Goal: Task Accomplishment & Management: Use online tool/utility

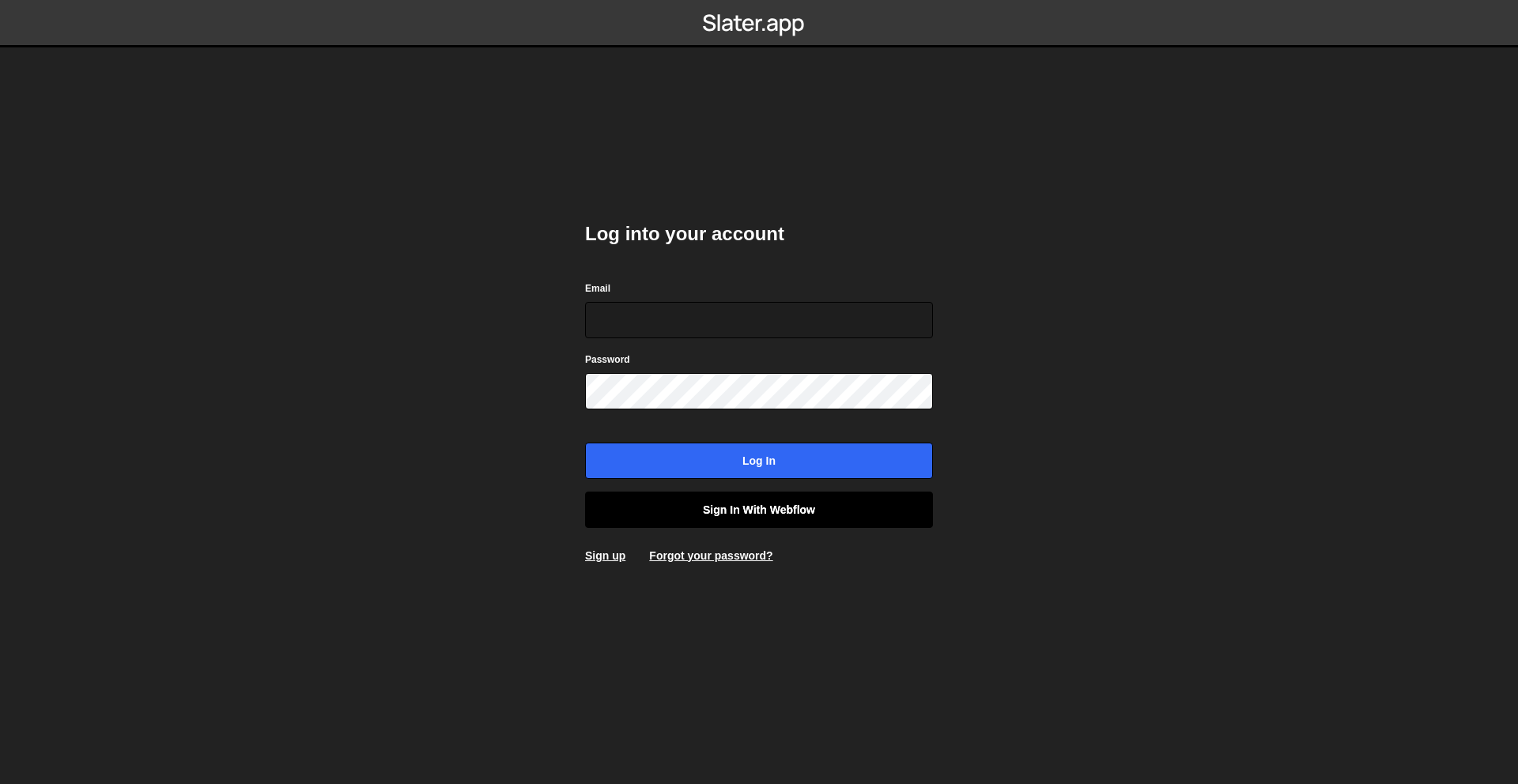
click at [792, 504] on link "Sign in with Webflow" at bounding box center [759, 510] width 348 height 36
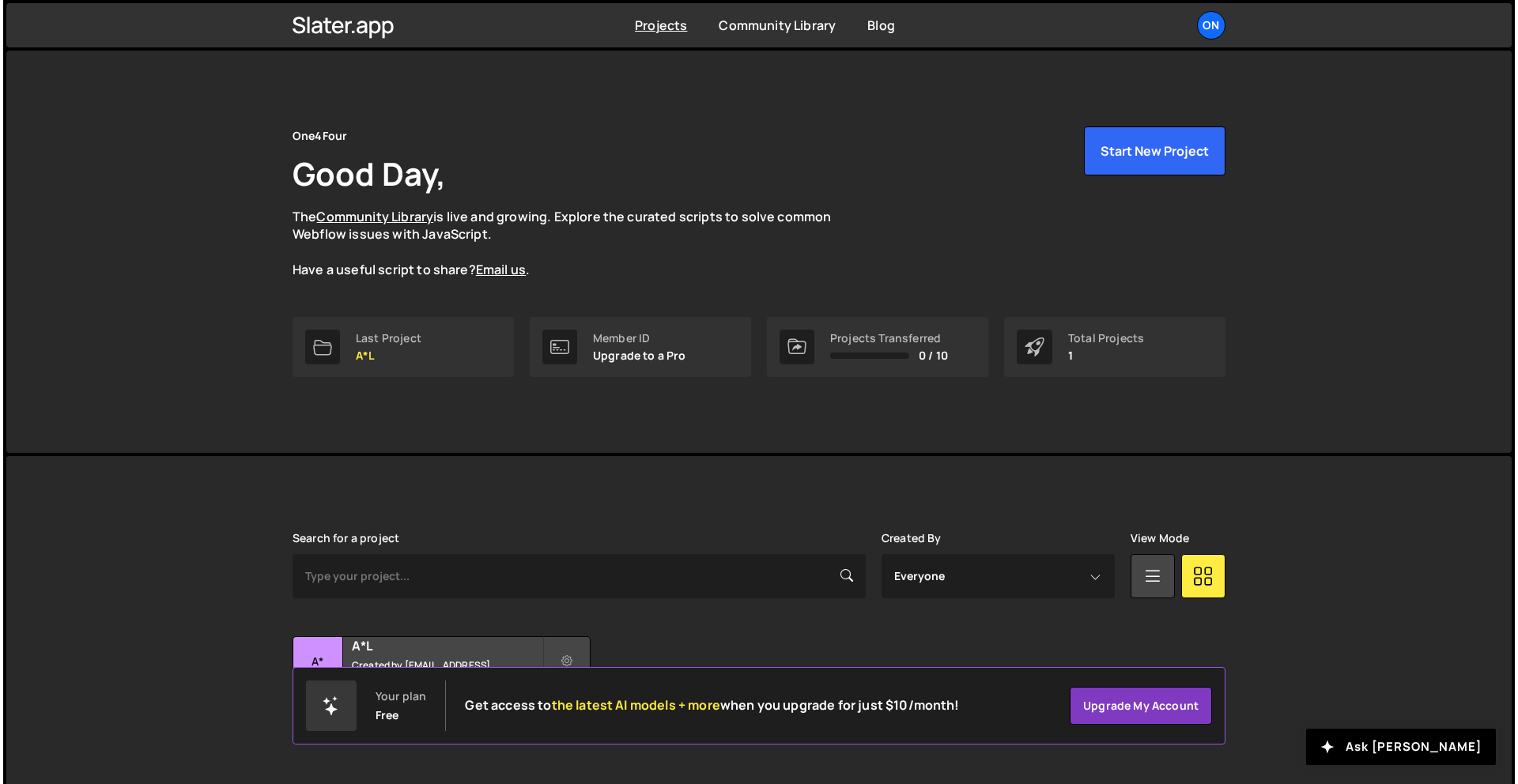
scroll to position [30, 0]
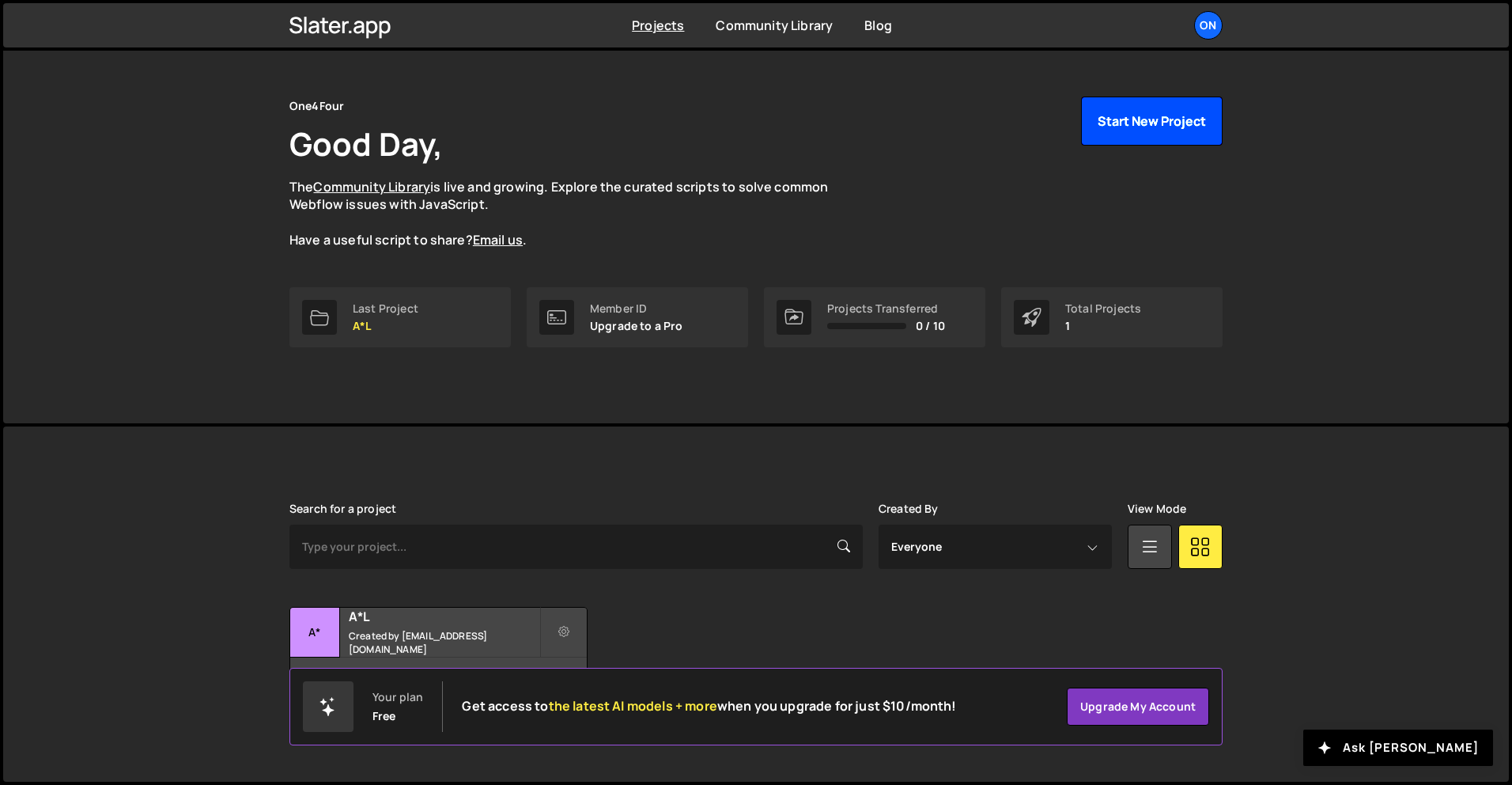
click at [1147, 129] on button "Start New Project" at bounding box center [1152, 121] width 141 height 49
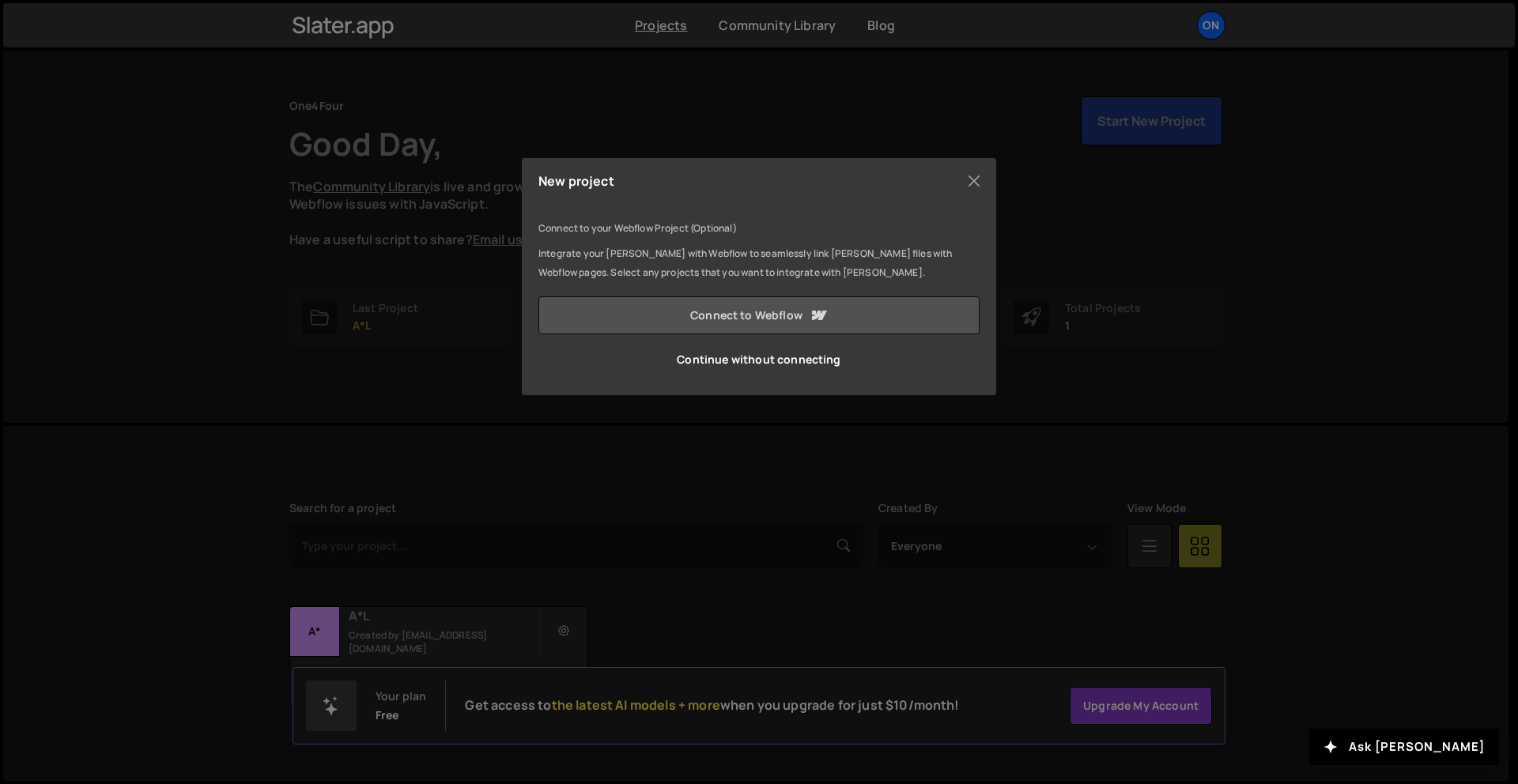
click at [716, 322] on link "Connect to Webflow" at bounding box center [759, 316] width 441 height 38
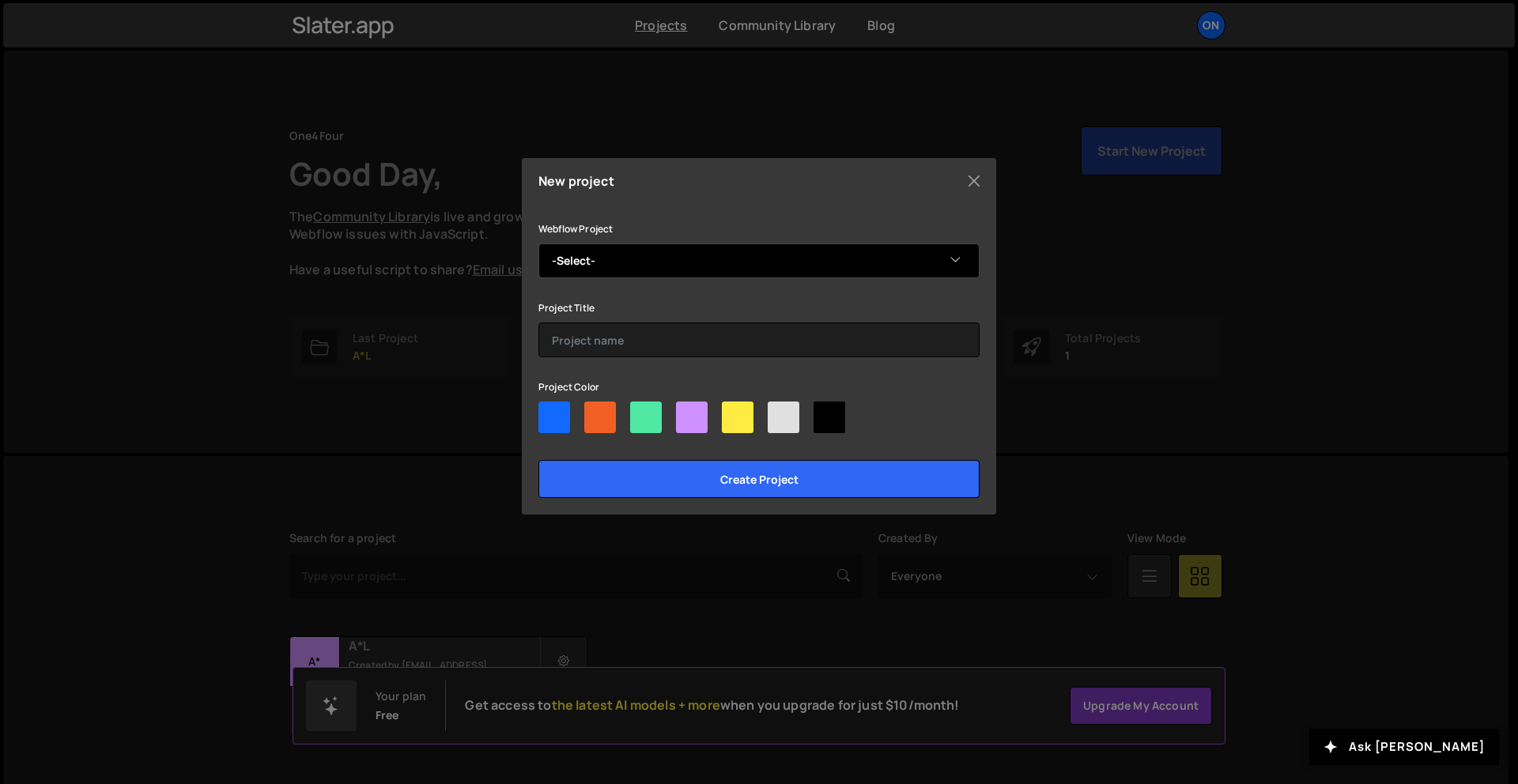
click at [784, 258] on select "-Select- Runaway Games" at bounding box center [759, 261] width 441 height 35
select select "62ed5fbbf882c36227827824"
click at [539, 243] on select "-Select- Runaway Games" at bounding box center [759, 261] width 441 height 35
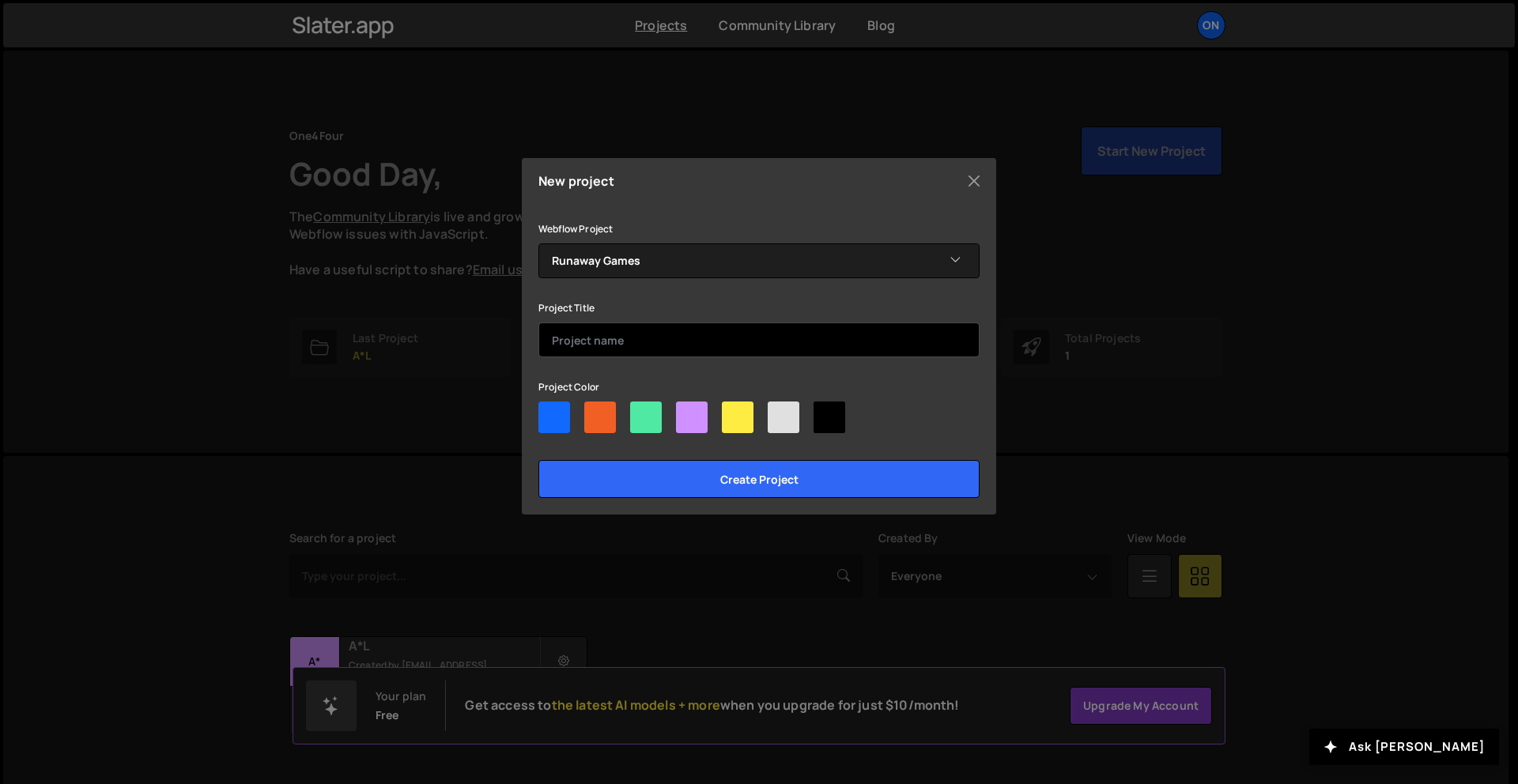
click at [634, 336] on input "text" at bounding box center [759, 340] width 441 height 35
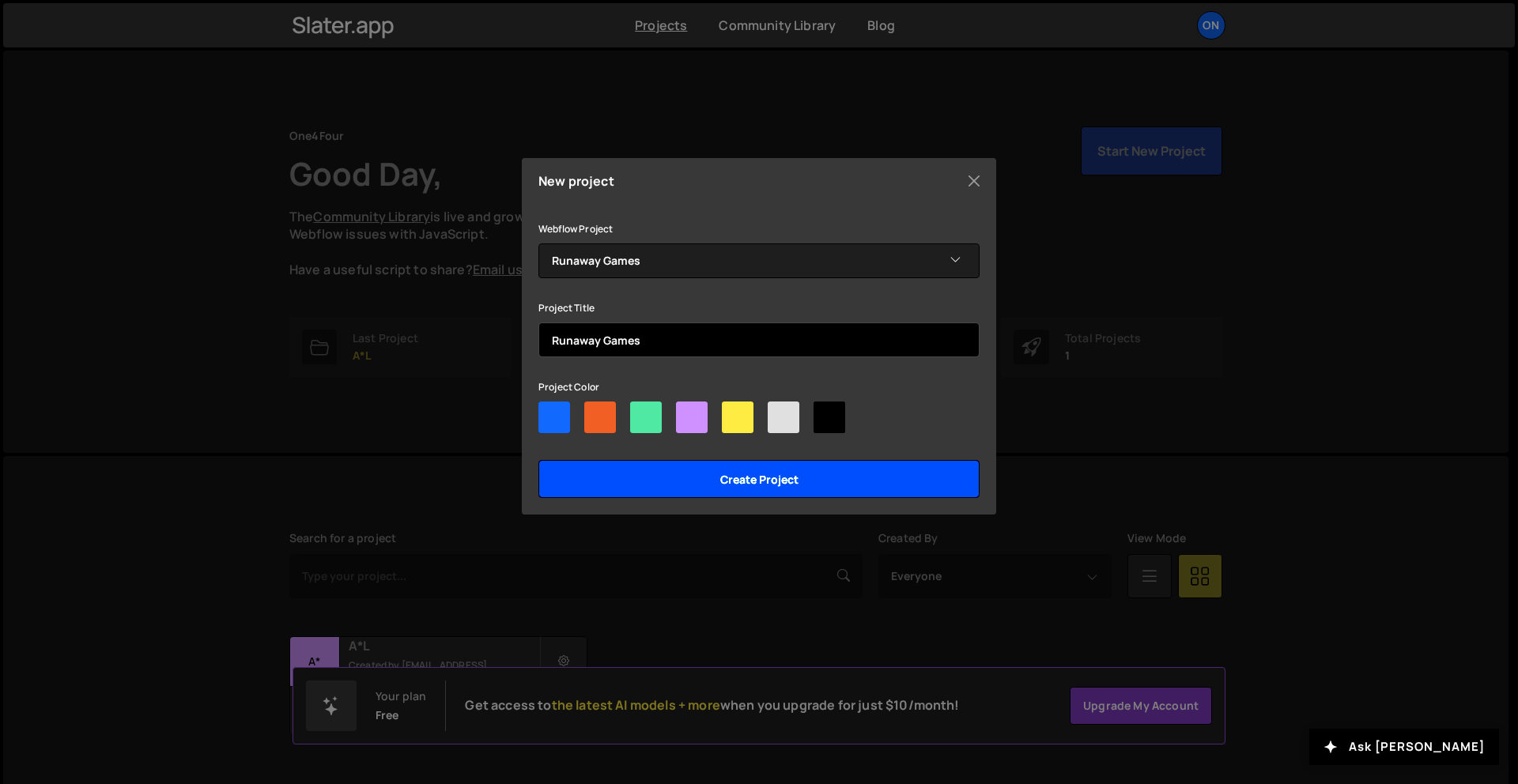
type input "Runaway Games"
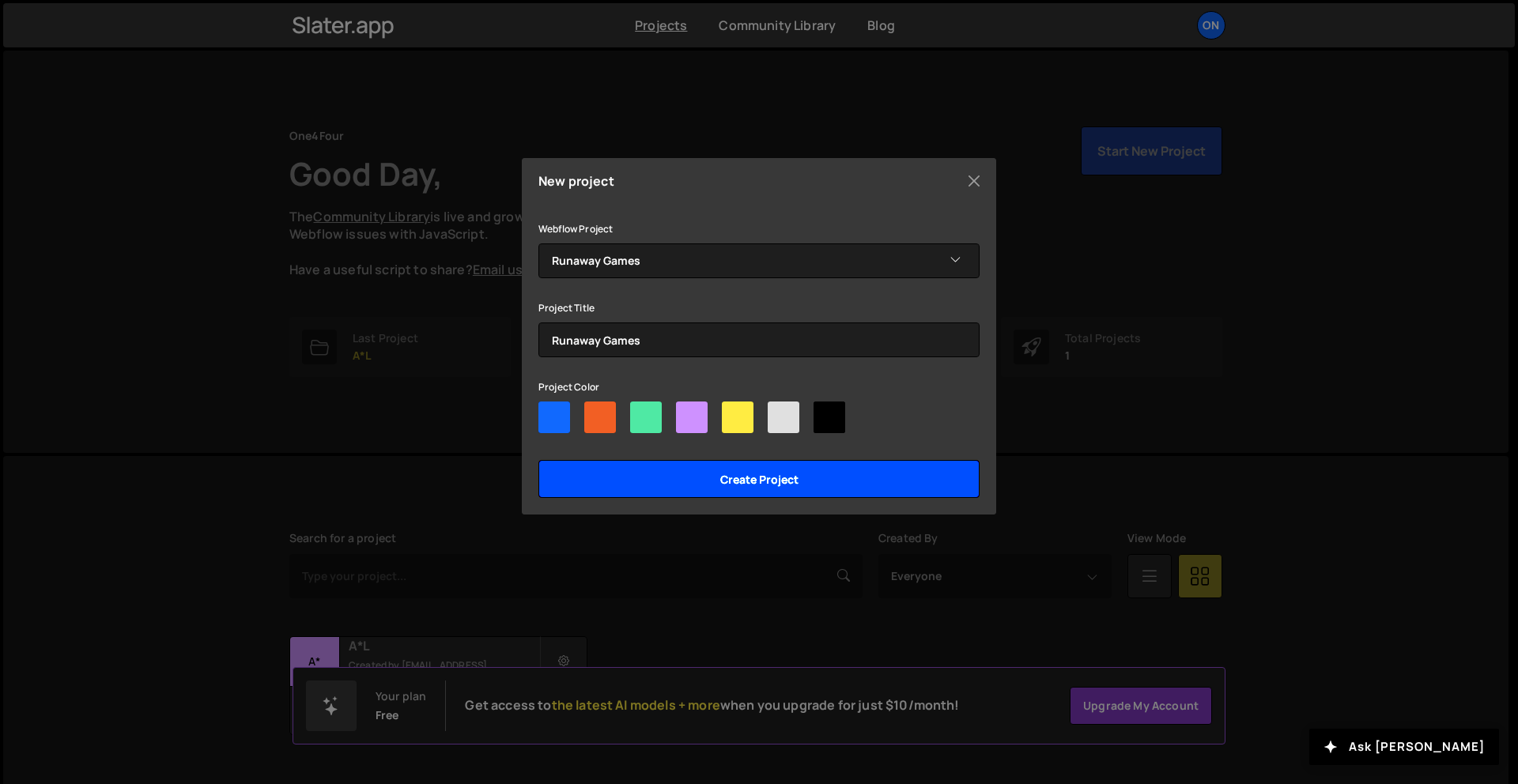
click at [749, 484] on input "Create project" at bounding box center [759, 479] width 441 height 38
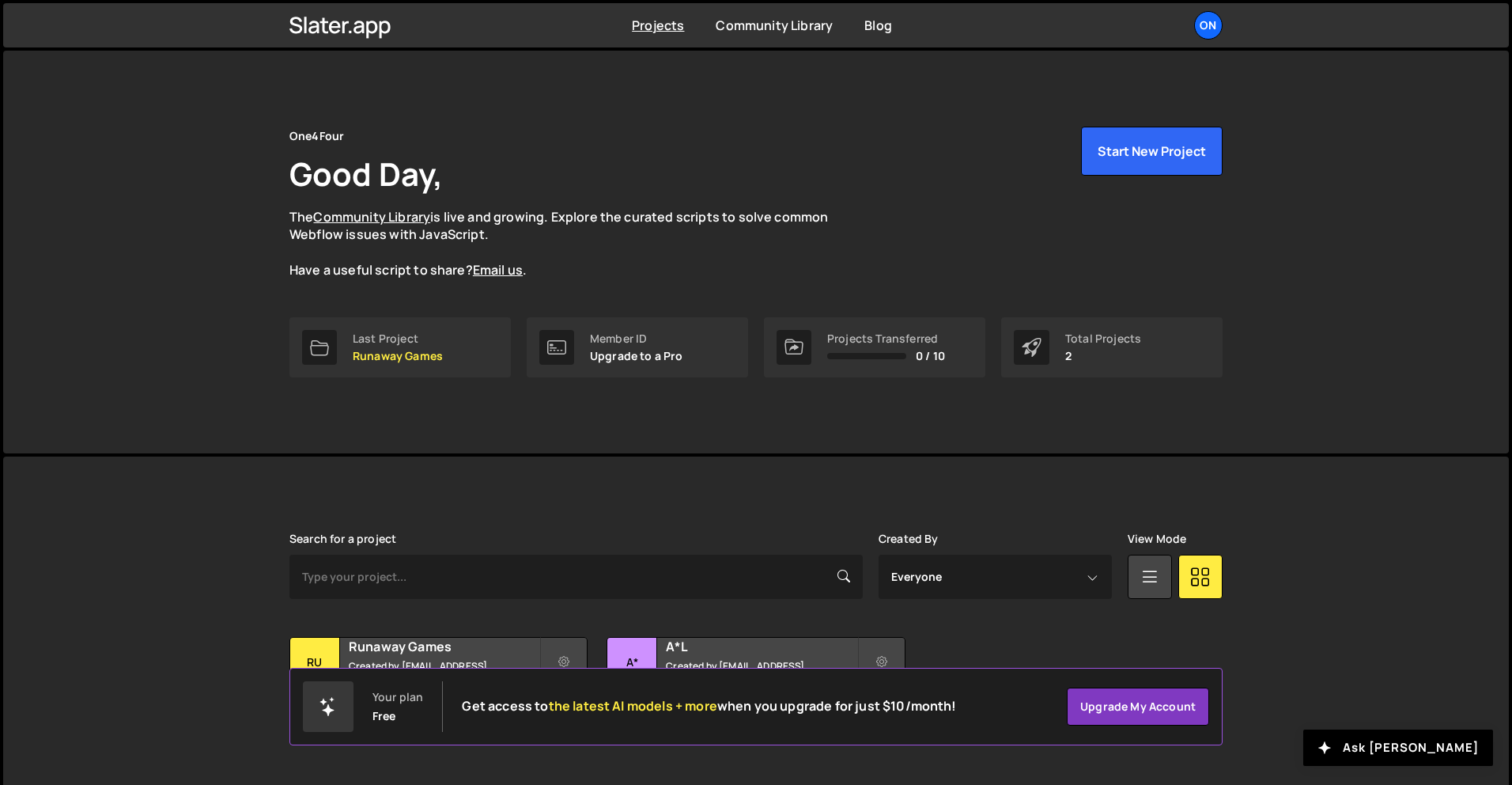
scroll to position [30, 0]
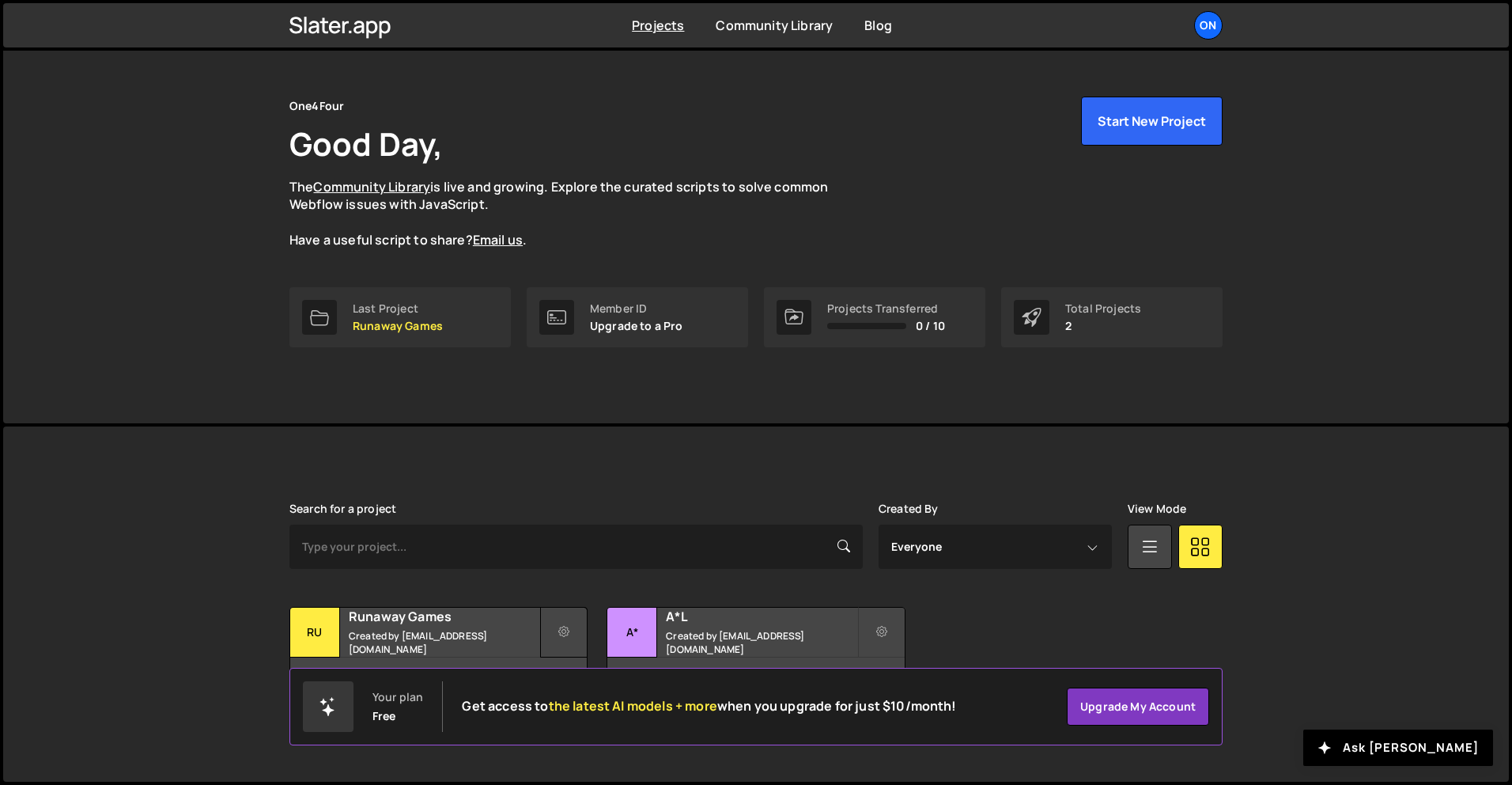
click at [570, 633] on button at bounding box center [564, 633] width 48 height 51
click at [379, 321] on p "Runaway Games" at bounding box center [398, 326] width 90 height 13
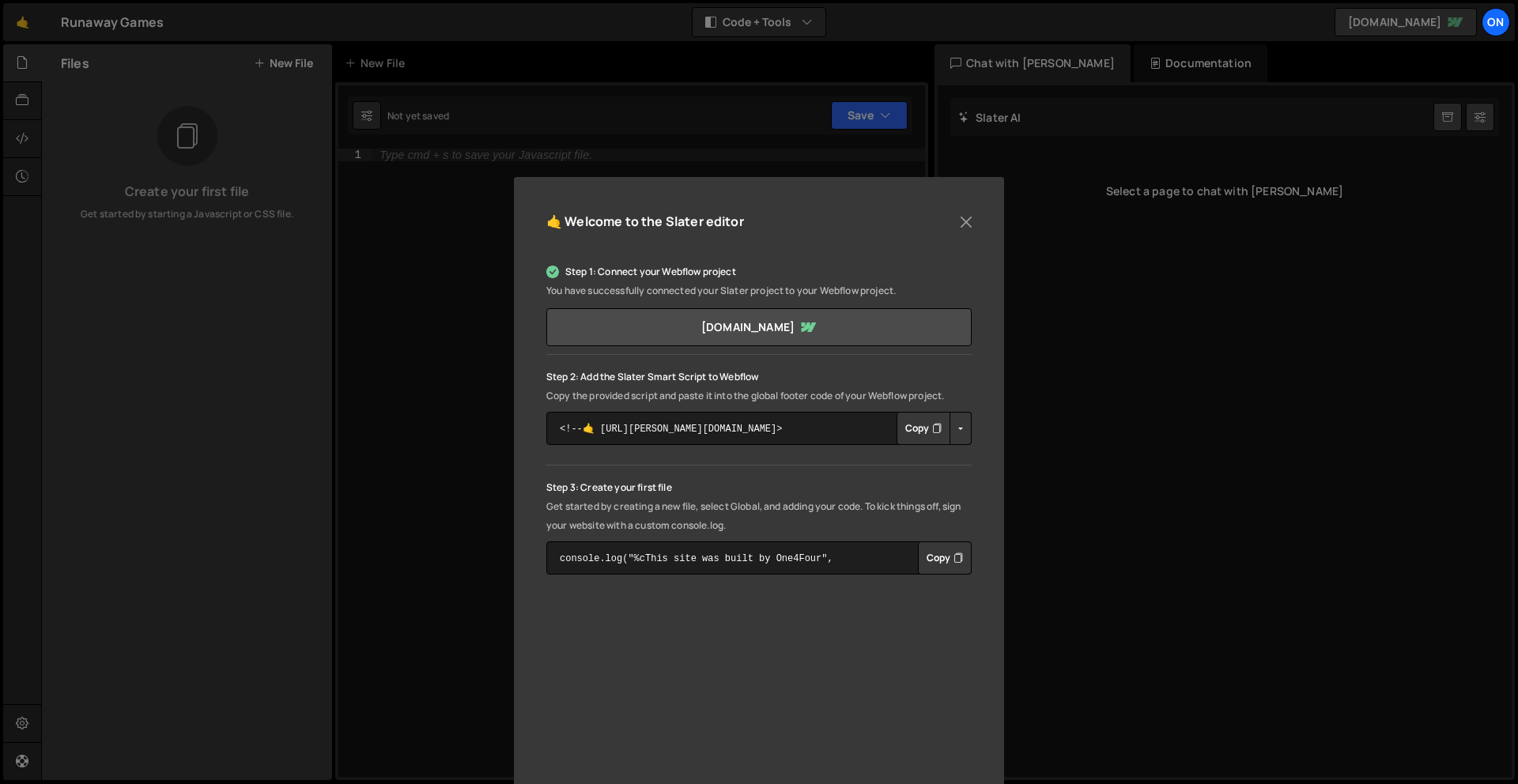
click at [866, 499] on p "Get started by creating a new file, select Global, and adding your code. To kic…" at bounding box center [759, 516] width 425 height 38
click at [920, 434] on button "Copy" at bounding box center [923, 428] width 54 height 33
click at [966, 224] on button "Close" at bounding box center [966, 222] width 24 height 24
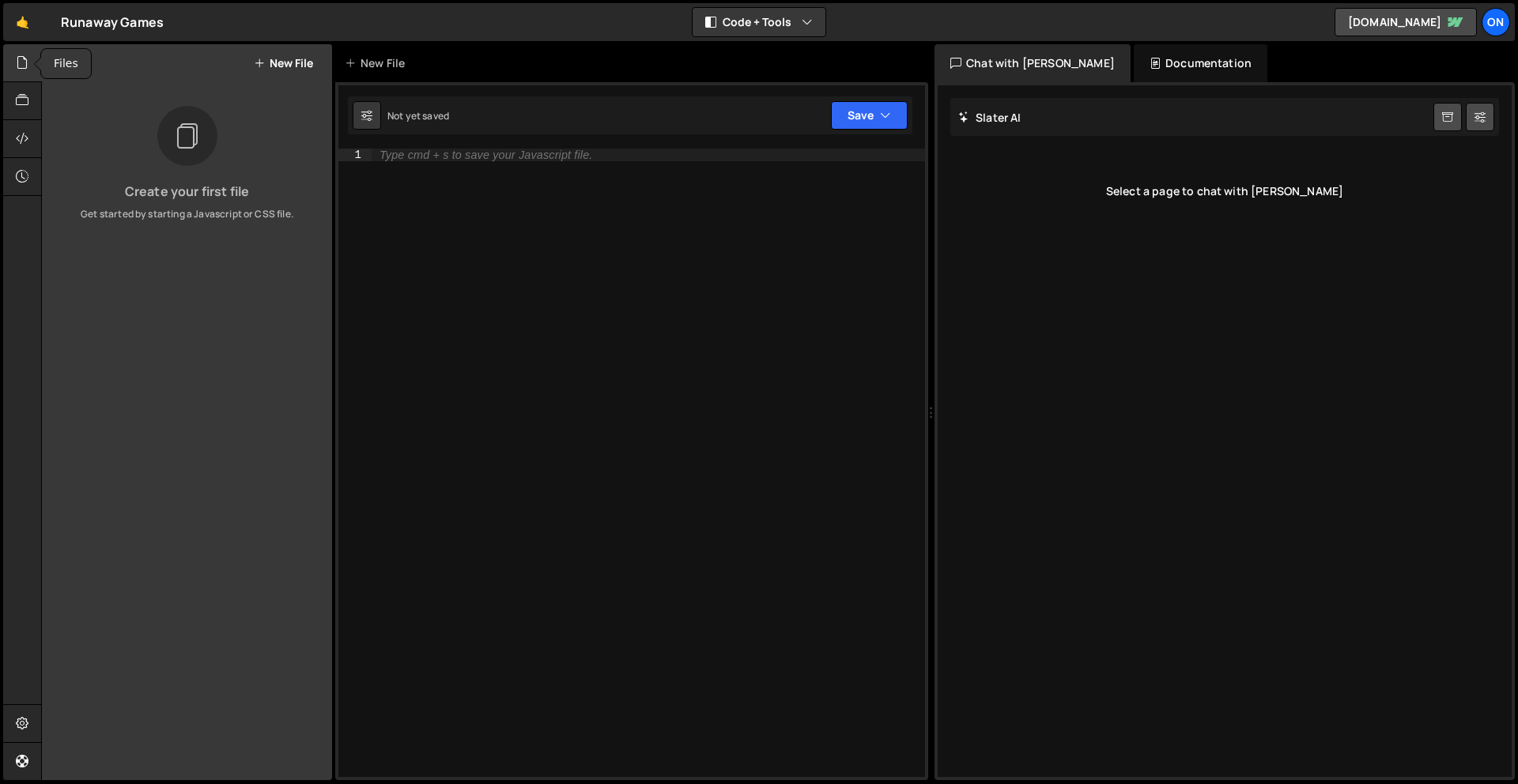
click at [23, 54] on icon at bounding box center [22, 63] width 13 height 17
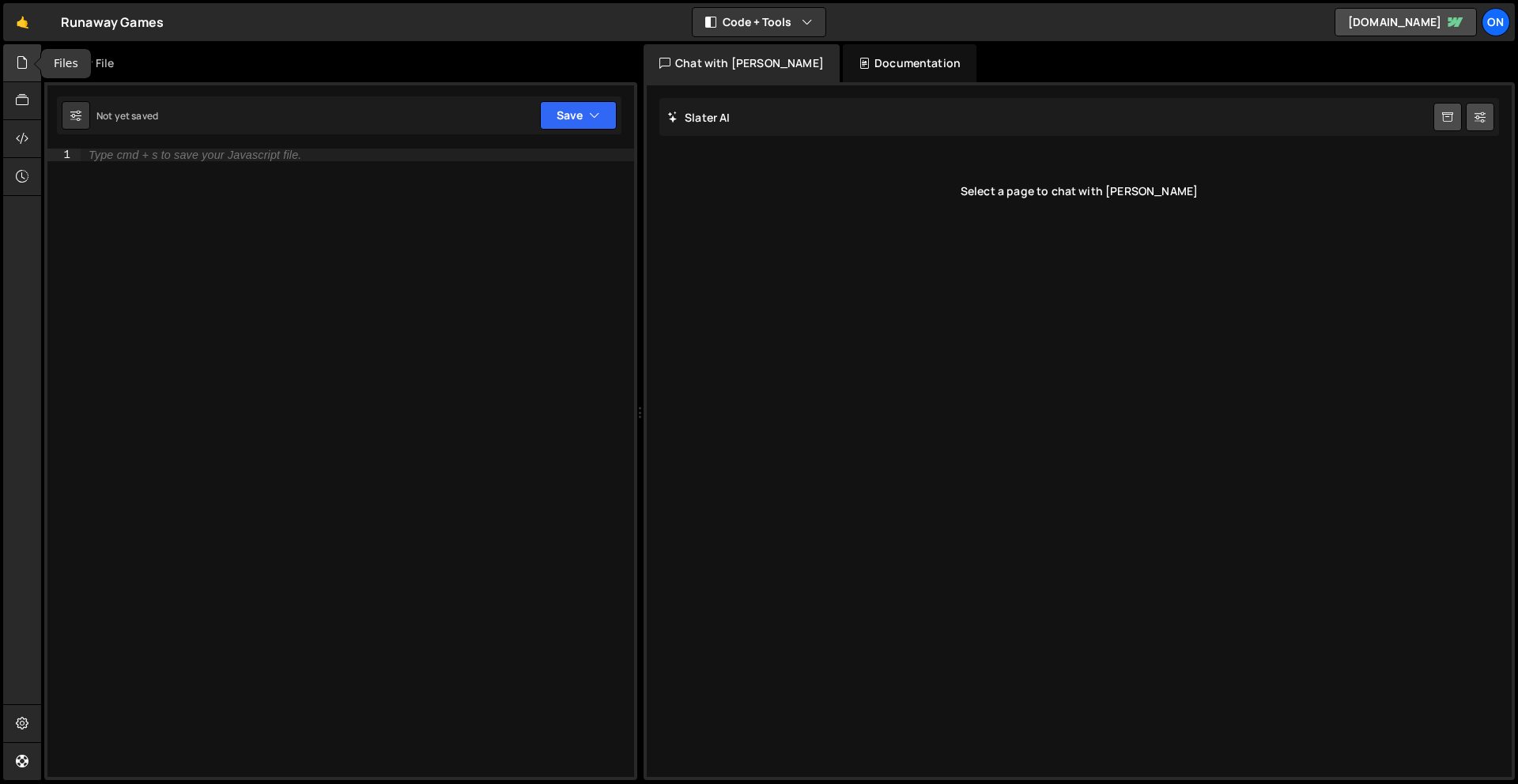
click at [23, 63] on icon at bounding box center [22, 63] width 13 height 17
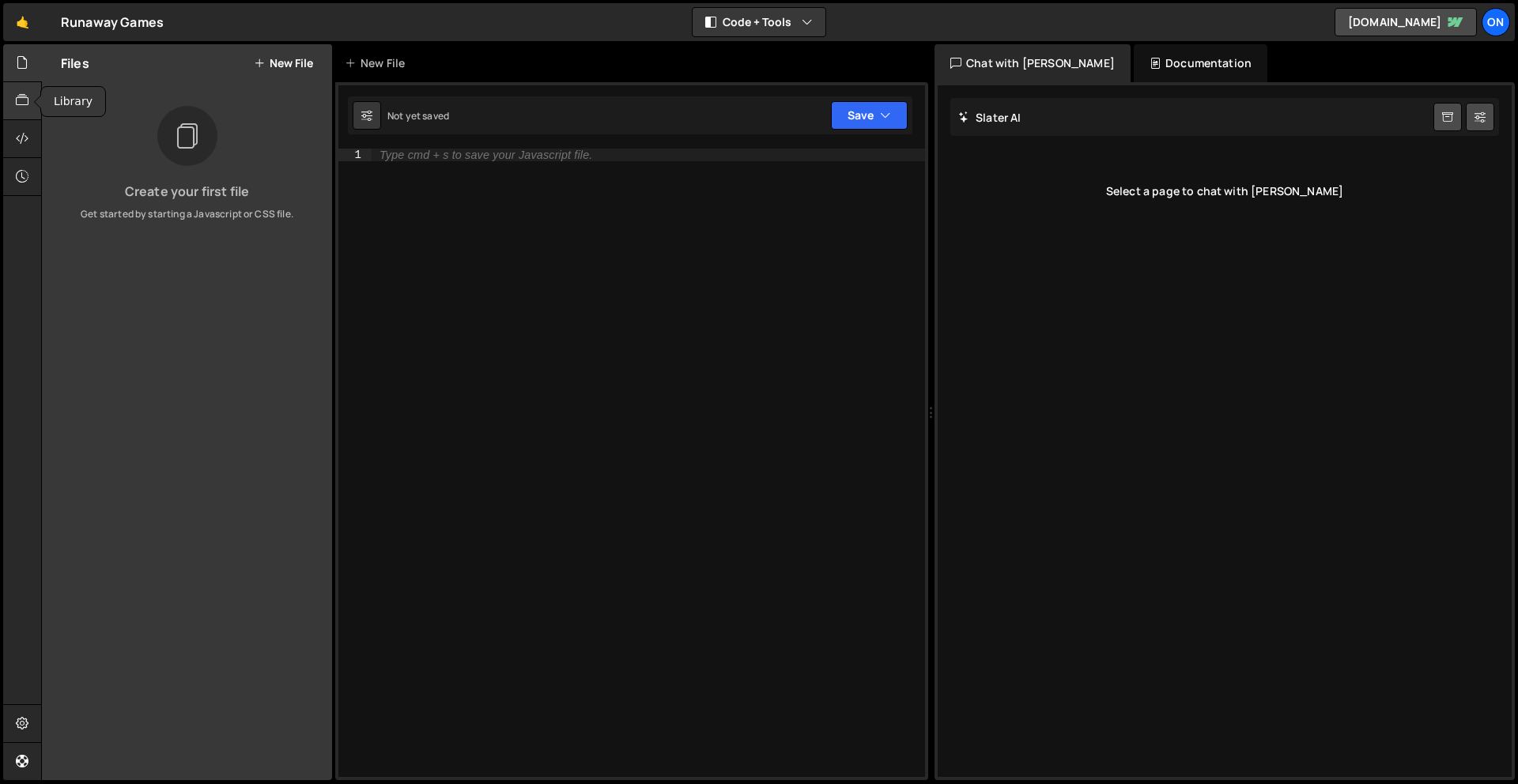
click at [21, 105] on icon at bounding box center [22, 101] width 13 height 17
click at [16, 67] on icon at bounding box center [22, 63] width 13 height 17
click at [286, 63] on button "New File" at bounding box center [283, 63] width 59 height 13
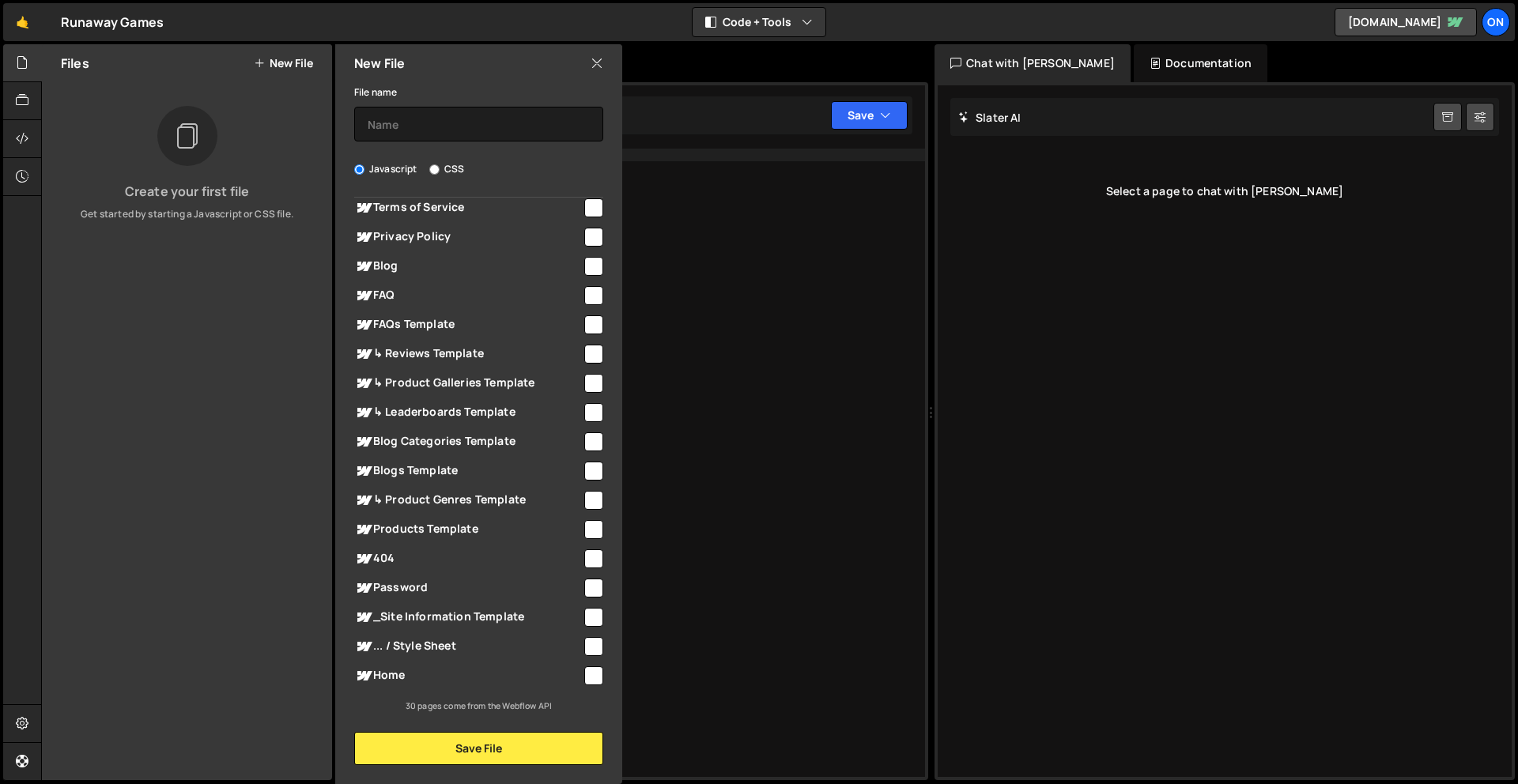
scroll to position [459, 0]
click at [588, 526] on input "checkbox" at bounding box center [594, 529] width 19 height 19
checkbox input "true"
click at [492, 753] on button "Save File" at bounding box center [479, 748] width 249 height 33
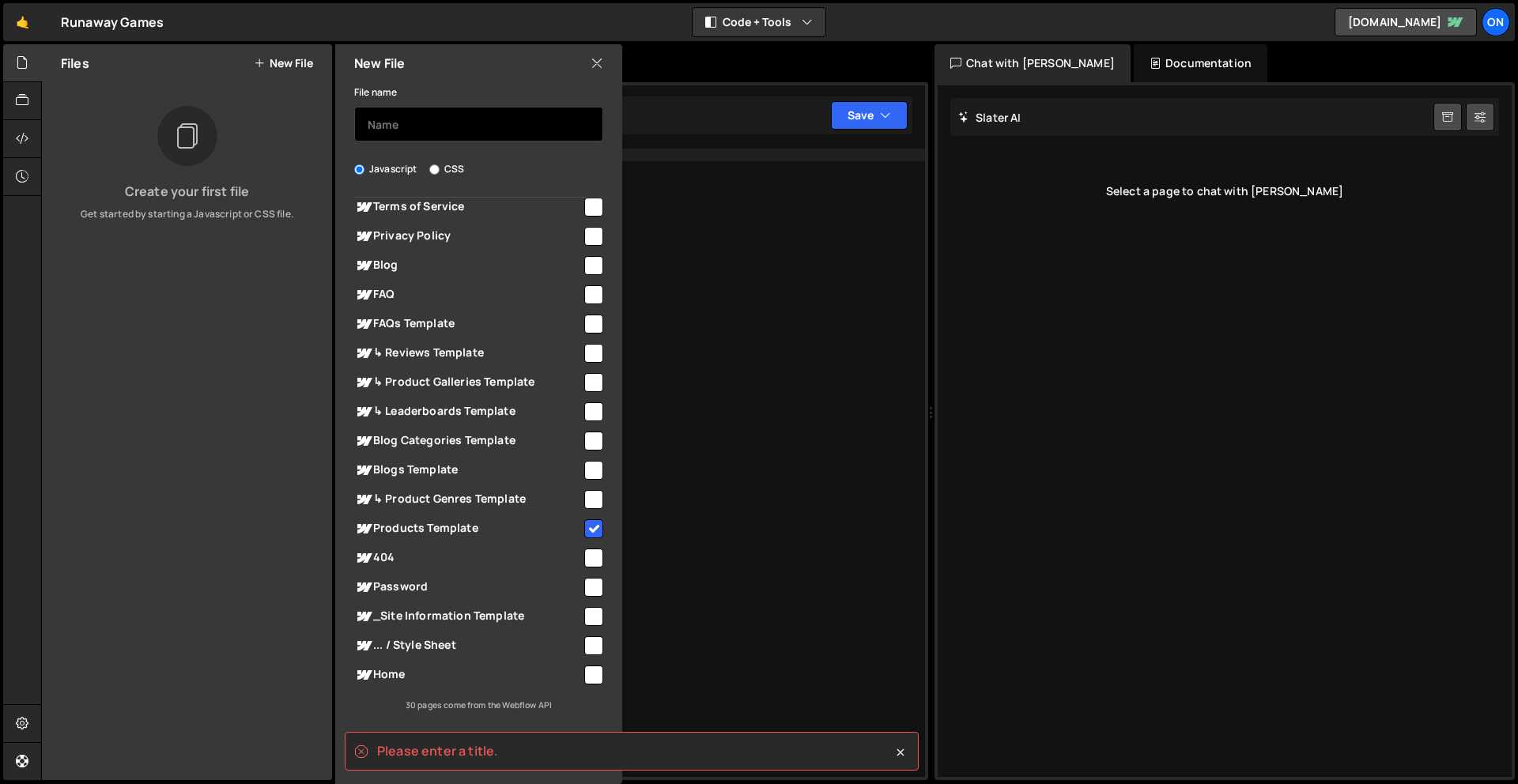
click at [431, 134] on input "text" at bounding box center [479, 124] width 249 height 35
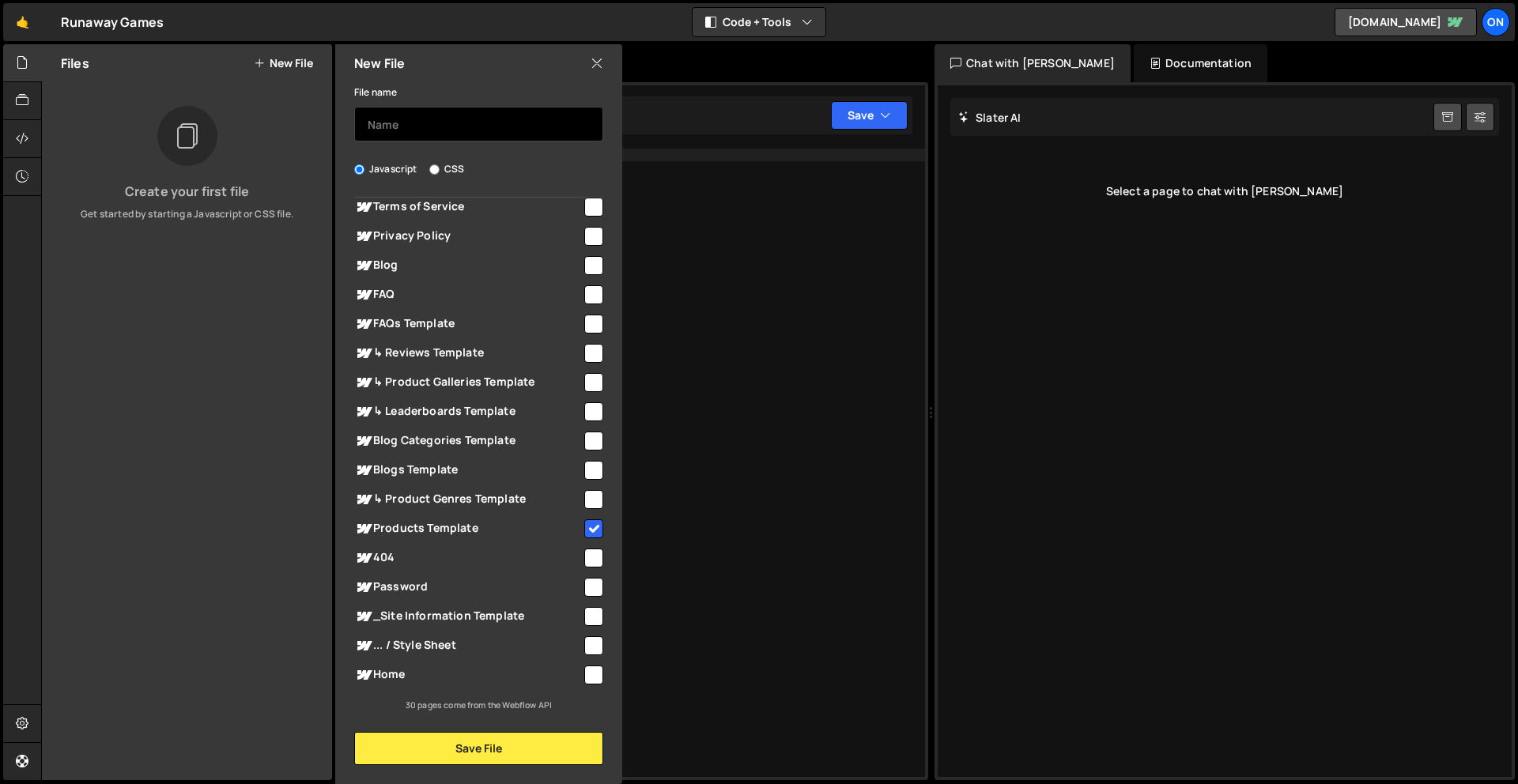
paste input "Edition + Hero Pricing"
type input "Edition + Hero Pricing"
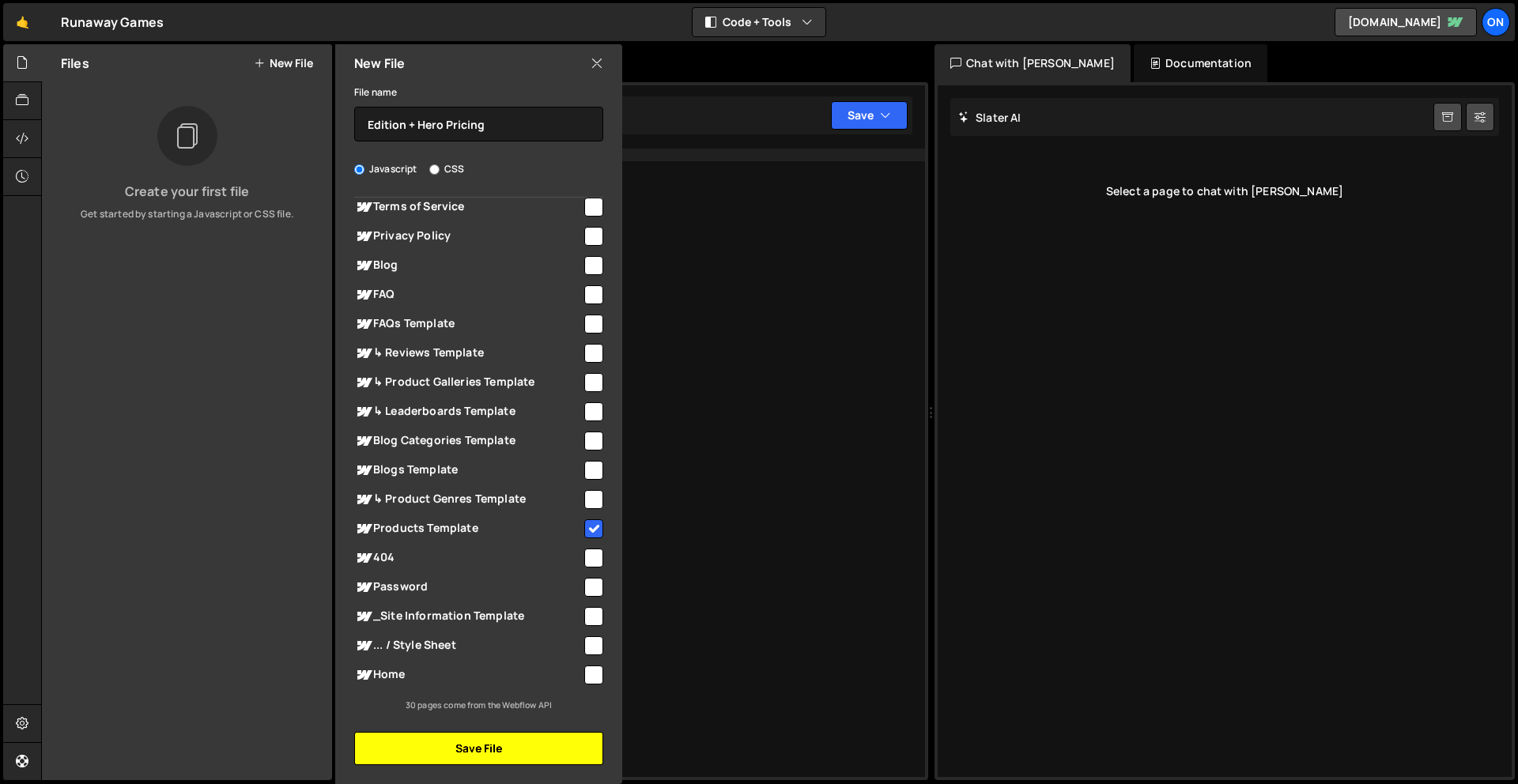
click at [455, 755] on button "Save File" at bounding box center [479, 748] width 249 height 33
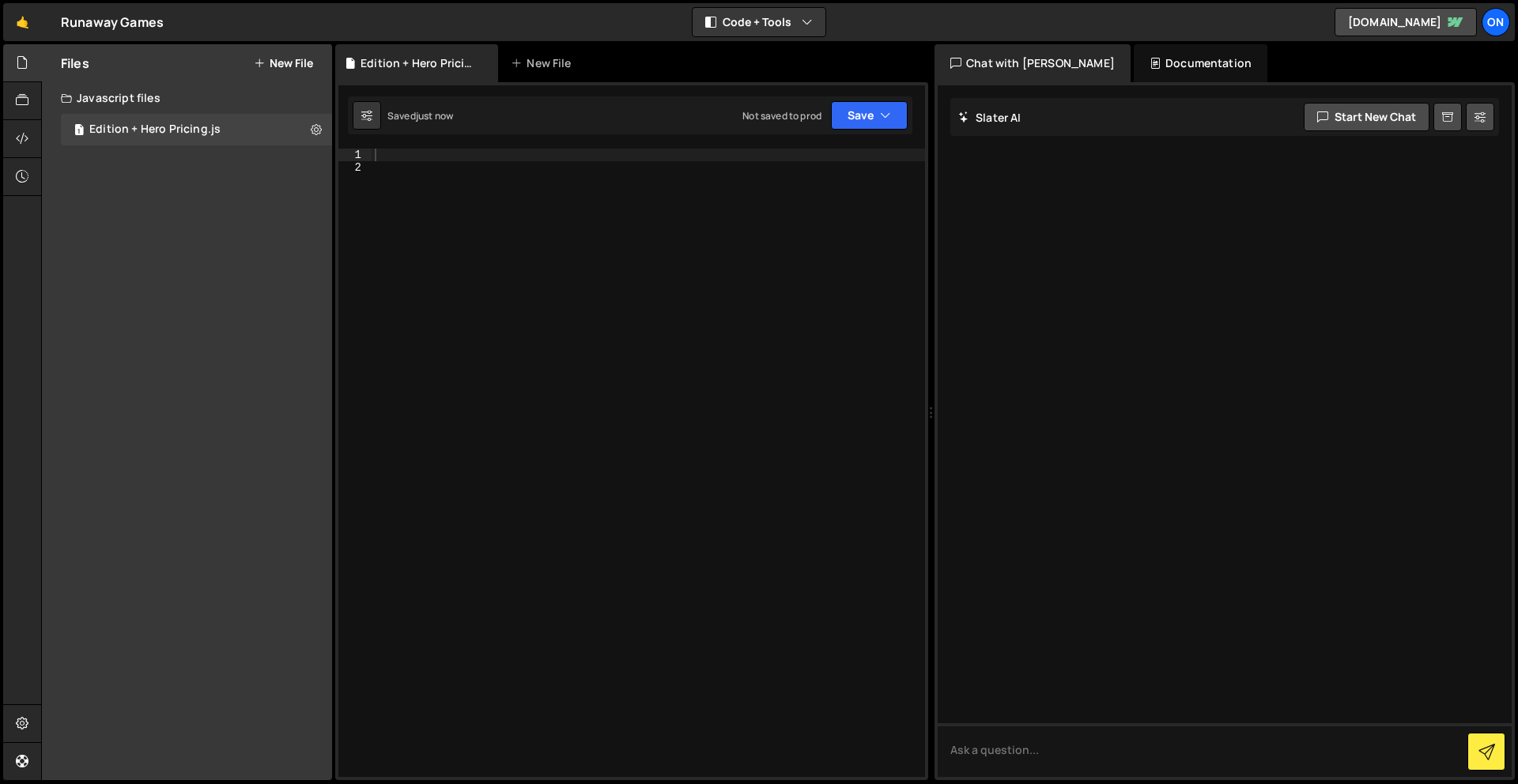
click at [407, 153] on div at bounding box center [649, 475] width 554 height 653
paste textarea "</script>"
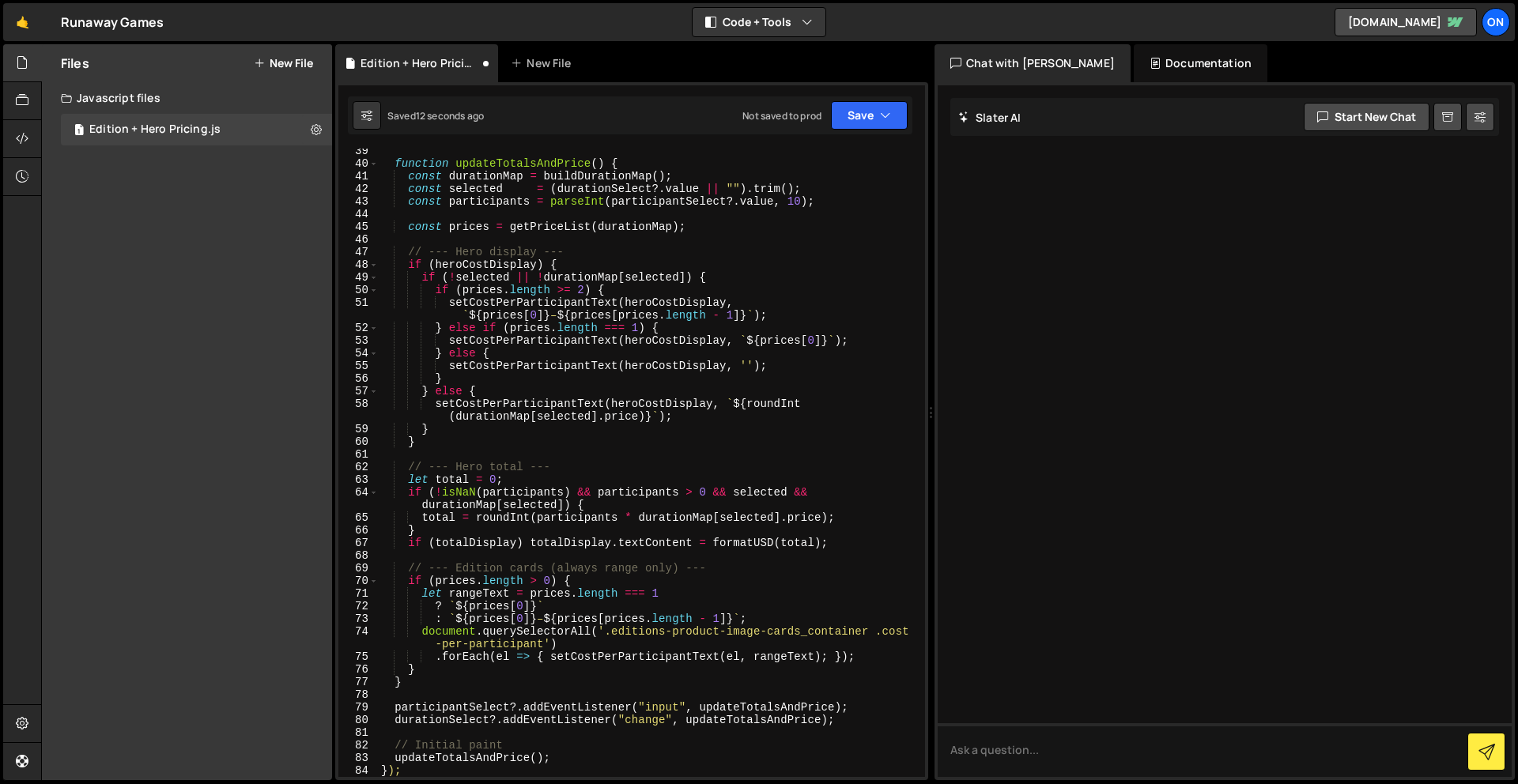
scroll to position [0, 0]
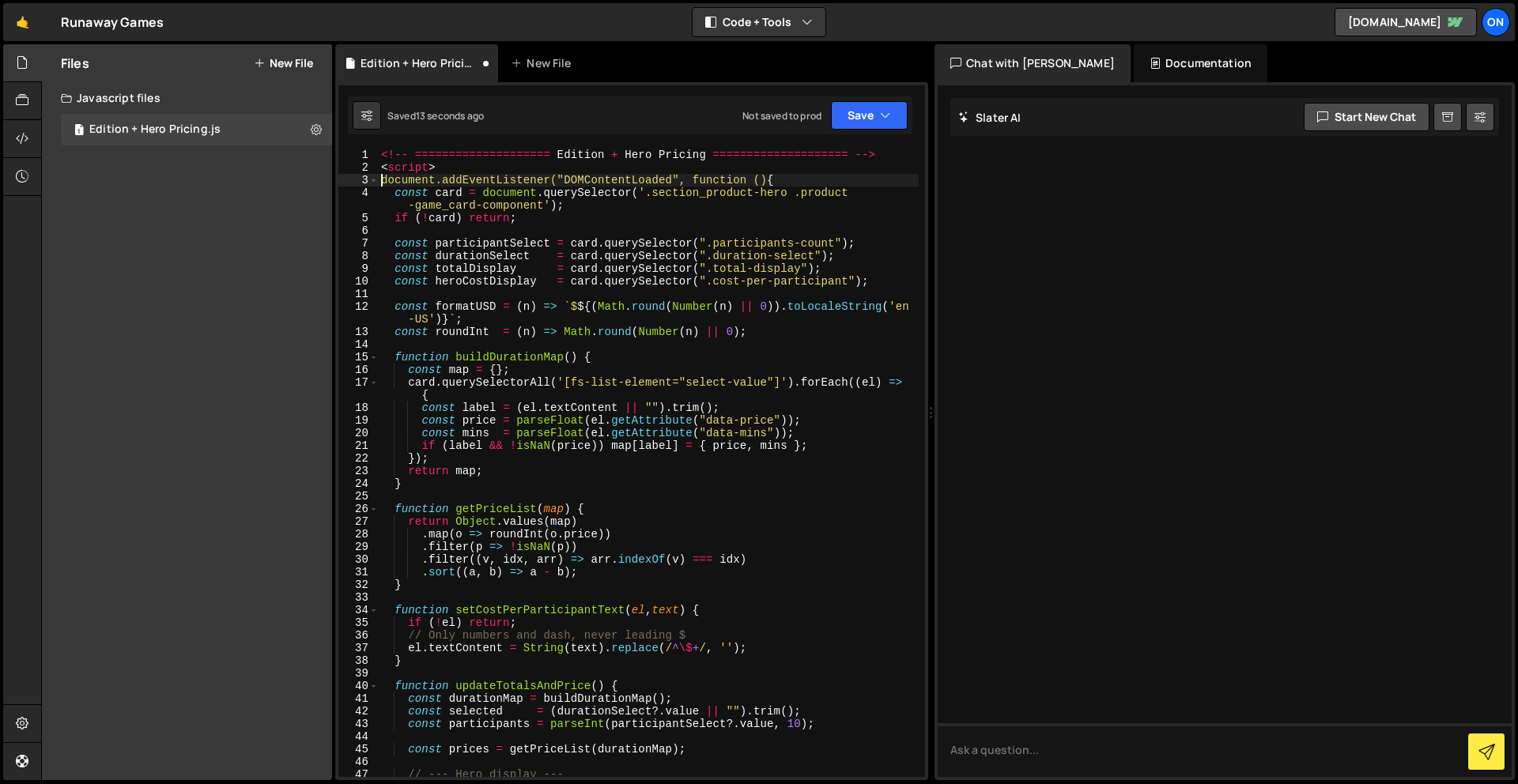
click at [381, 178] on div "<!-- ==================== Edition + Hero Pricing ==================== --> < scr…" at bounding box center [648, 475] width 541 height 653
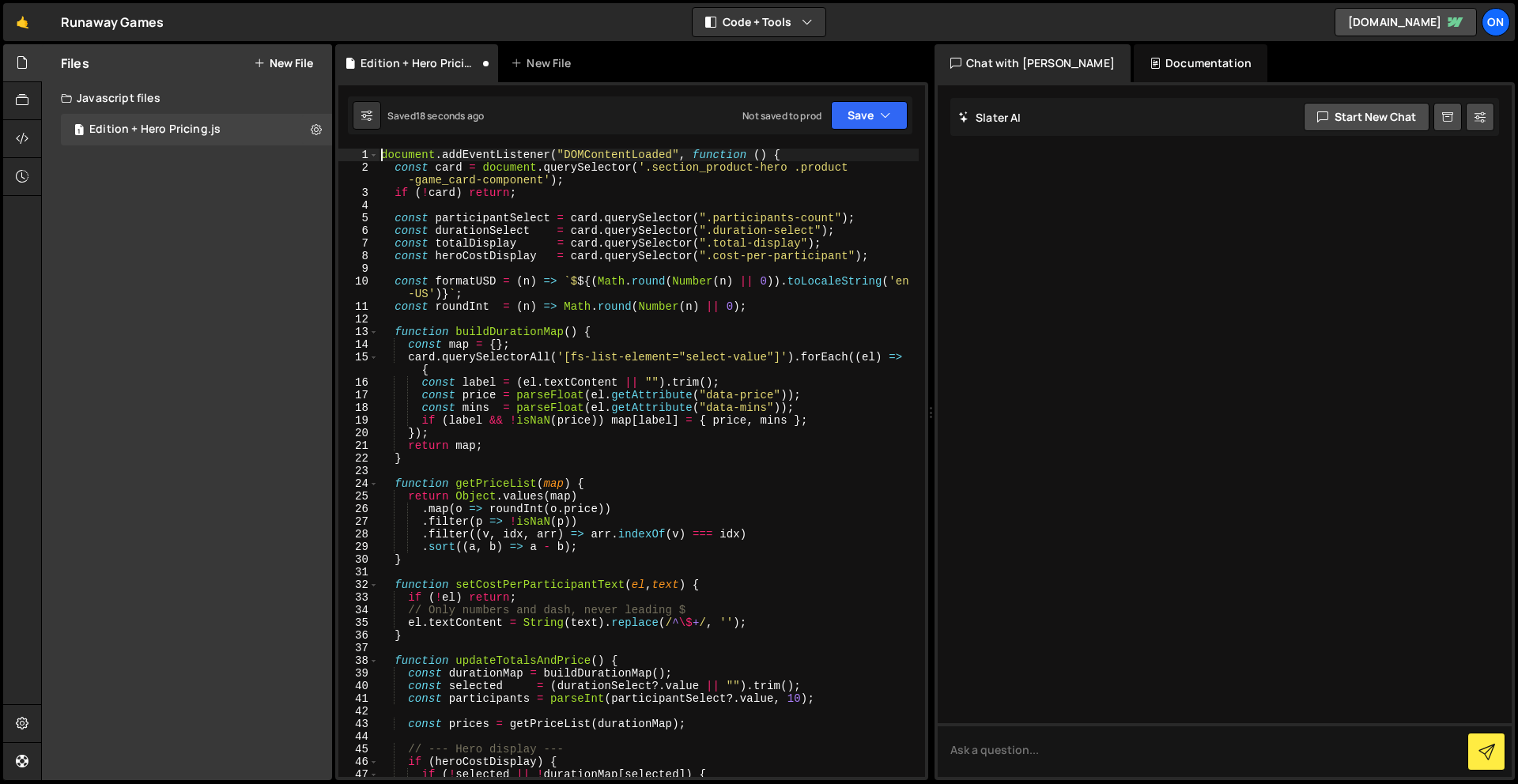
scroll to position [522, 0]
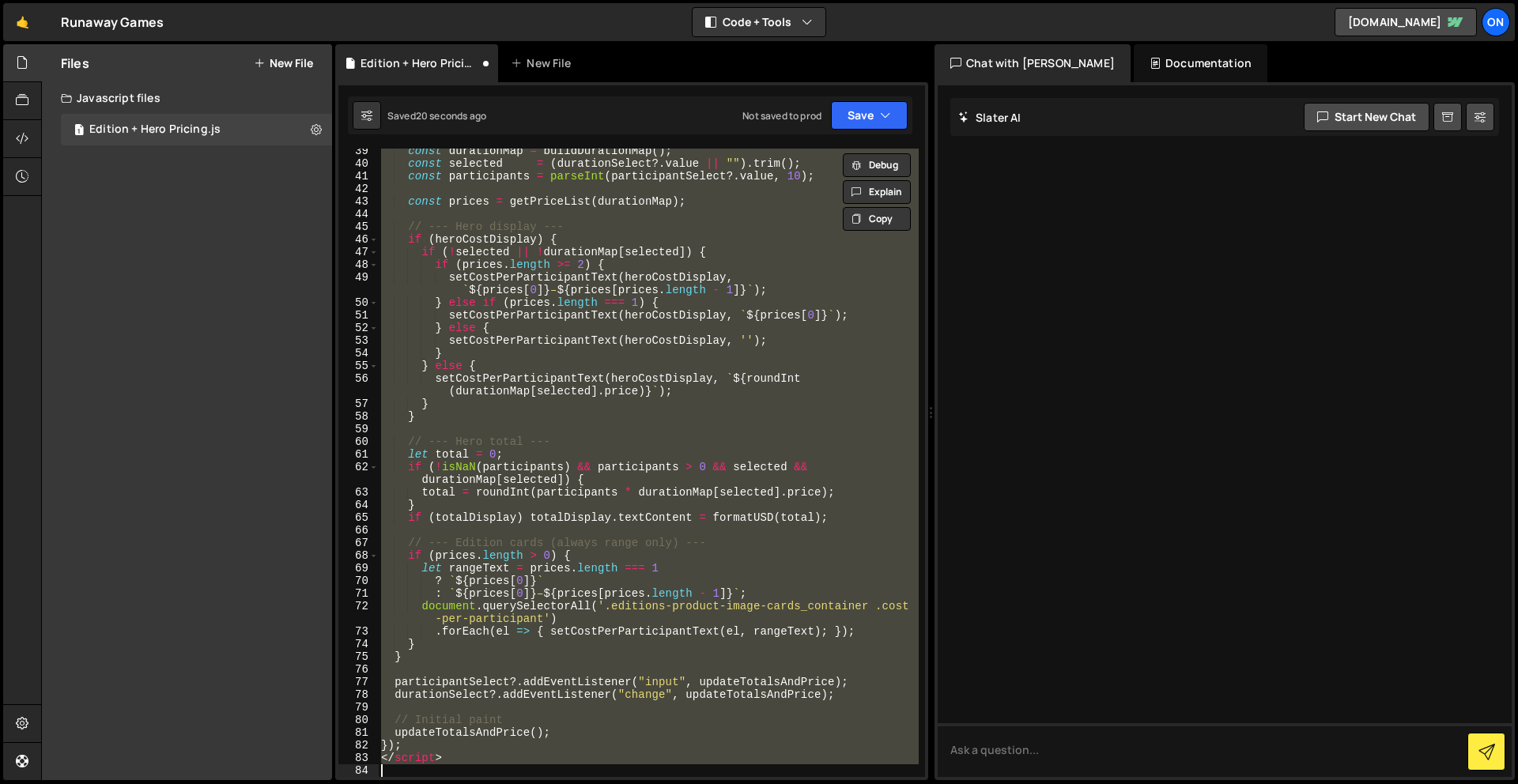
click at [381, 756] on div "const durationMap = buildDurationMap ( ) ; const selected = ( durationSelect ?.…" at bounding box center [648, 462] width 541 height 628
type textarea "</script>"
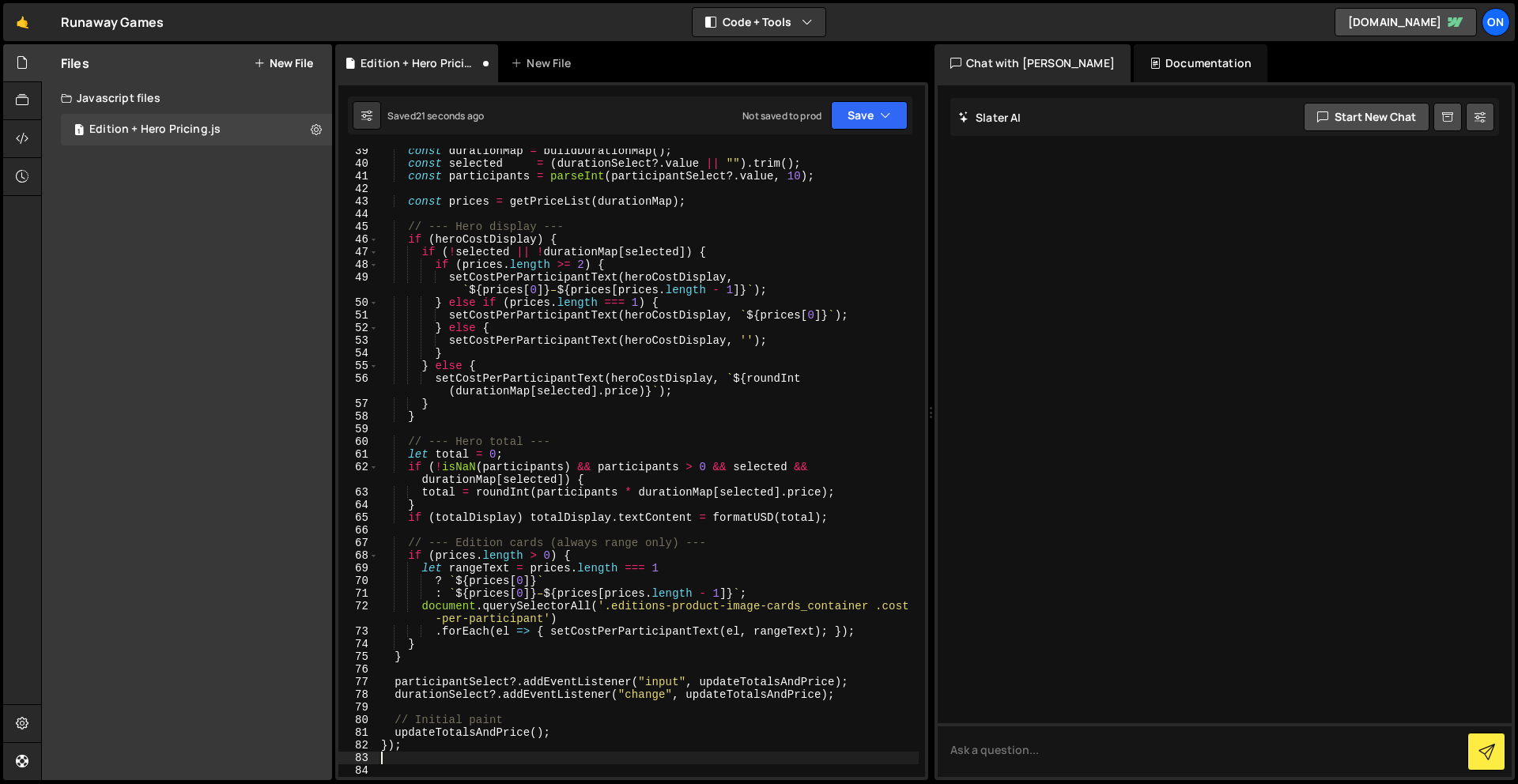
type textarea "});"
click at [897, 114] on button "Save" at bounding box center [869, 116] width 77 height 29
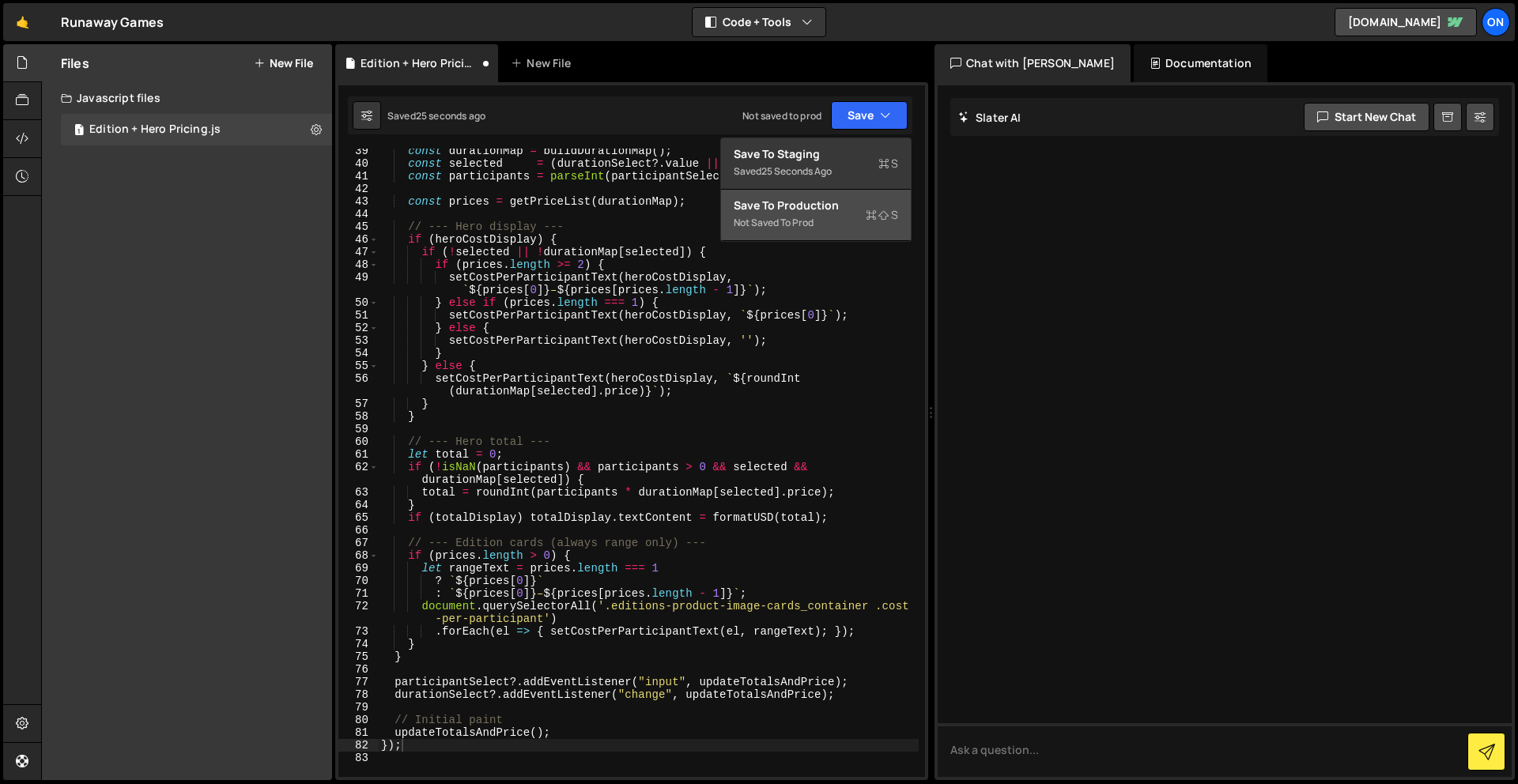
click at [808, 217] on div "Not saved to prod" at bounding box center [815, 223] width 164 height 19
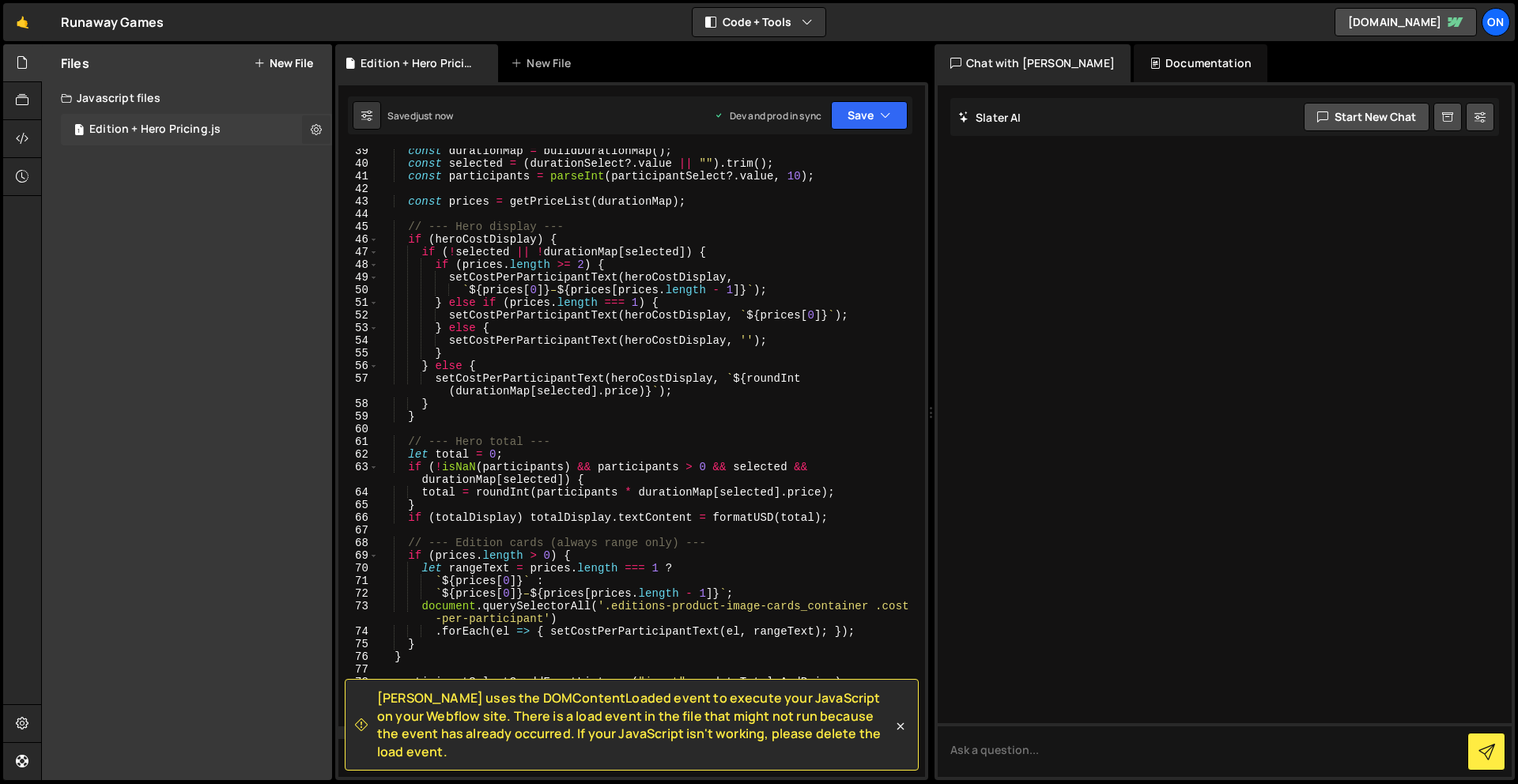
click at [318, 125] on icon at bounding box center [316, 129] width 11 height 15
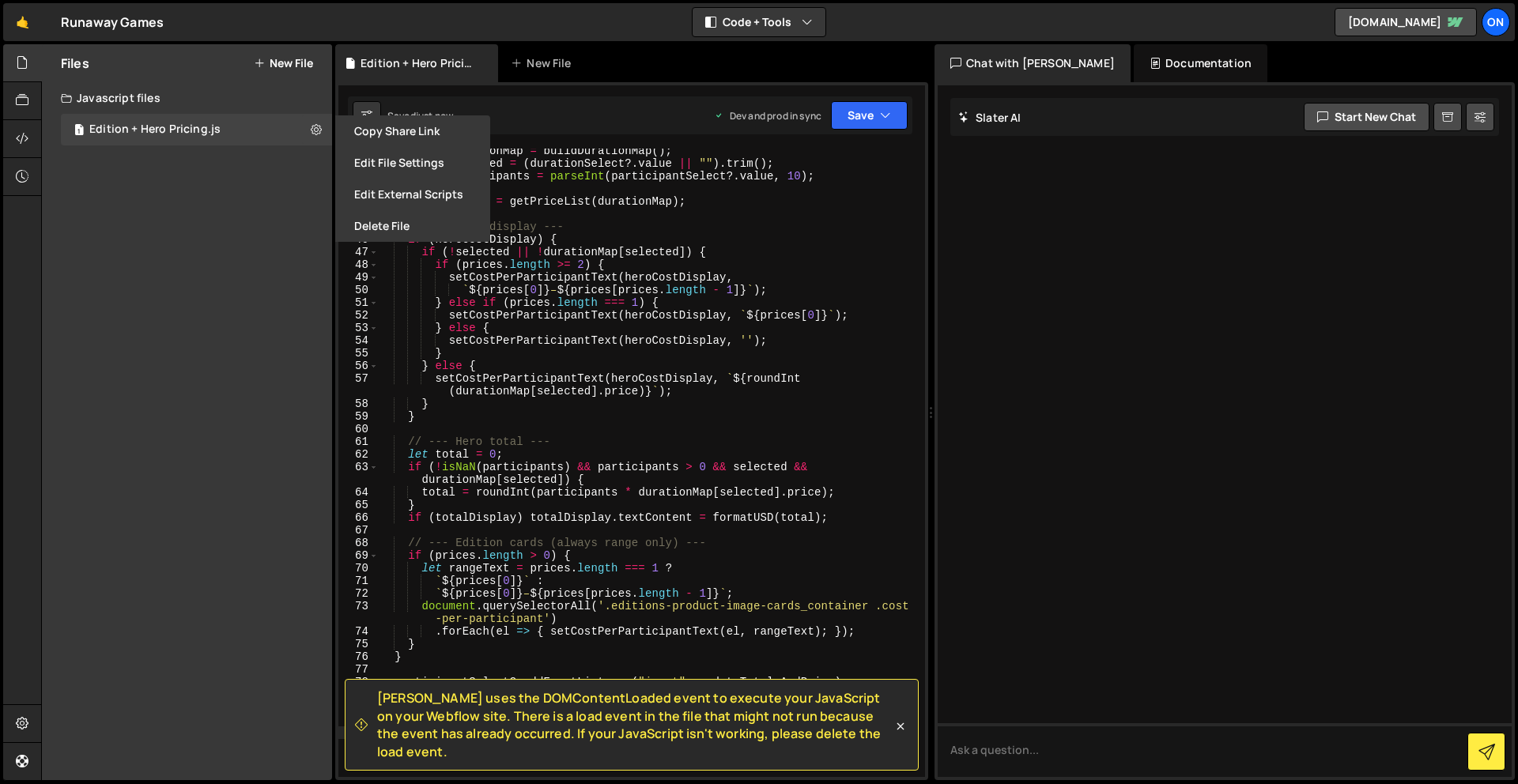
click at [171, 196] on div "Files New File Create your first file Get started by starting a Javascript or C…" at bounding box center [187, 412] width 290 height 736
click at [121, 100] on div "Javascript files" at bounding box center [187, 98] width 290 height 32
click at [27, 61] on icon at bounding box center [22, 63] width 13 height 17
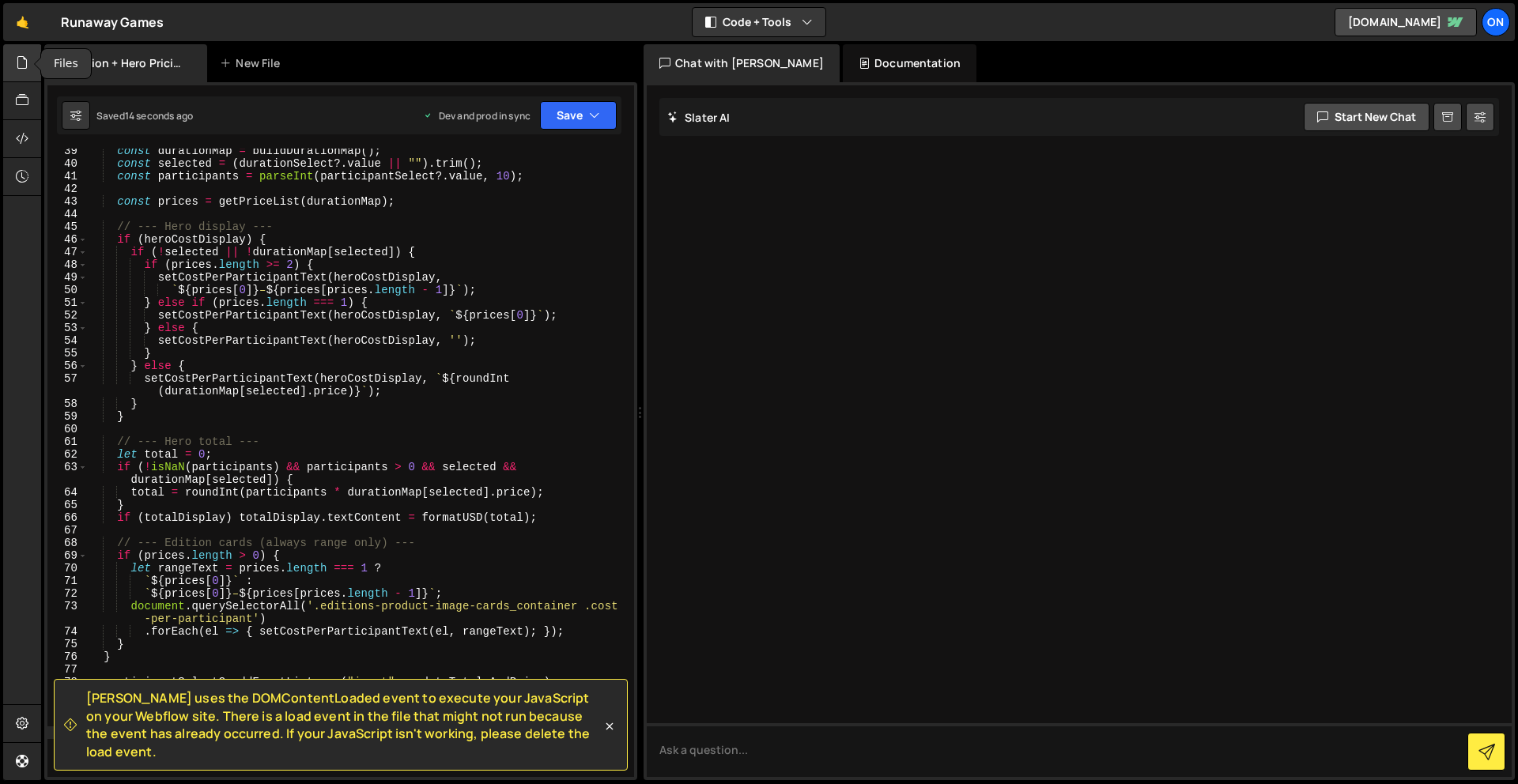
click at [27, 61] on icon at bounding box center [22, 63] width 13 height 17
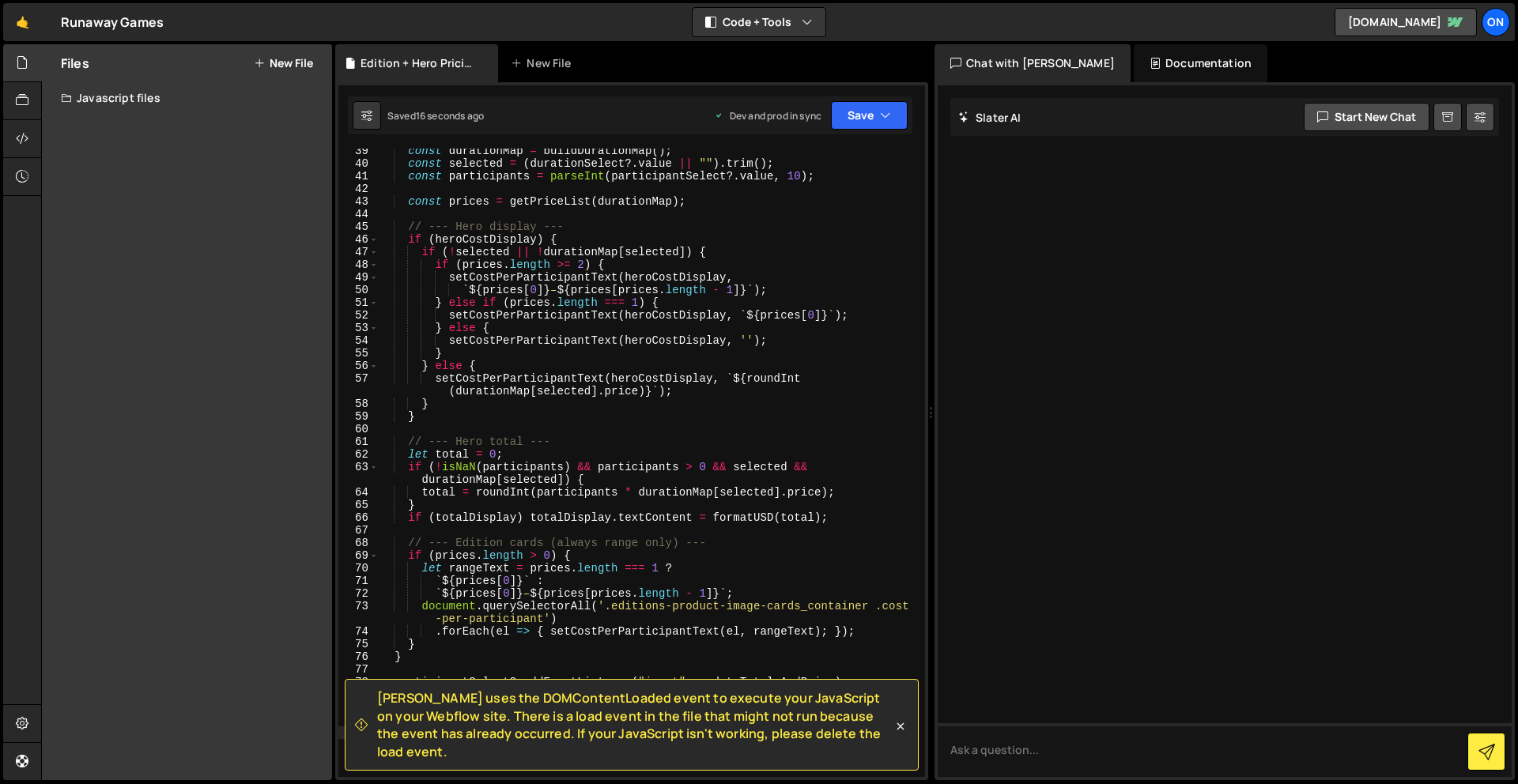
click at [136, 99] on div "Javascript files" at bounding box center [187, 98] width 290 height 32
click at [312, 128] on icon at bounding box center [316, 129] width 11 height 15
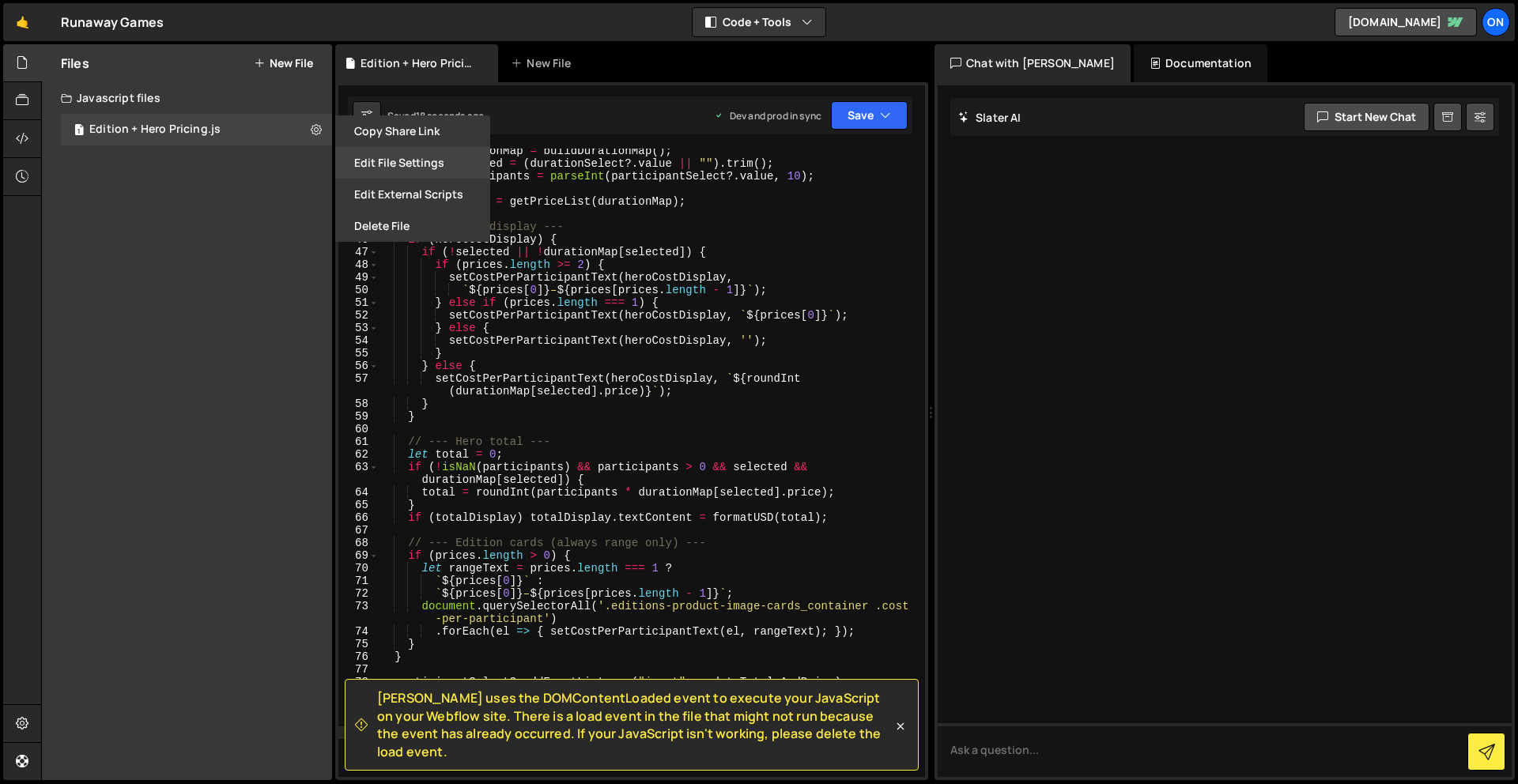
click at [401, 161] on button "Edit File Settings" at bounding box center [412, 163] width 155 height 32
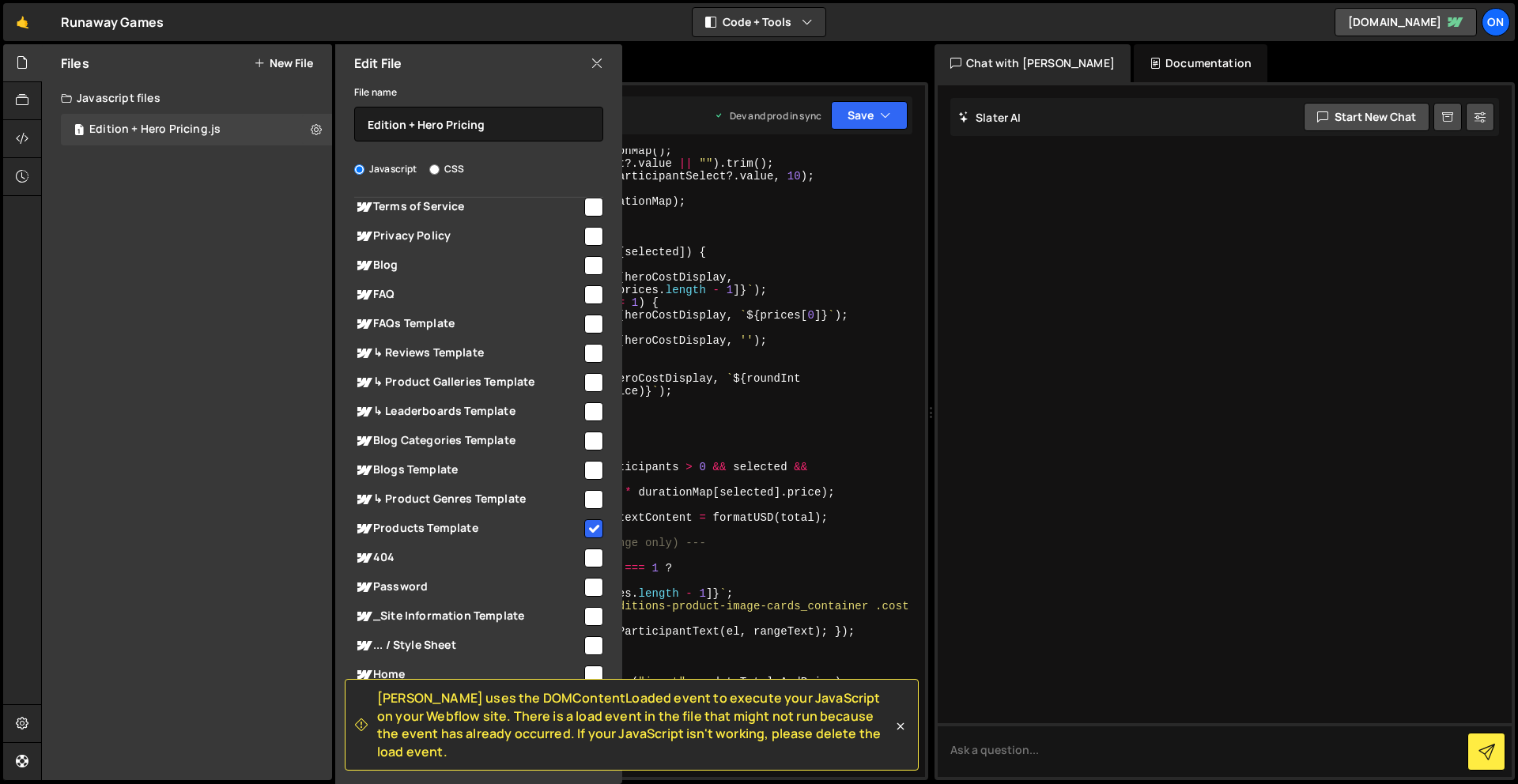
click at [604, 59] on div "Edit File" at bounding box center [479, 63] width 287 height 38
click at [596, 62] on icon at bounding box center [597, 63] width 13 height 17
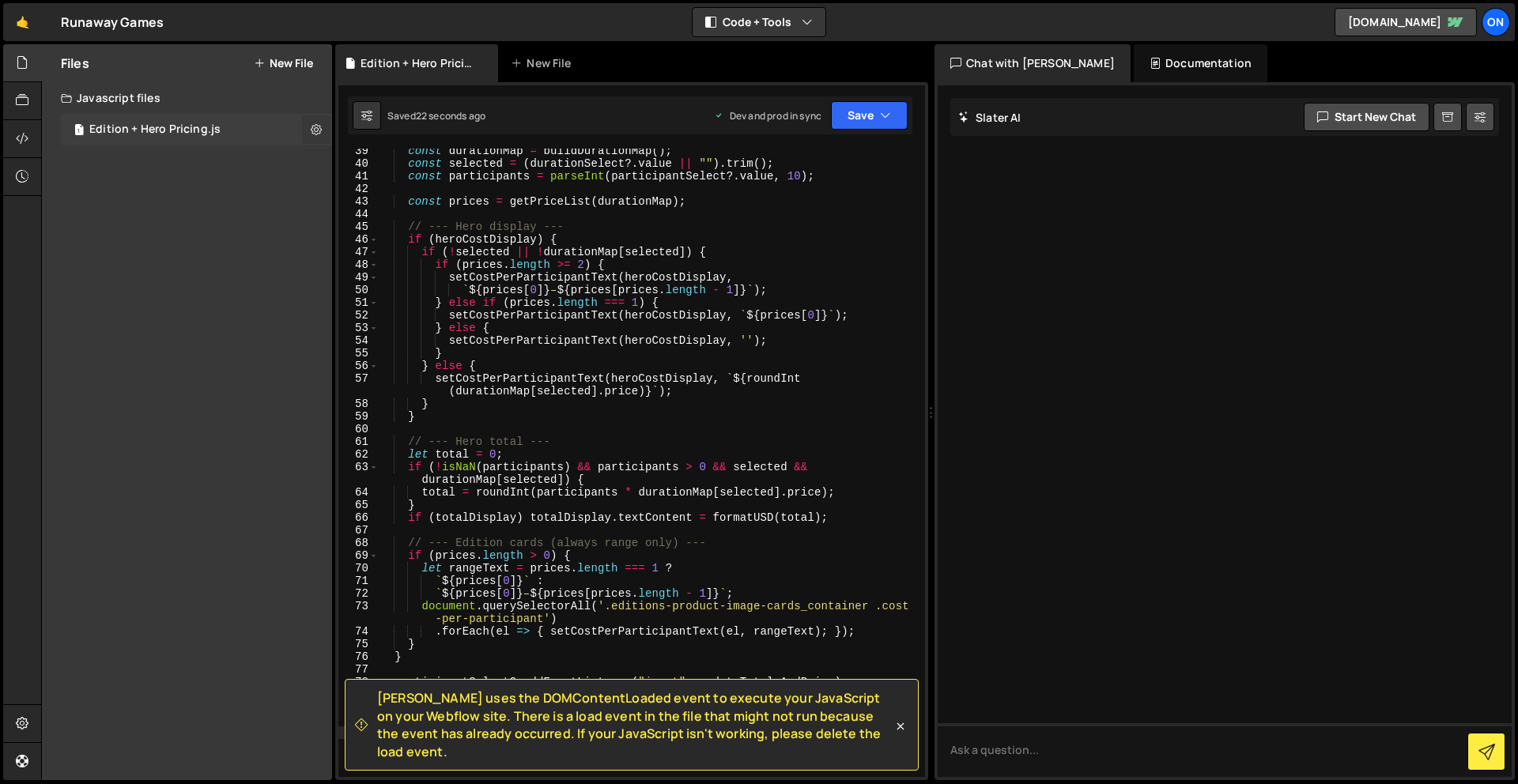
click at [314, 130] on icon at bounding box center [316, 129] width 11 height 15
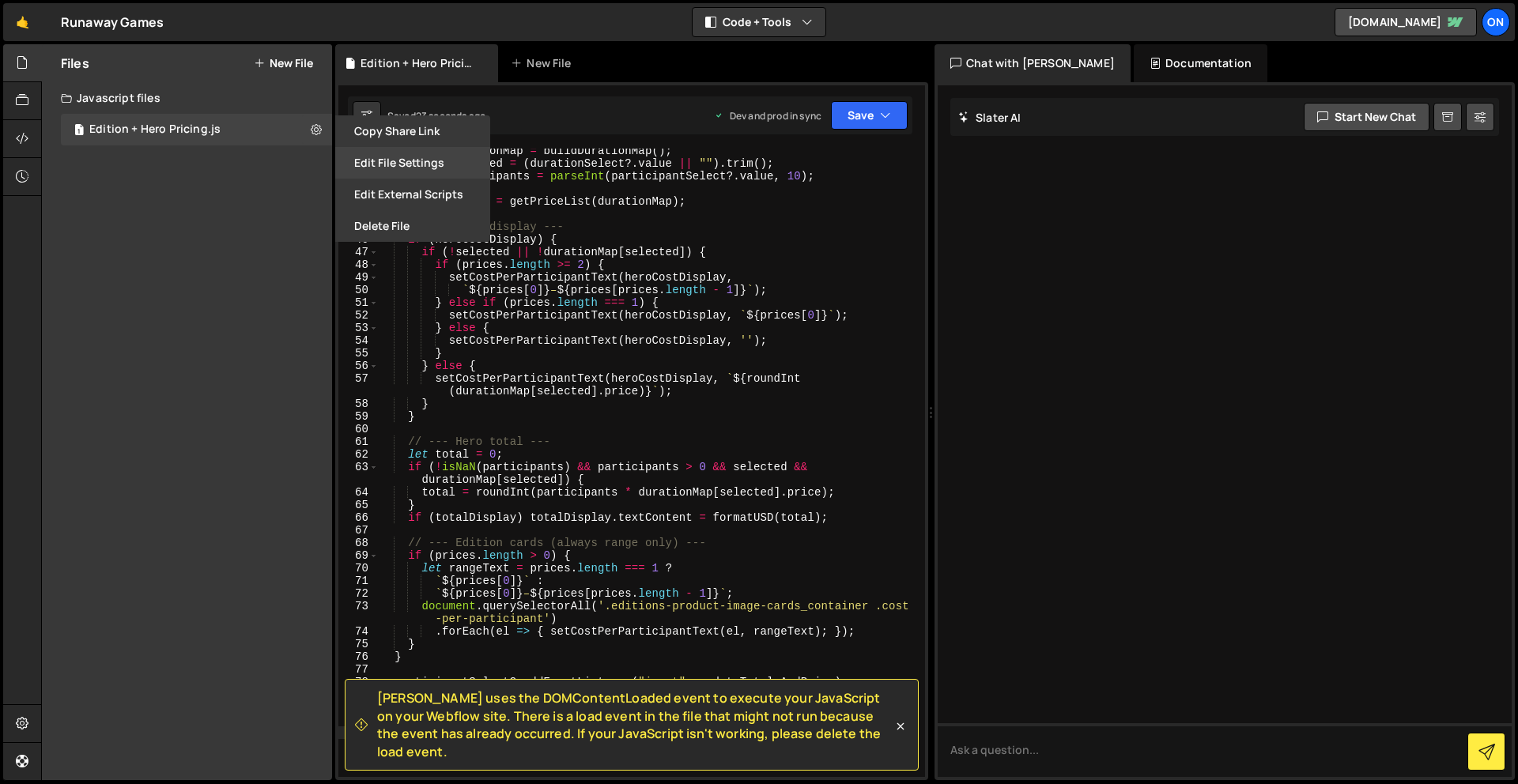
click at [416, 164] on button "Edit File Settings" at bounding box center [412, 163] width 155 height 32
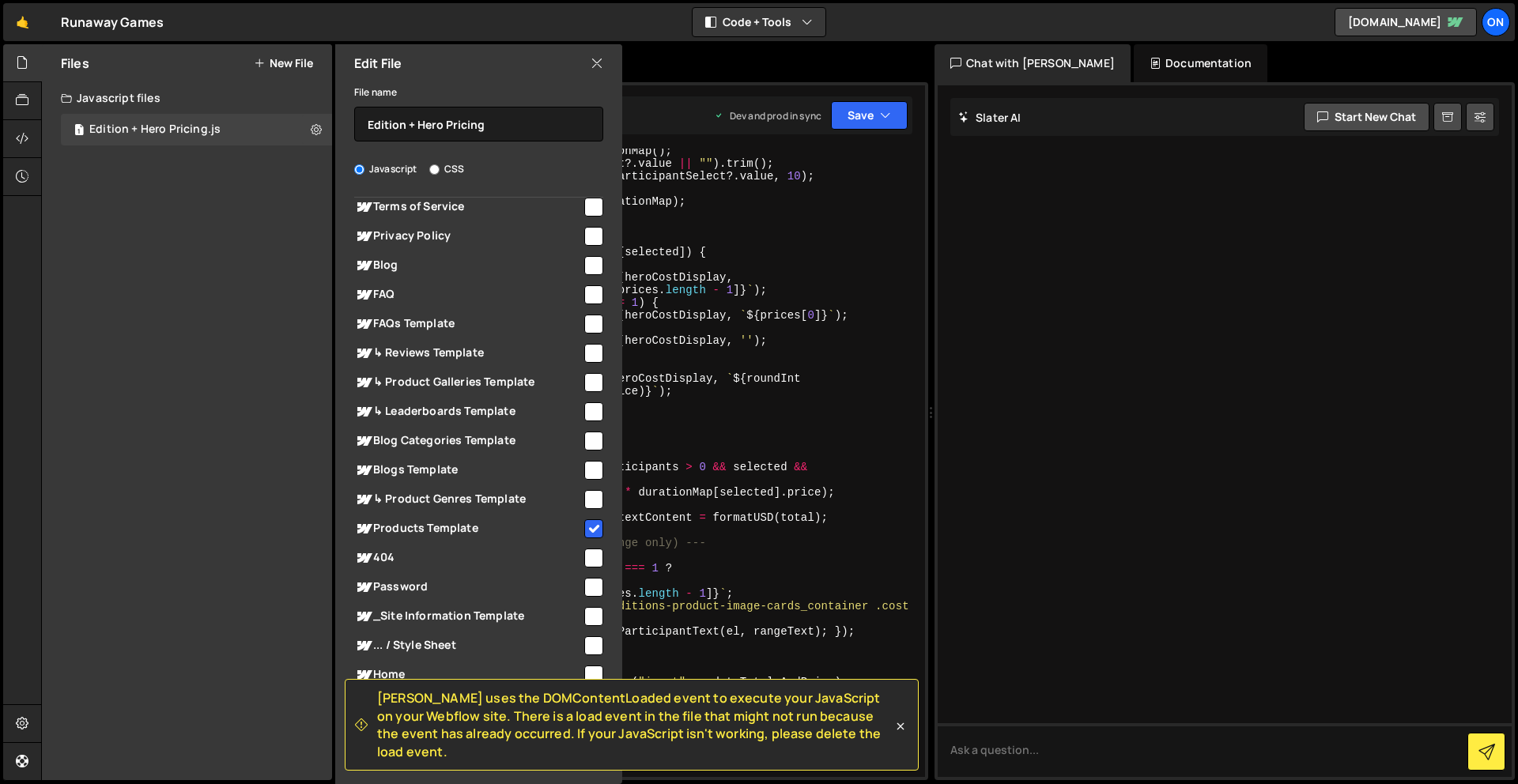
click at [599, 59] on icon at bounding box center [597, 63] width 13 height 17
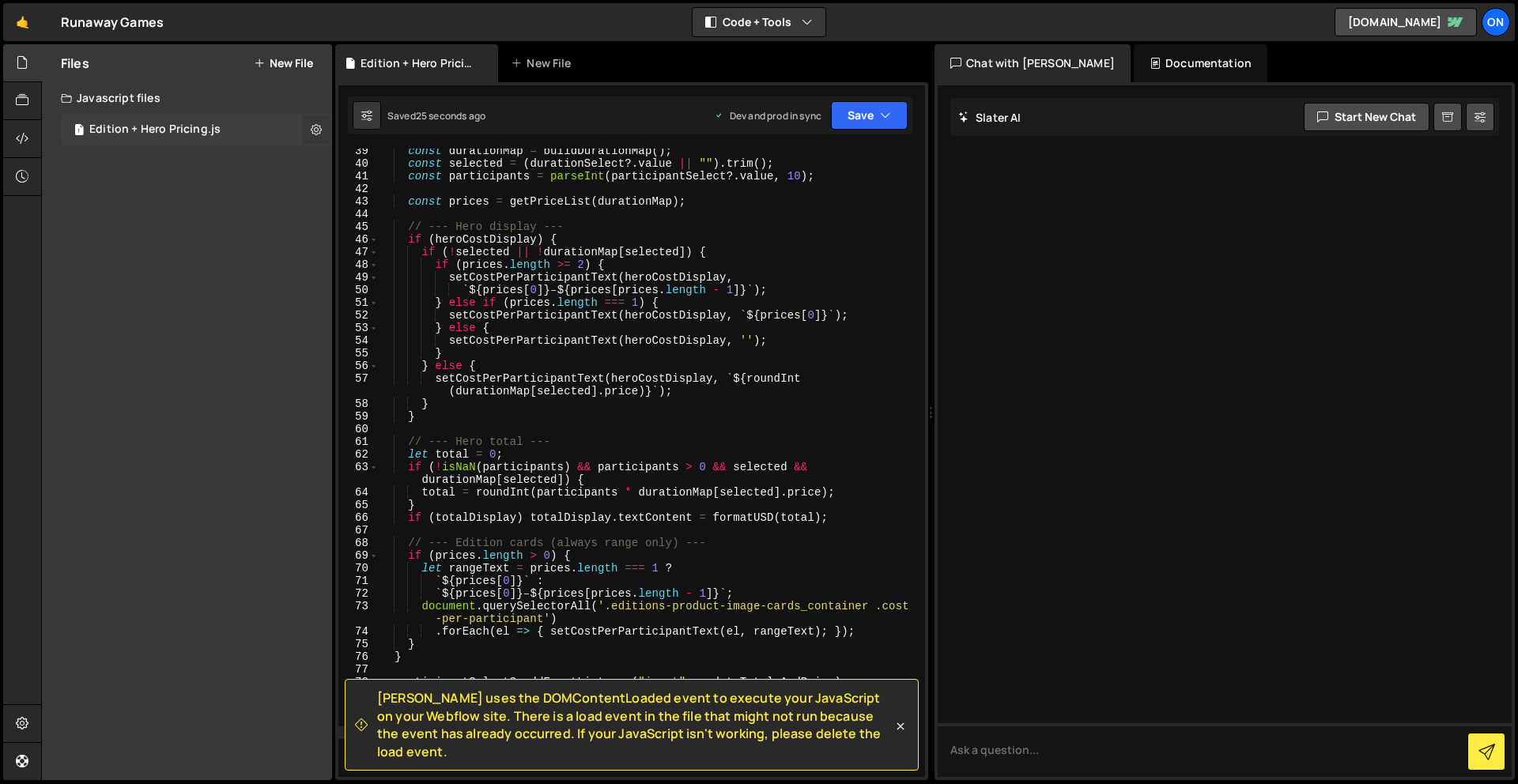
click at [317, 131] on icon at bounding box center [316, 129] width 11 height 15
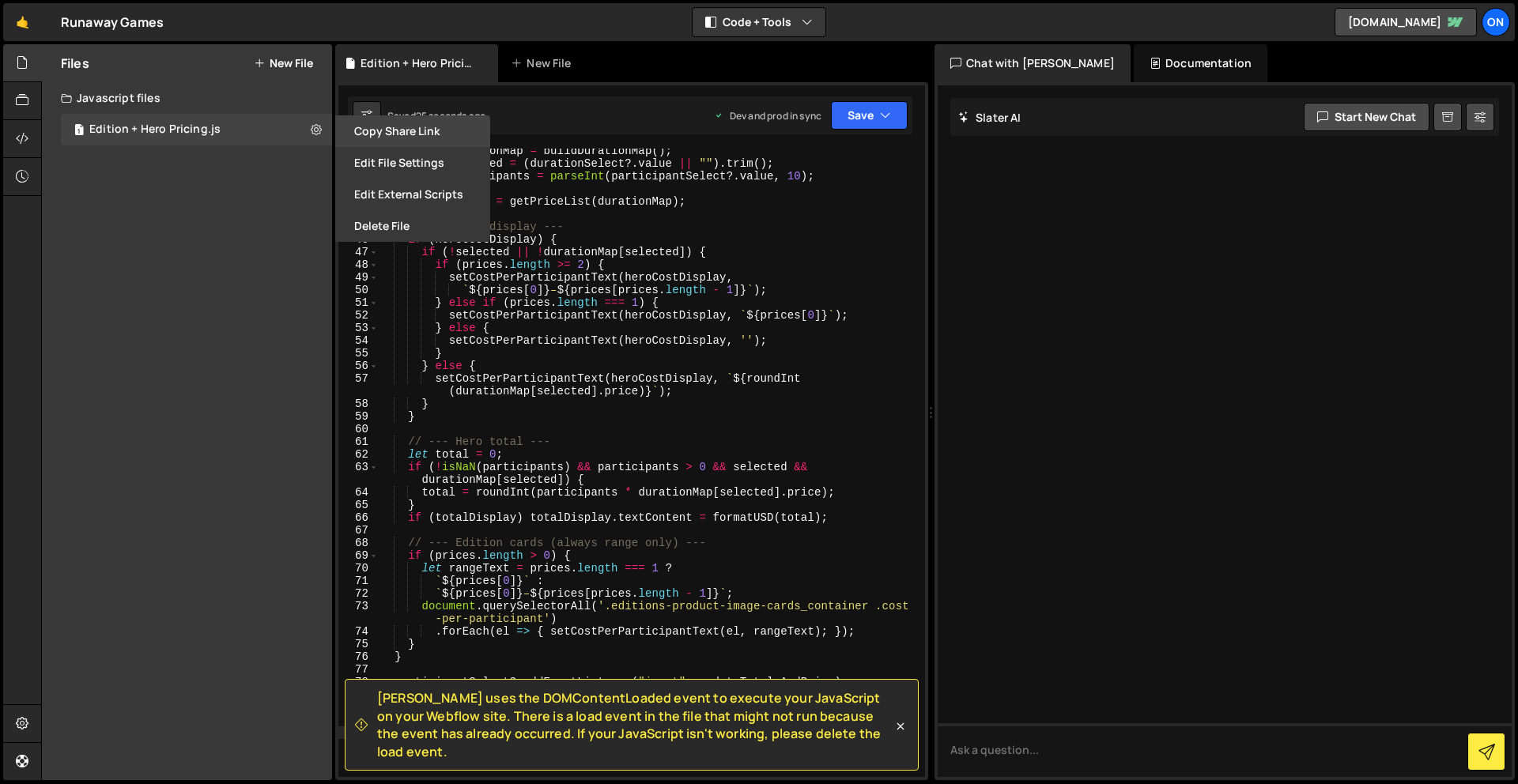
click at [401, 124] on button "Copy share link" at bounding box center [412, 132] width 155 height 32
click at [416, 205] on button "Edit External Scripts" at bounding box center [412, 194] width 155 height 32
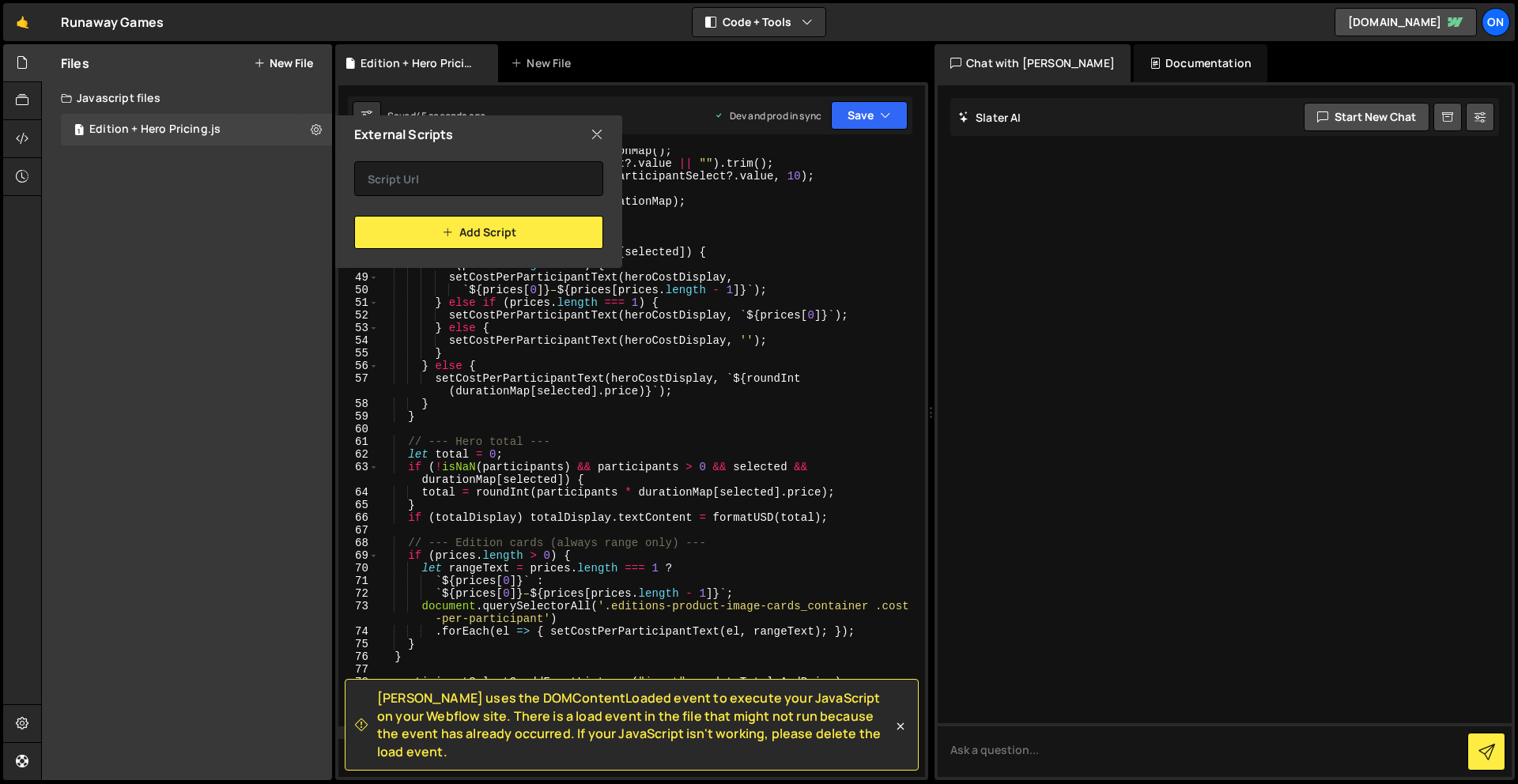
click at [596, 136] on icon at bounding box center [597, 134] width 13 height 17
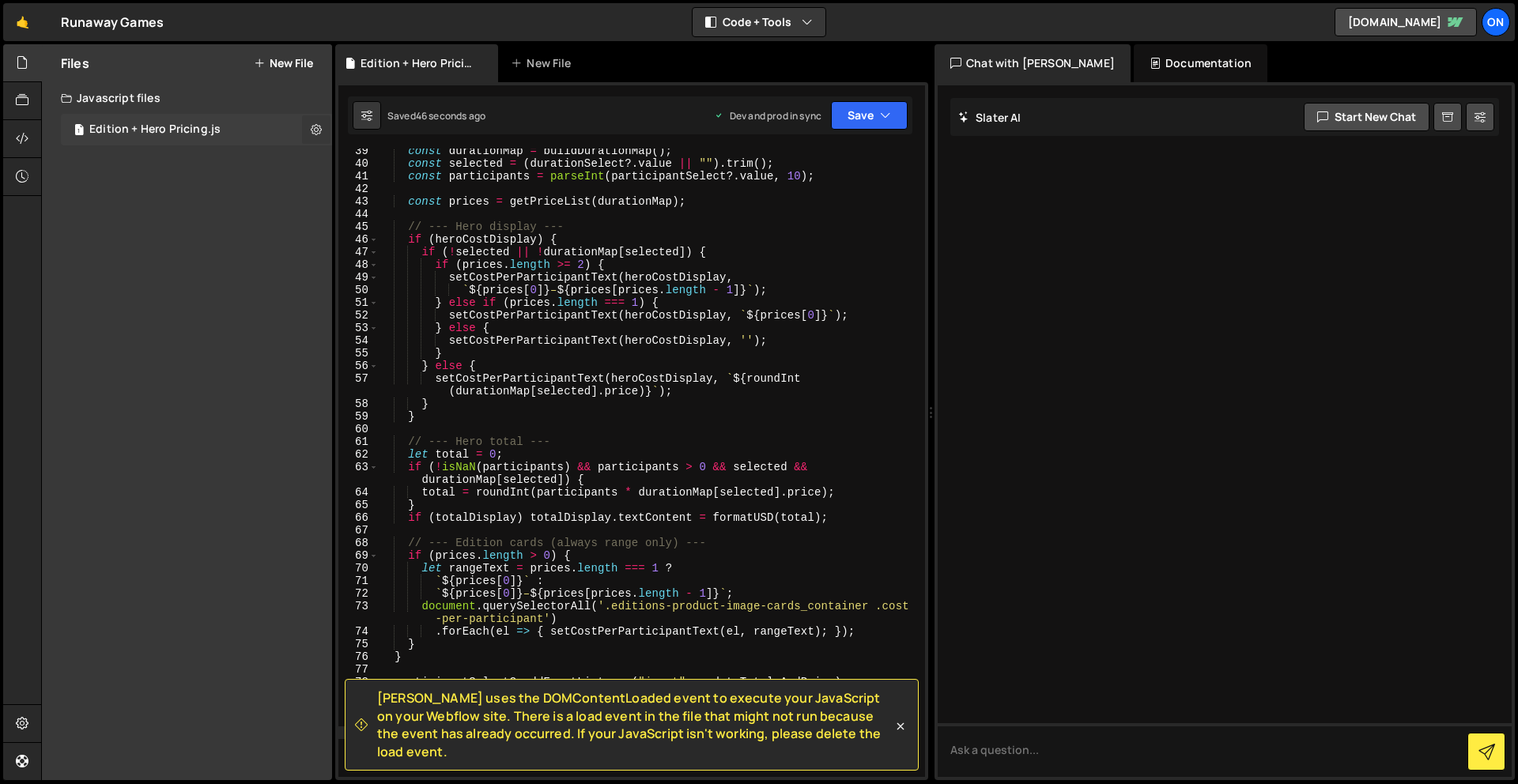
click at [314, 127] on icon at bounding box center [316, 129] width 11 height 15
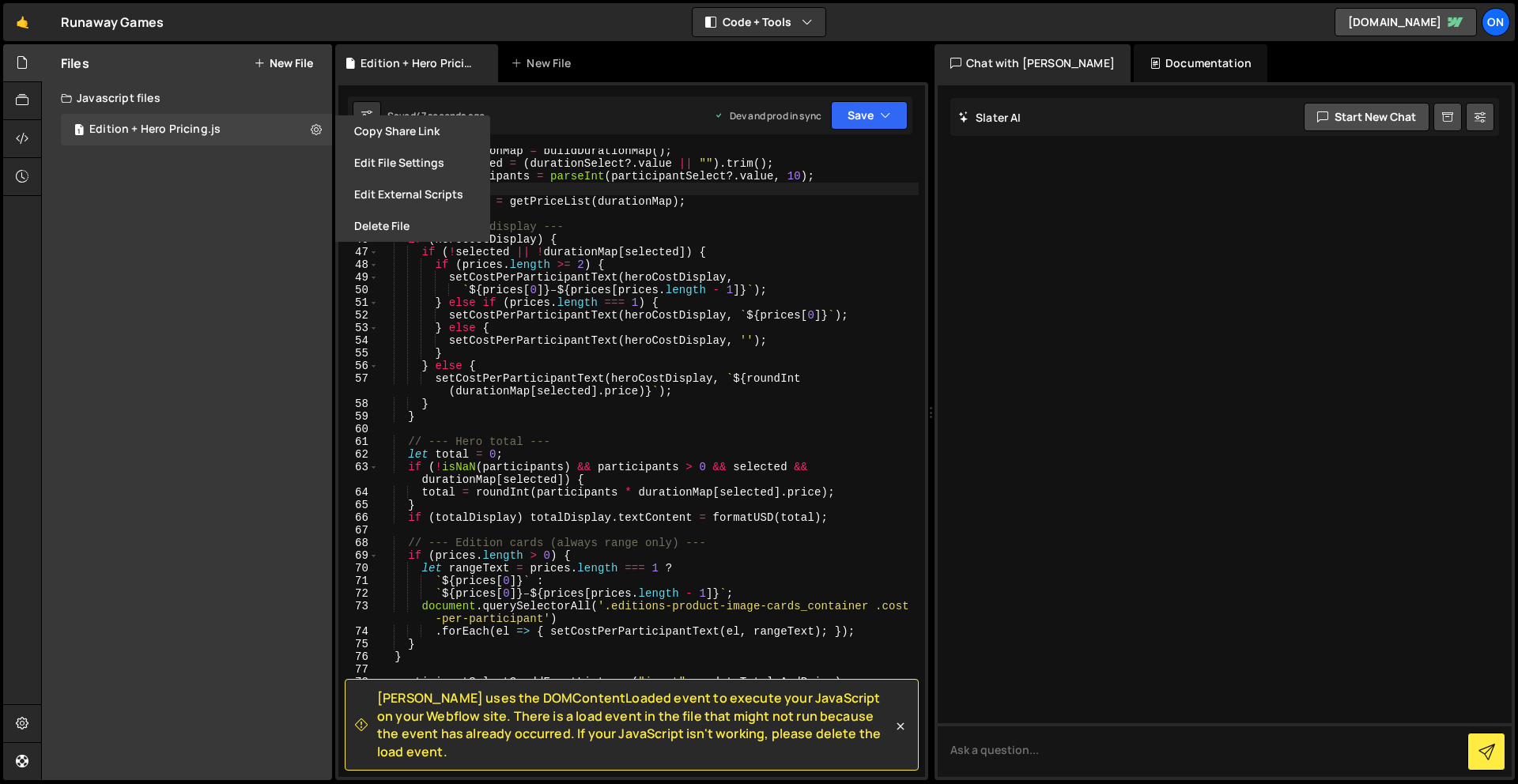
click at [756, 193] on div "const durationMap = buildDurationMap ( ) ; const selected = ( durationSelect ?.…" at bounding box center [648, 471] width 541 height 653
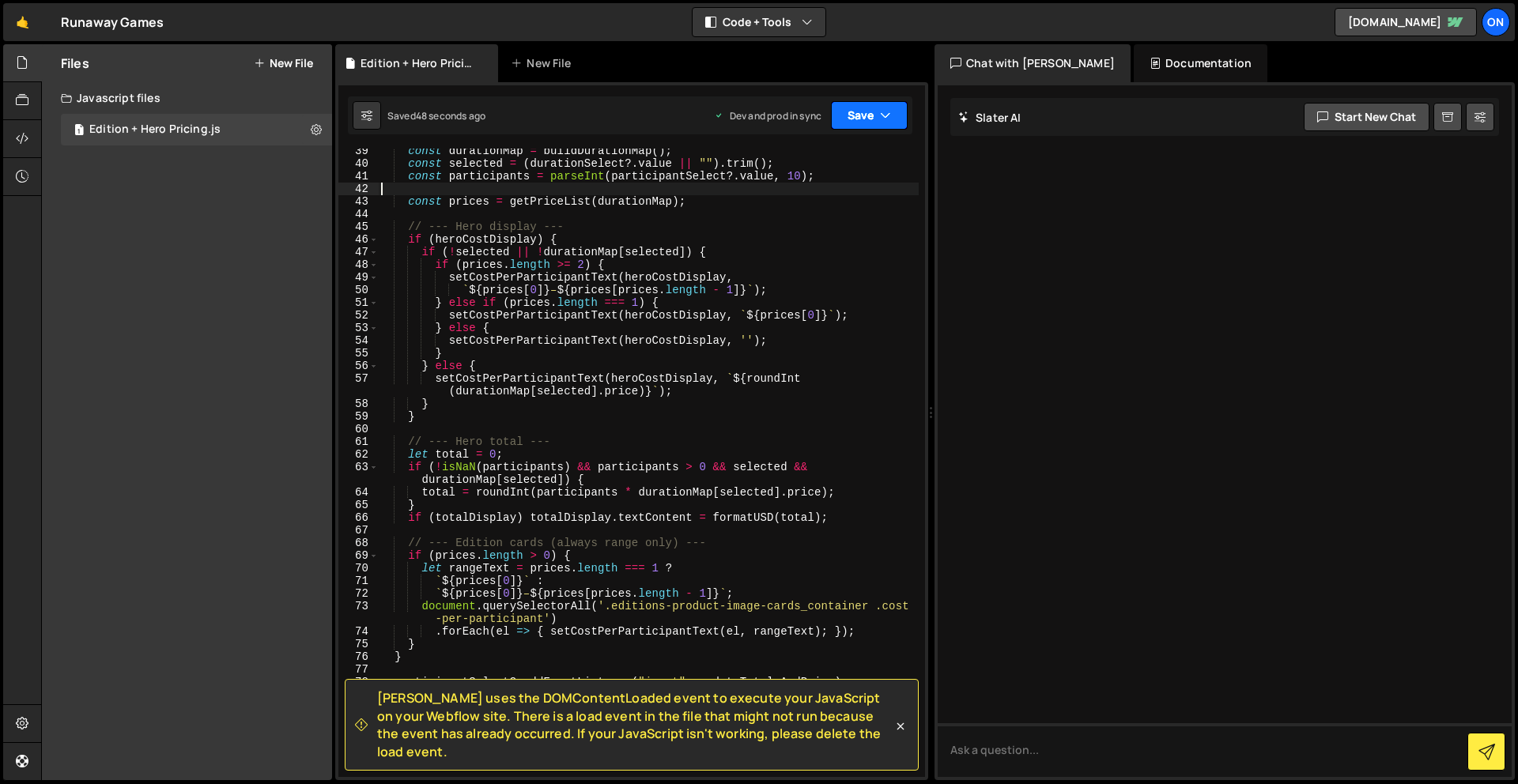
click at [887, 116] on icon "button" at bounding box center [885, 116] width 11 height 16
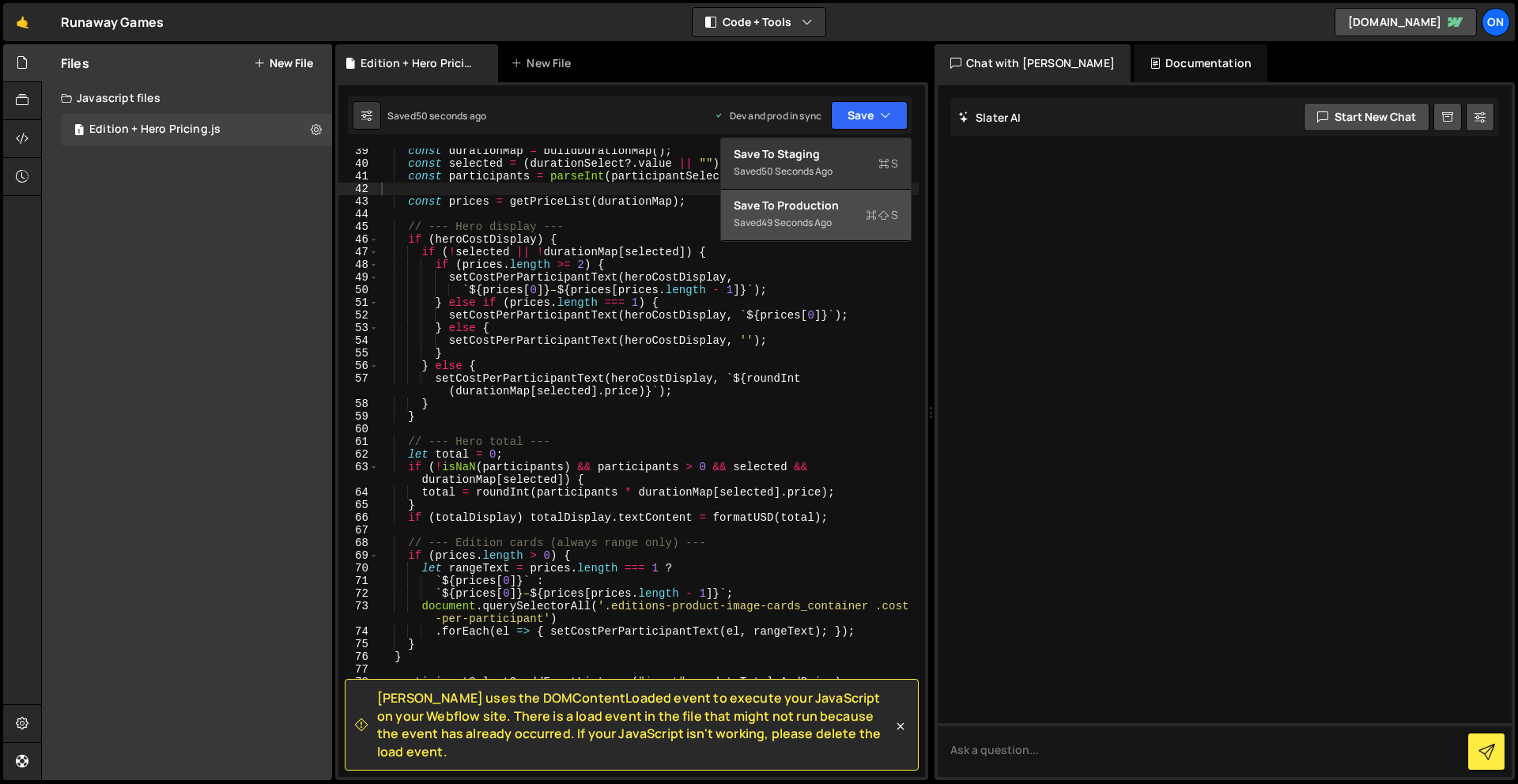
click at [788, 212] on div "Save to Production S" at bounding box center [815, 205] width 164 height 16
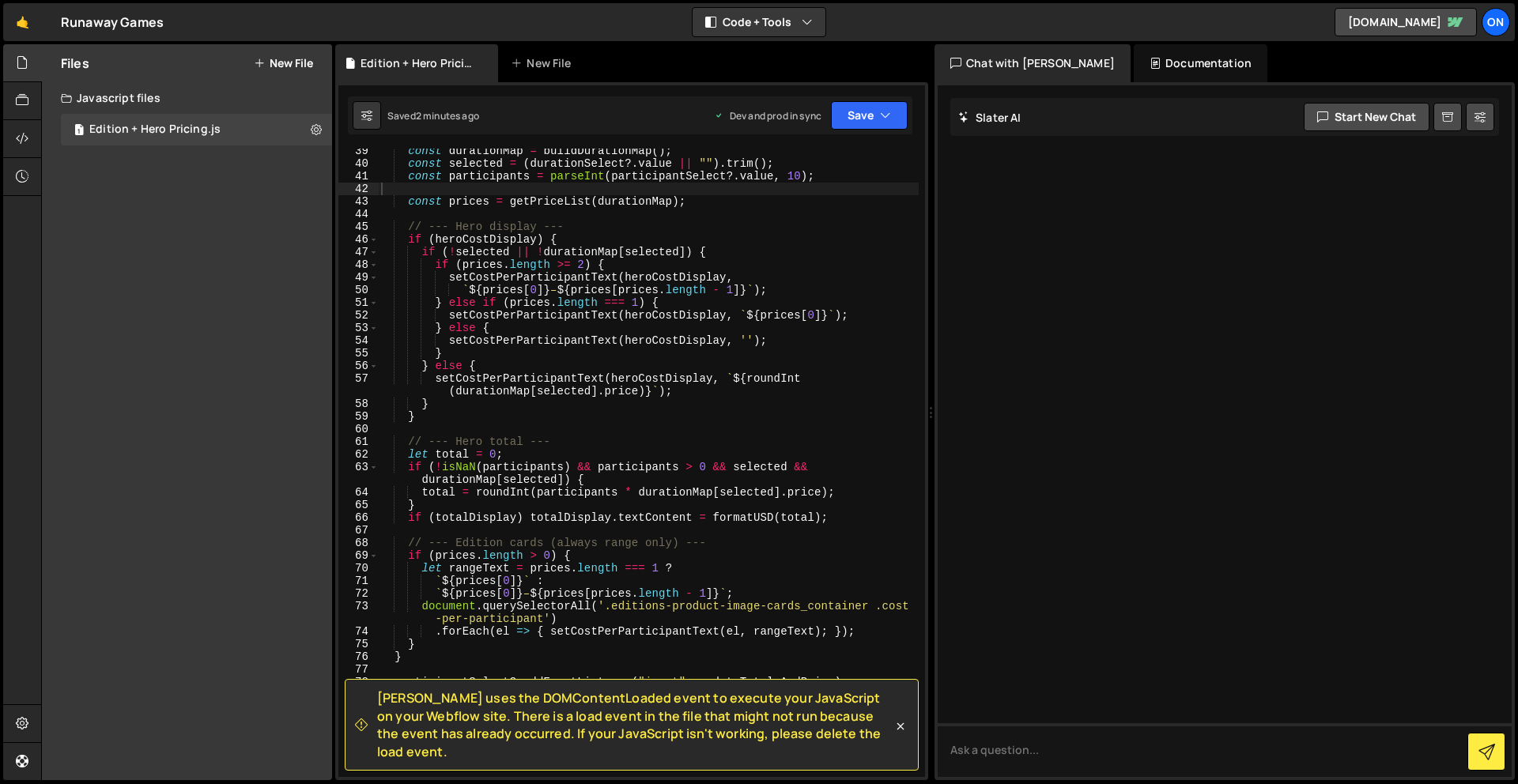
click at [109, 94] on div "Javascript files" at bounding box center [187, 98] width 290 height 32
click at [29, 67] on icon at bounding box center [22, 63] width 13 height 17
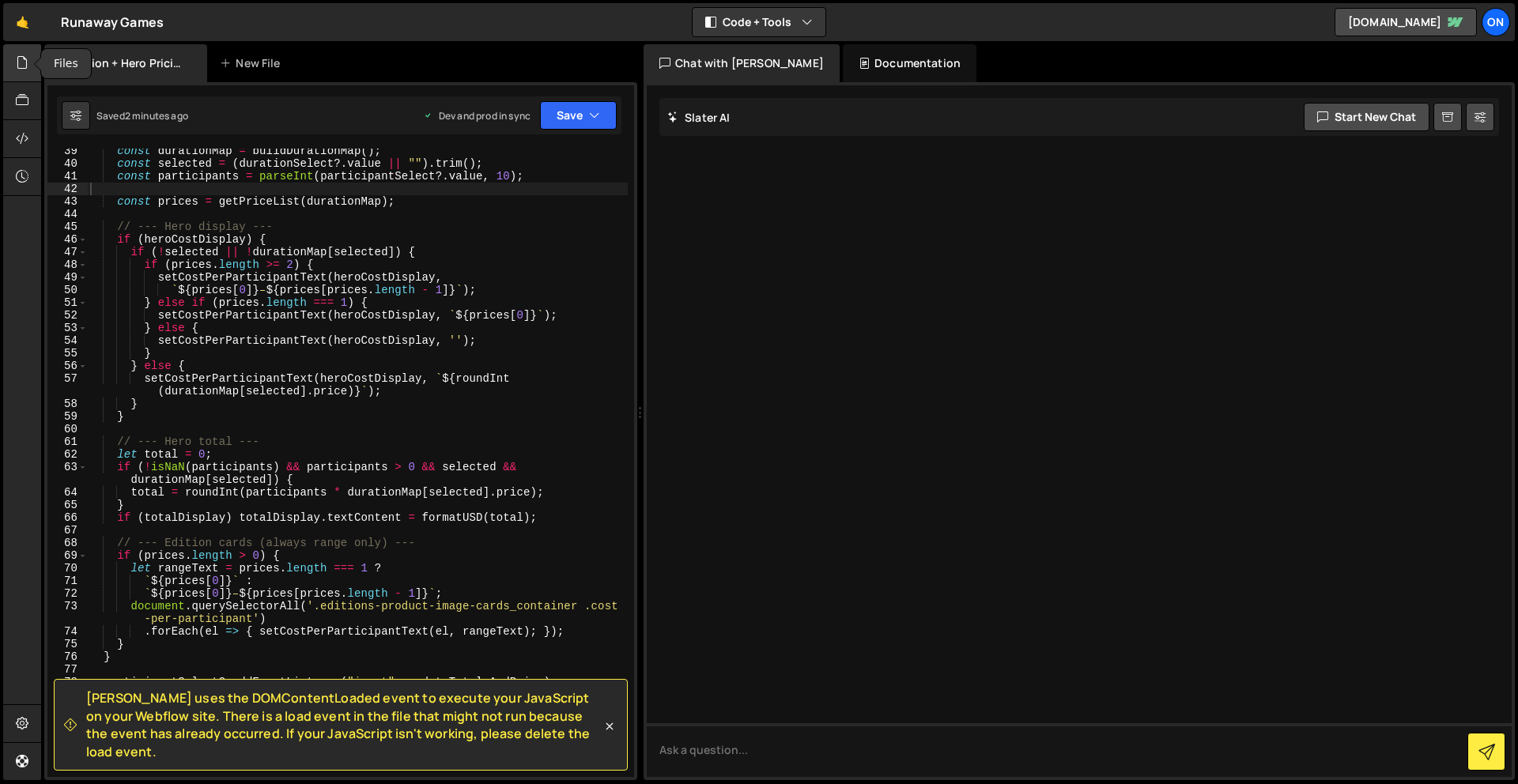
click at [29, 67] on icon at bounding box center [22, 63] width 13 height 17
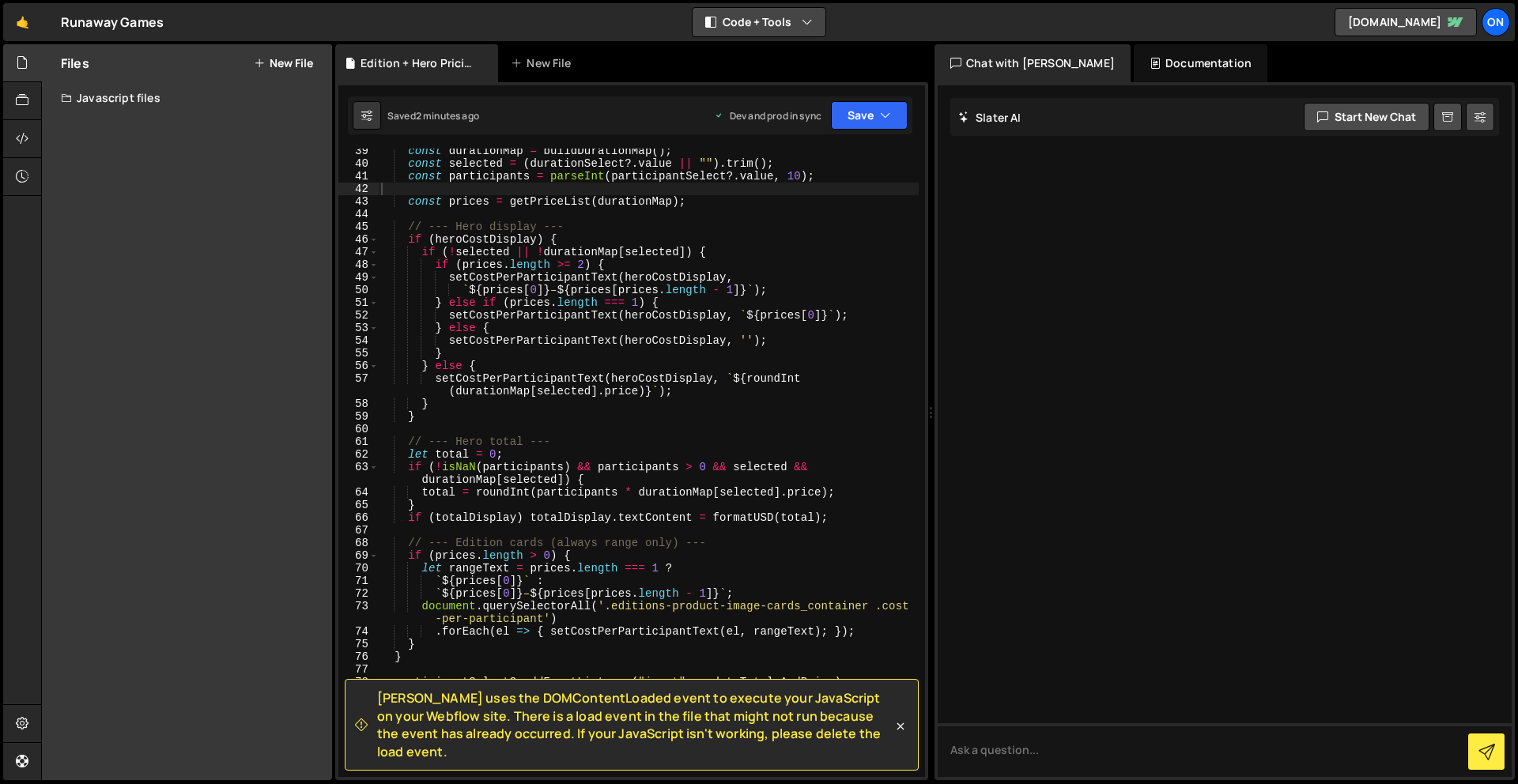
click at [803, 26] on icon "button" at bounding box center [807, 22] width 11 height 16
click at [870, 25] on div "🤙 Runaway Games ⚠️ Code is being edited in another browser Code + Tools Code On…" at bounding box center [759, 22] width 1512 height 38
click at [21, 132] on icon at bounding box center [22, 138] width 13 height 17
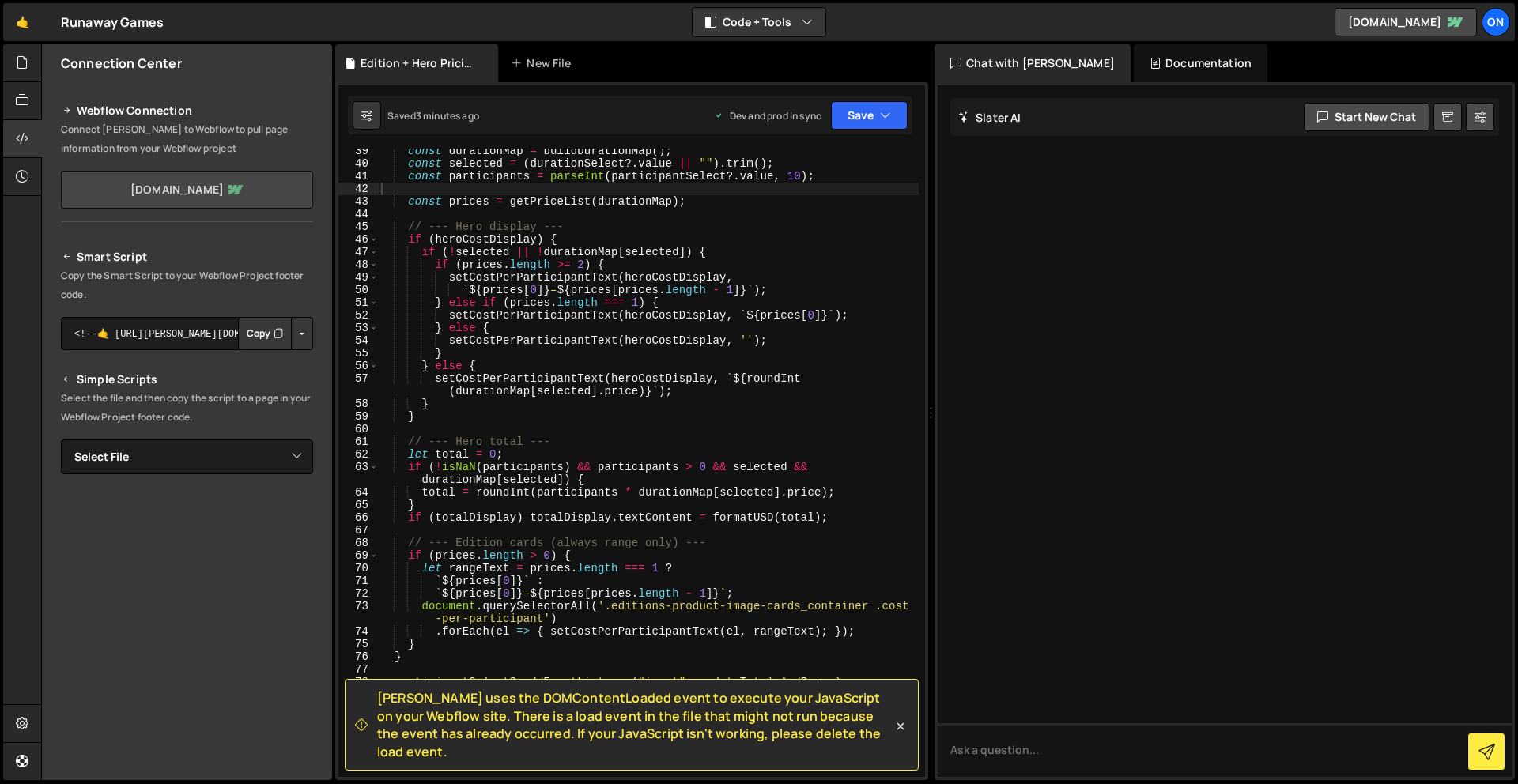
click at [223, 193] on link "[DOMAIN_NAME]" at bounding box center [187, 189] width 252 height 38
click at [18, 140] on icon at bounding box center [22, 138] width 13 height 17
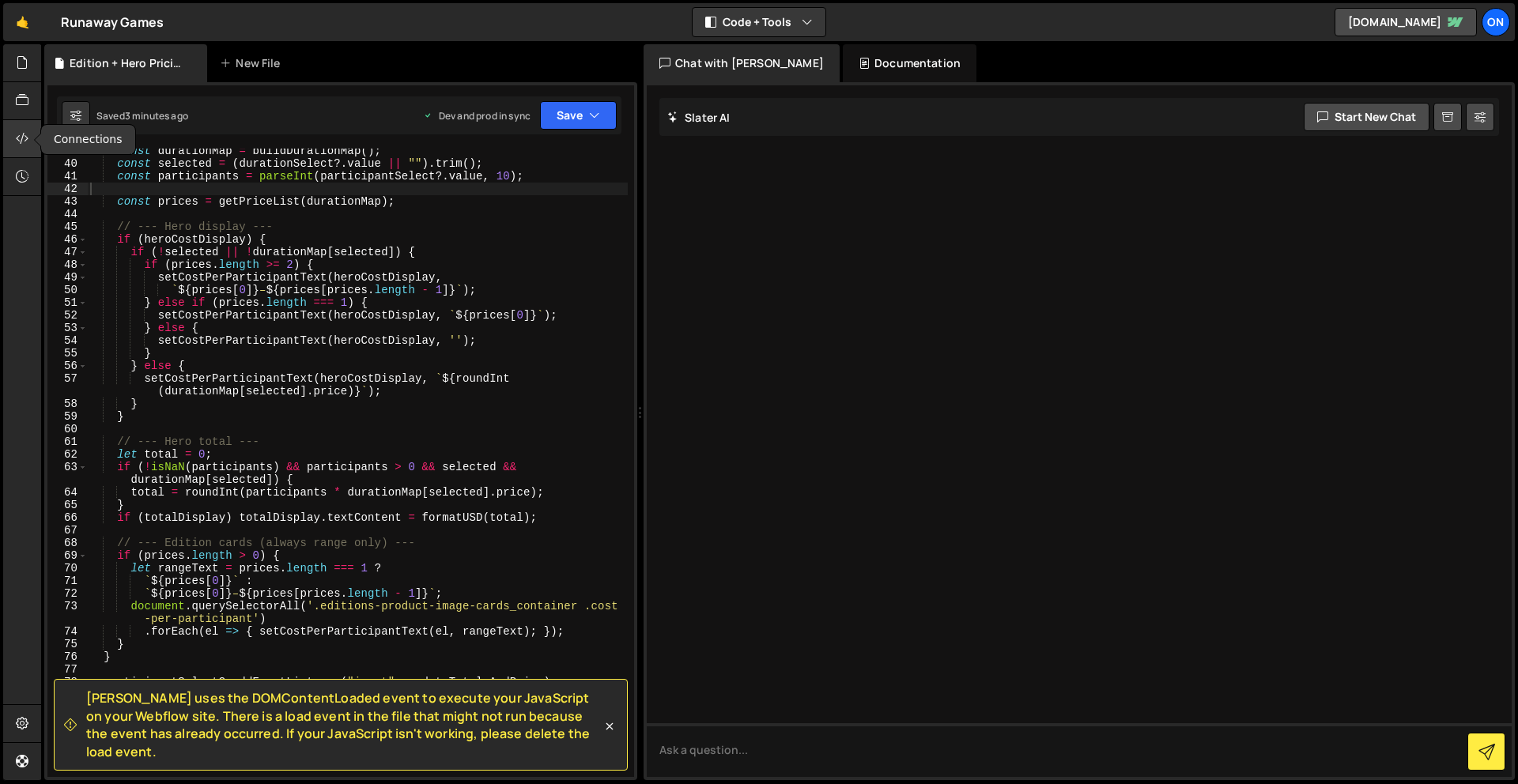
click at [18, 140] on icon at bounding box center [22, 138] width 13 height 17
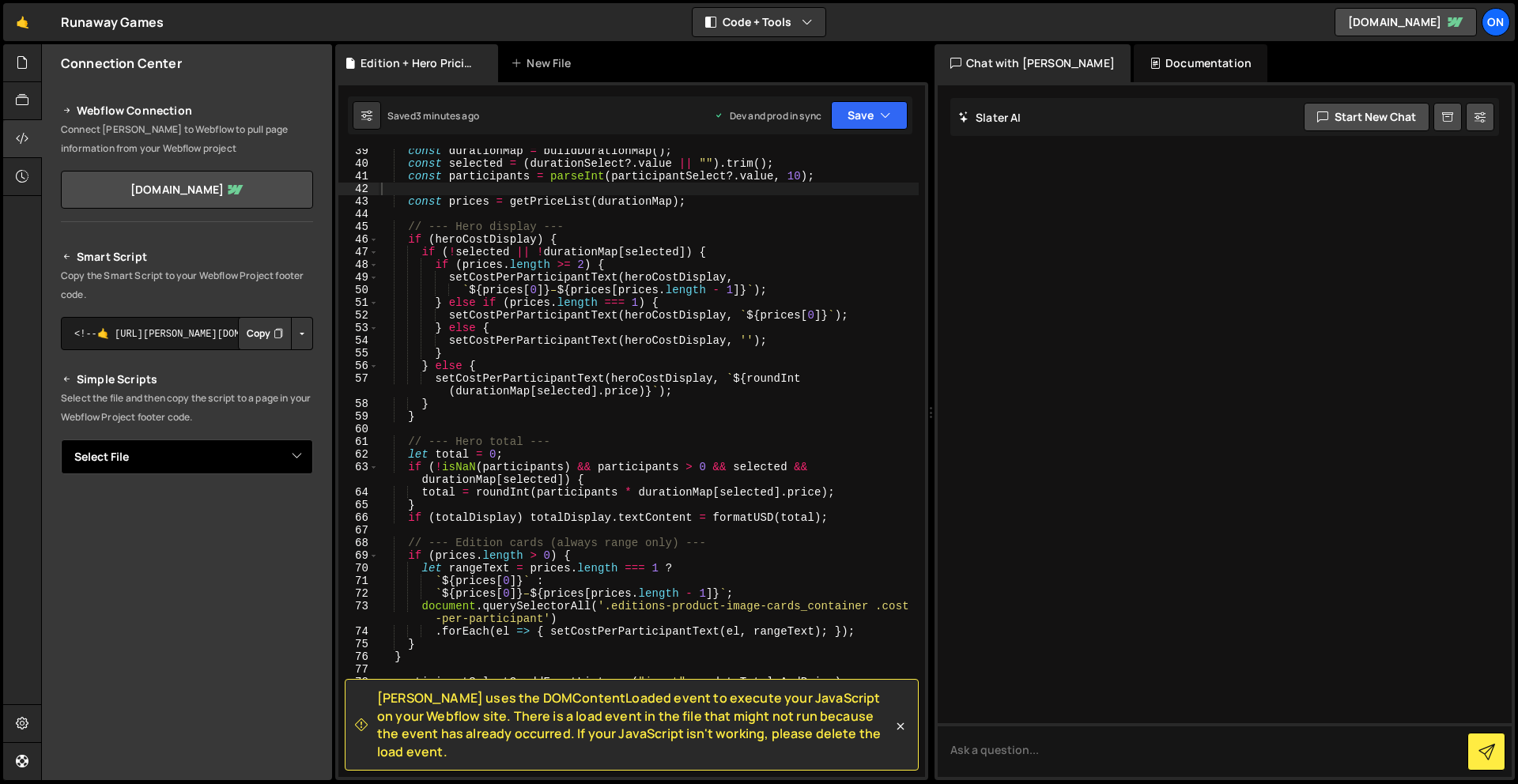
click at [280, 467] on select "Select File Edition + Hero Pricing.js" at bounding box center [187, 457] width 252 height 35
select select "48057"
click at [61, 439] on select "Select File Edition + Hero Pricing.js" at bounding box center [187, 457] width 252 height 35
click at [264, 509] on button "Copy" at bounding box center [265, 511] width 54 height 33
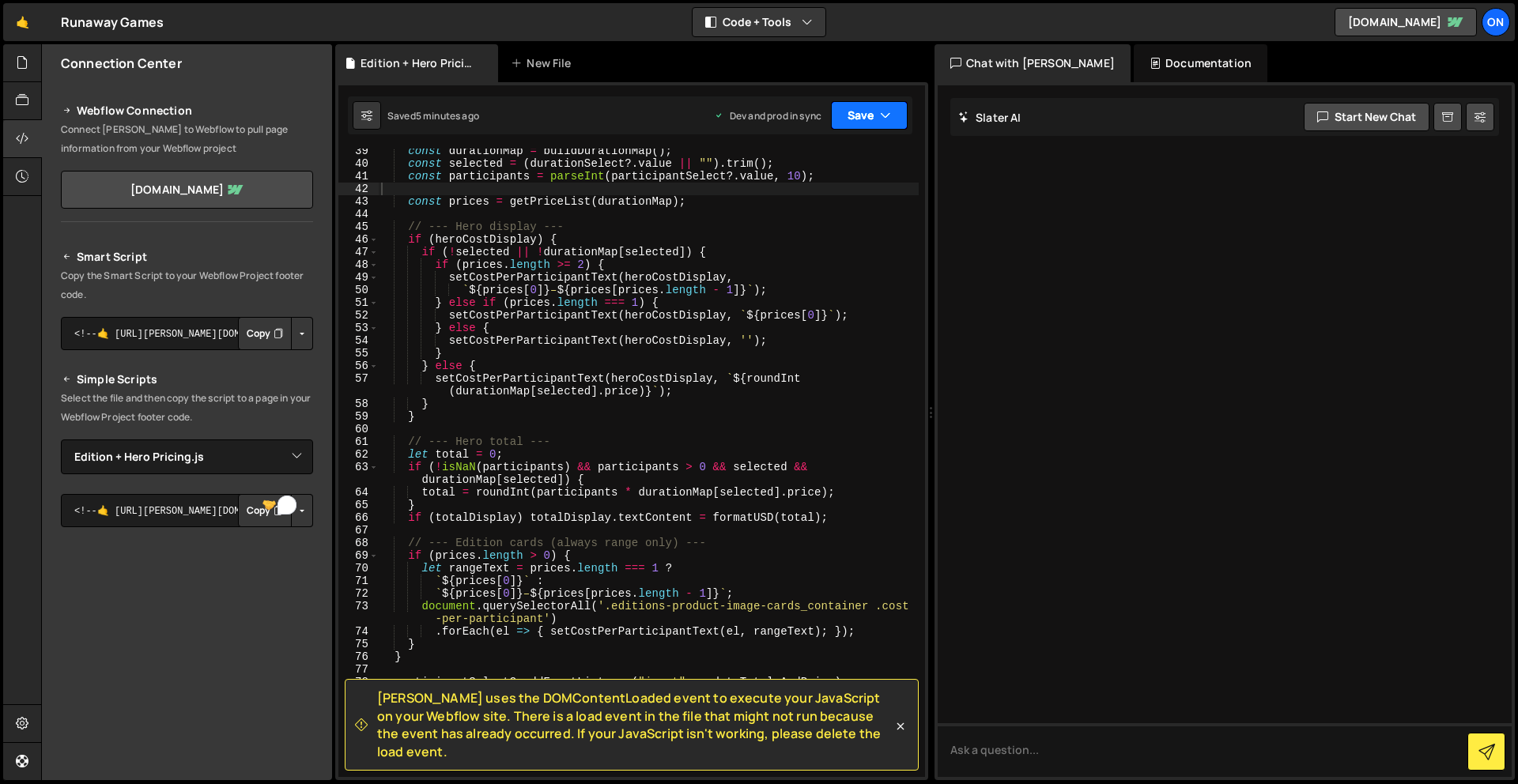
click at [887, 121] on icon "button" at bounding box center [885, 116] width 11 height 16
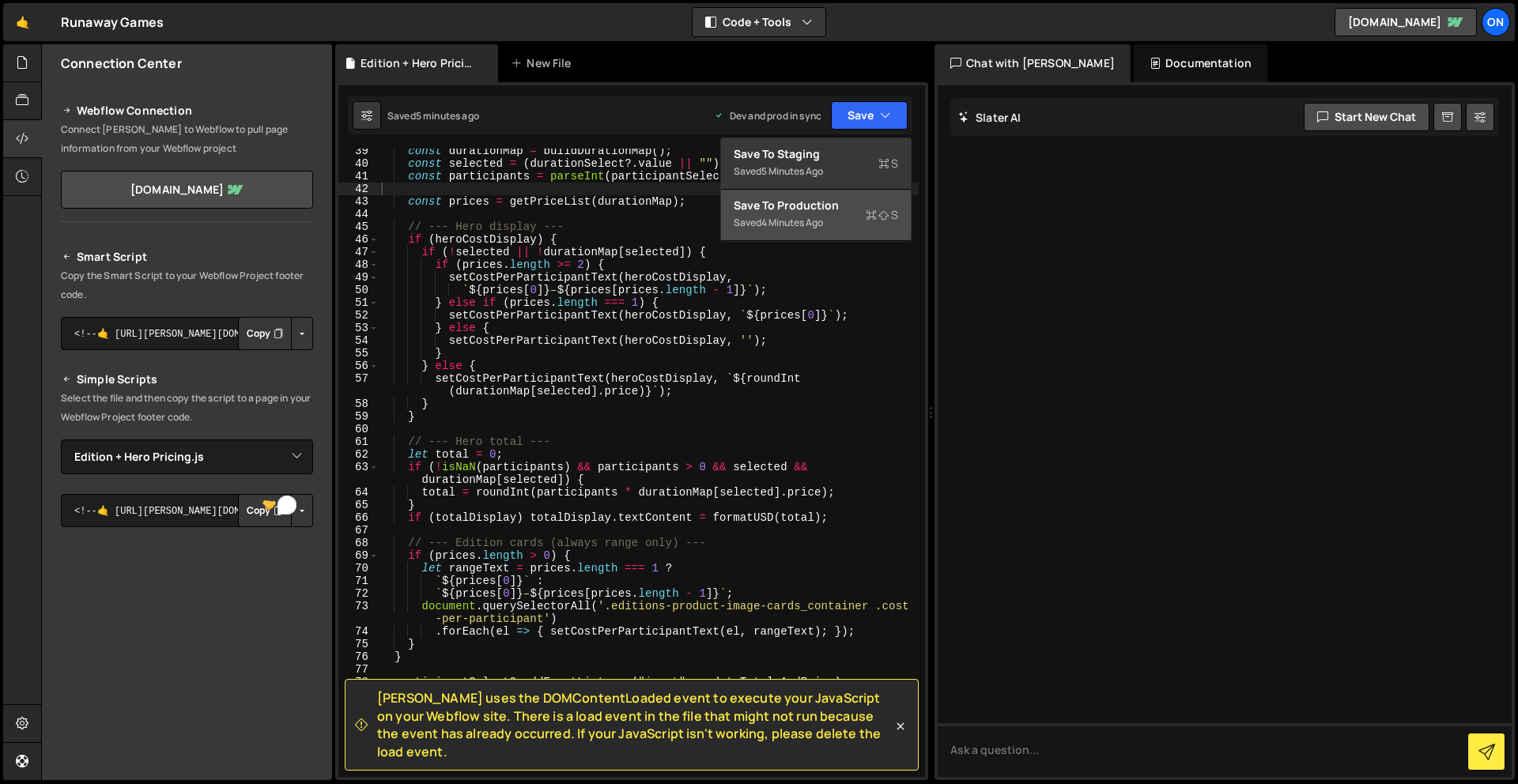
click at [831, 212] on button "Save to Production S Saved 4 minutes ago" at bounding box center [815, 215] width 190 height 52
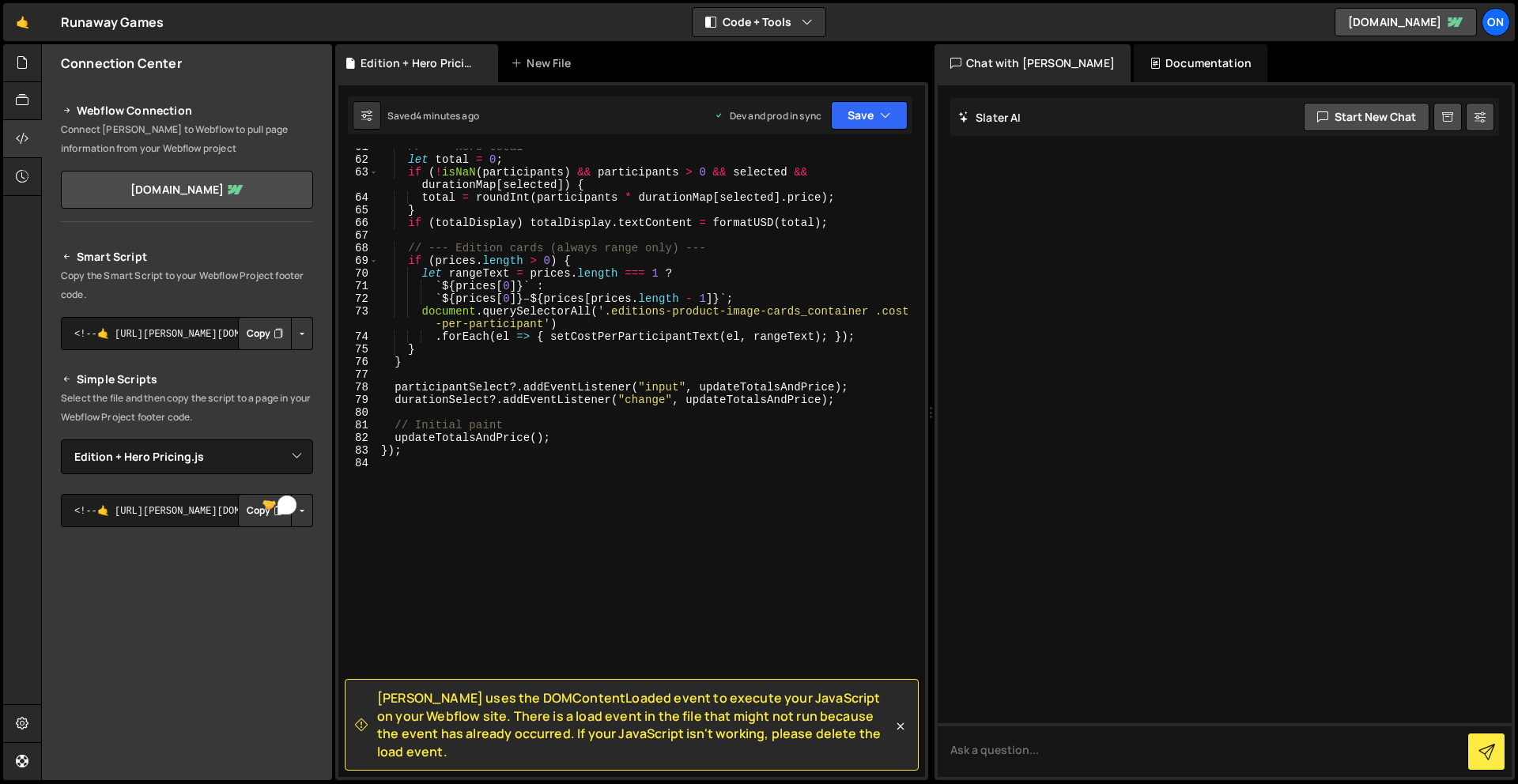
scroll to position [818, 0]
click at [443, 456] on div "// --- Hero total --- let total = 0 ; if ( ! isNaN ( participants ) && [PERSON_…" at bounding box center [648, 467] width 541 height 653
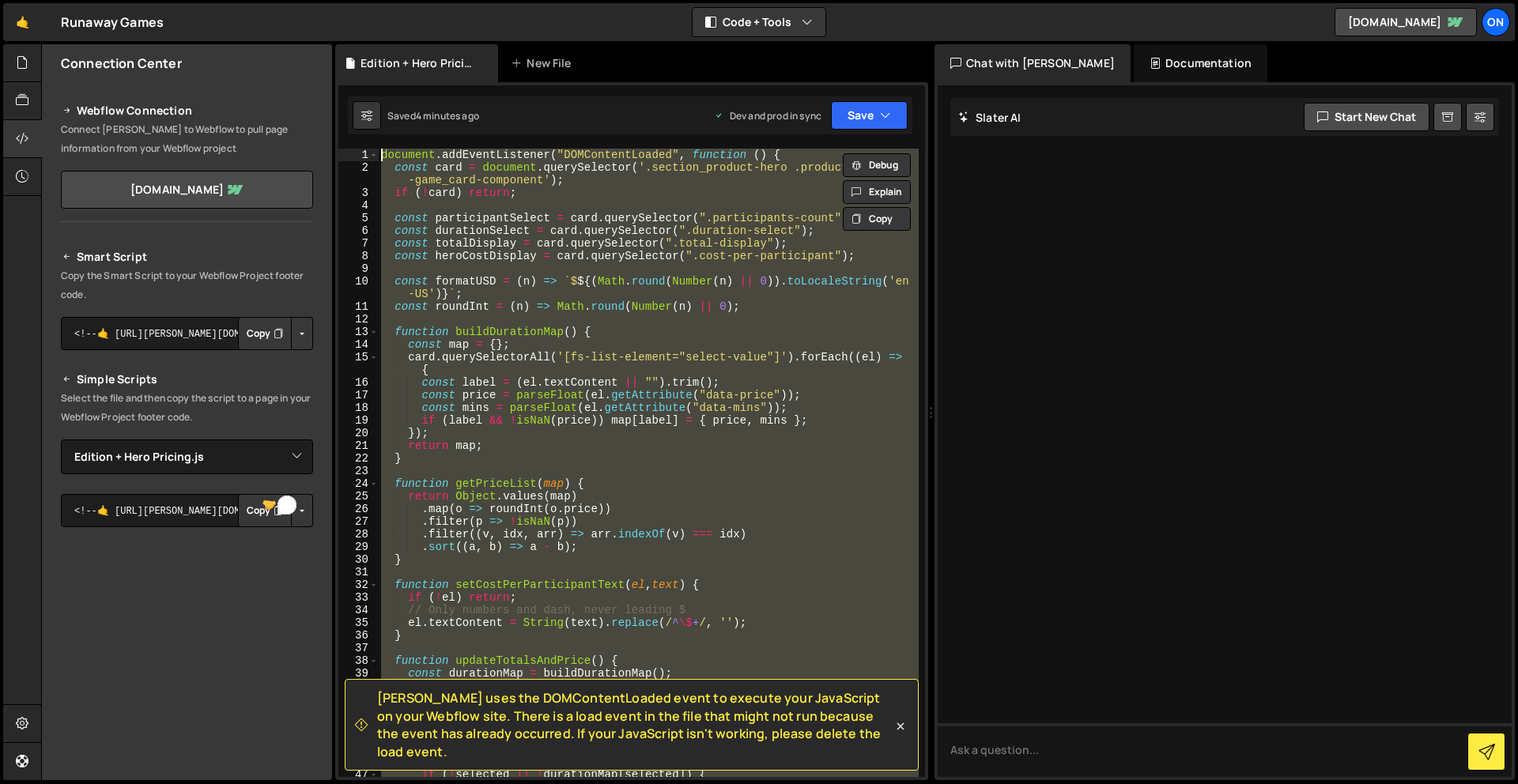
click at [637, 178] on div "document . addEventListener ( "DOMContentLoaded" , function ( ) { const card = …" at bounding box center [648, 462] width 541 height 628
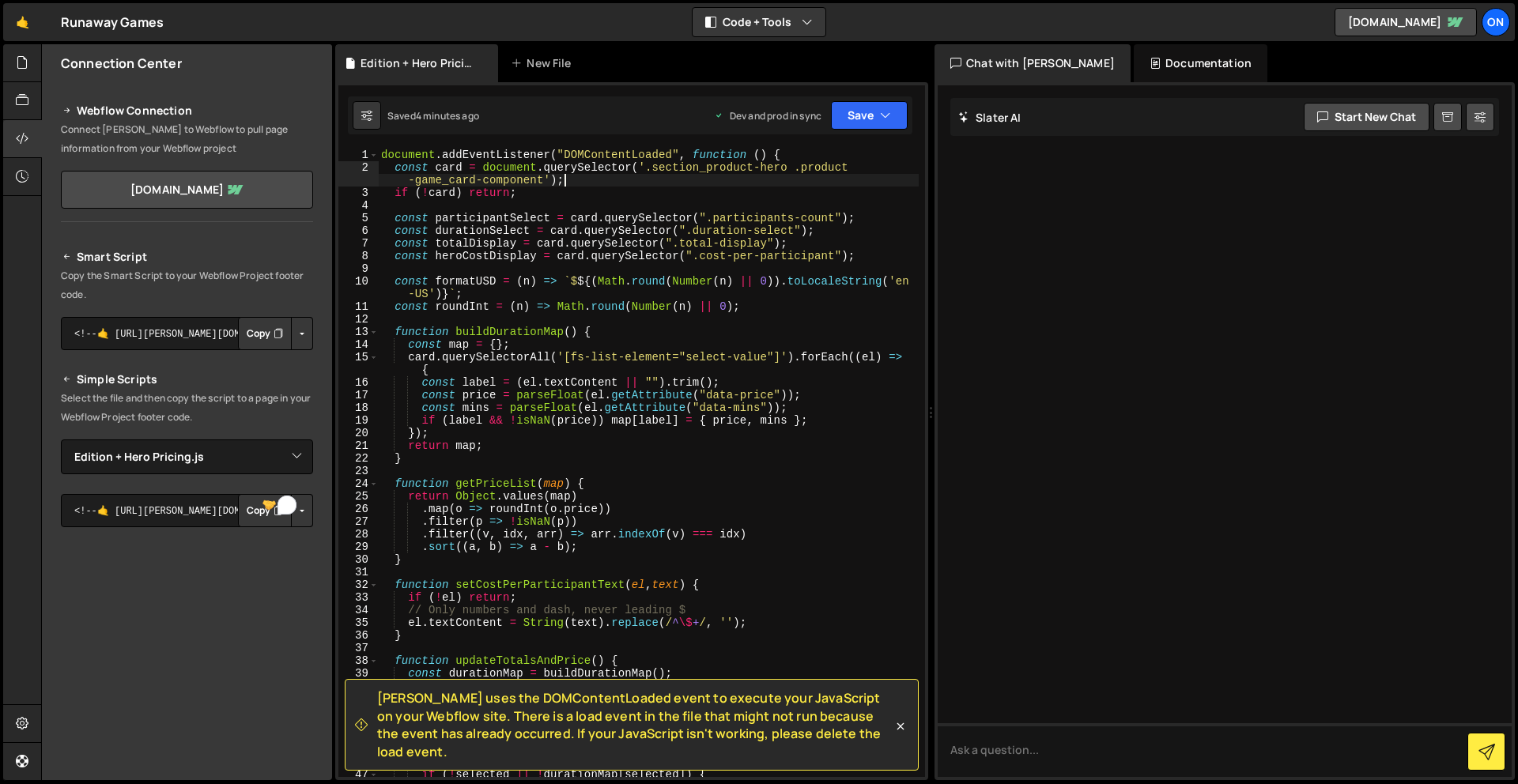
click at [381, 151] on div "document . addEventListener ( "DOMContentLoaded" , function ( ) { const card = …" at bounding box center [648, 475] width 541 height 653
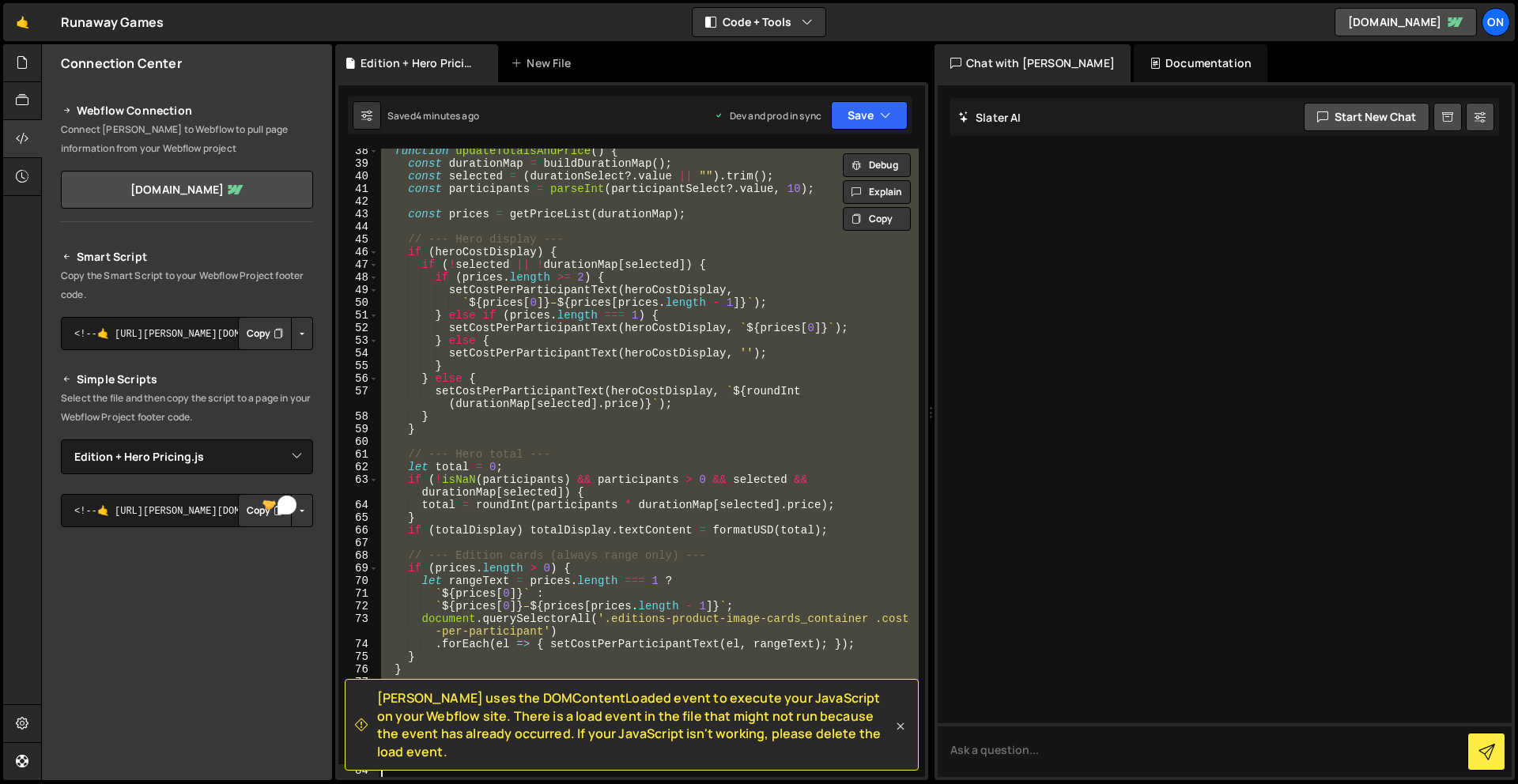
click at [903, 728] on icon at bounding box center [900, 726] width 16 height 16
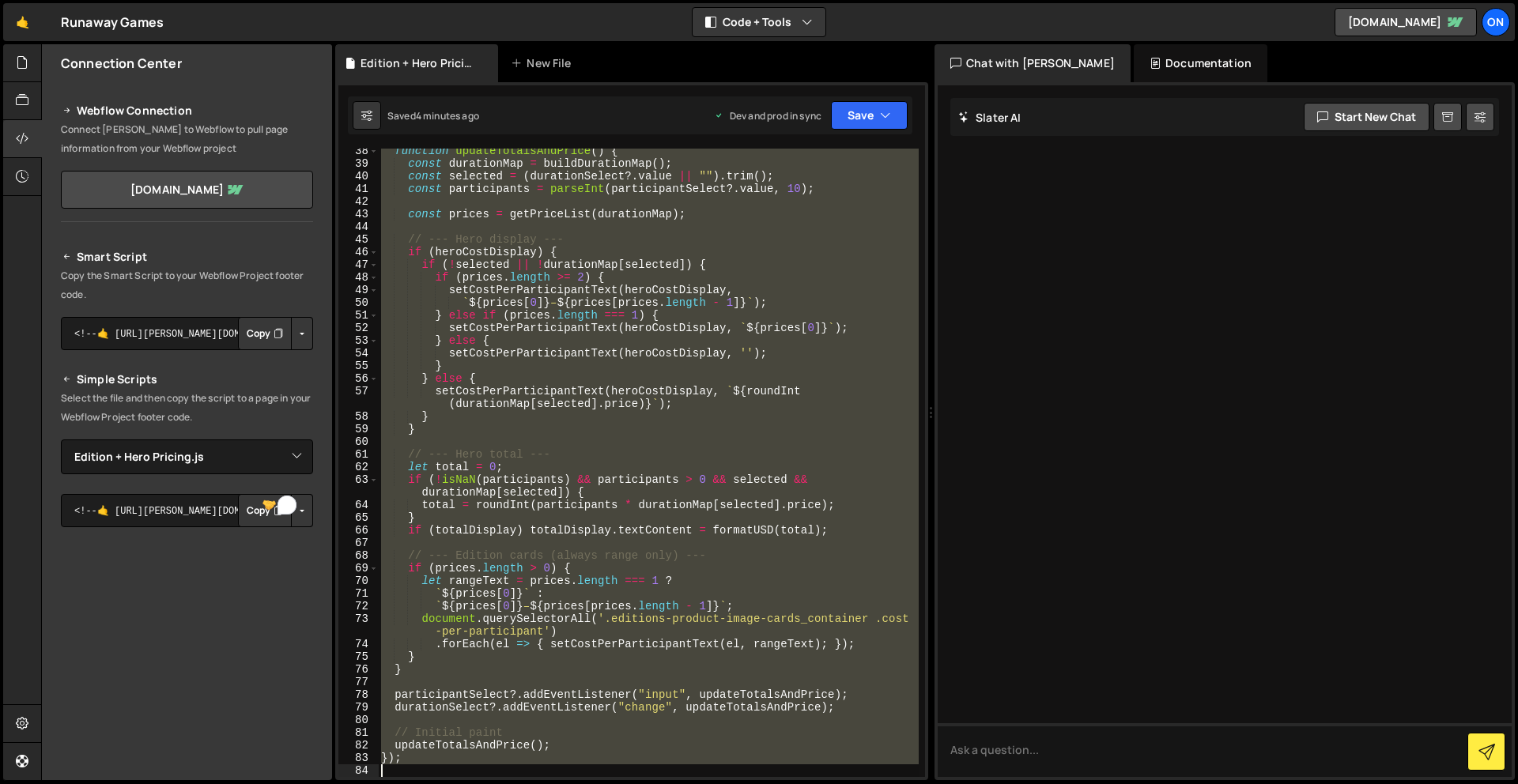
click at [787, 568] on div "function updateTotalsAndPrice ( ) { const durationMap = buildDurationMap ( ) ; …" at bounding box center [648, 462] width 541 height 628
type textarea "if (prices.length > 0) {"
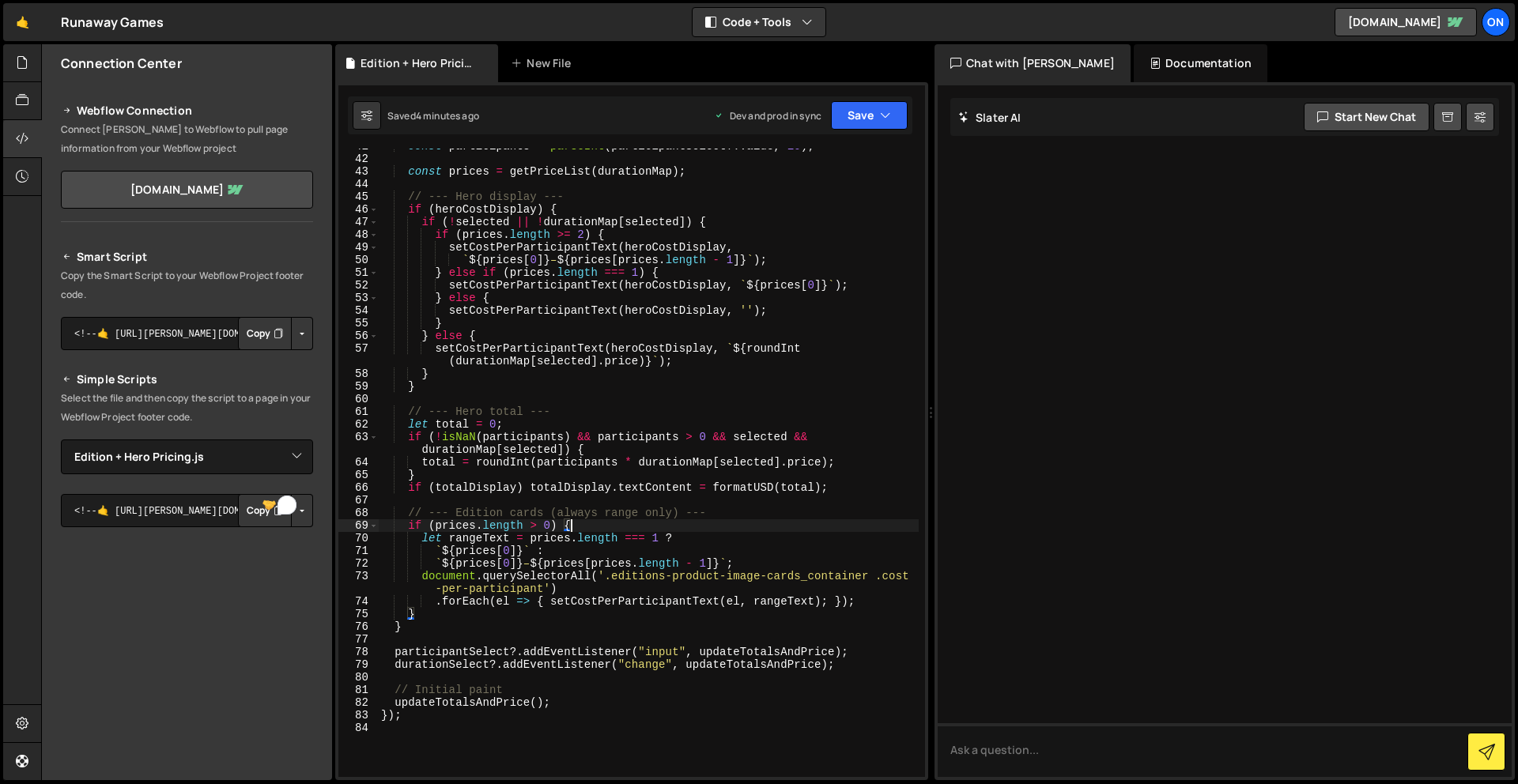
scroll to position [818, 0]
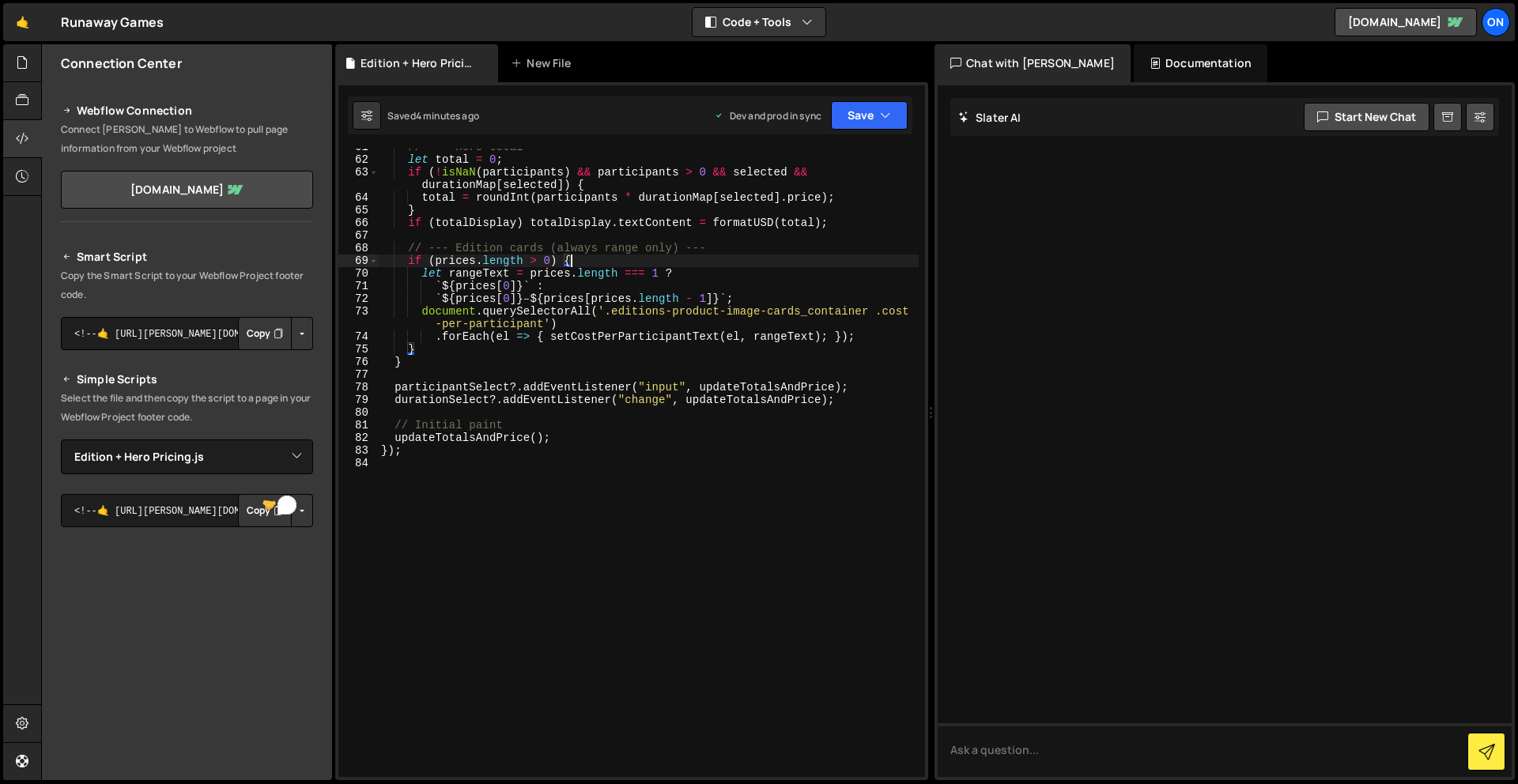
click at [443, 457] on div "// --- Hero total --- let total = 0 ; if ( ! isNaN ( participants ) && [PERSON_…" at bounding box center [648, 467] width 541 height 653
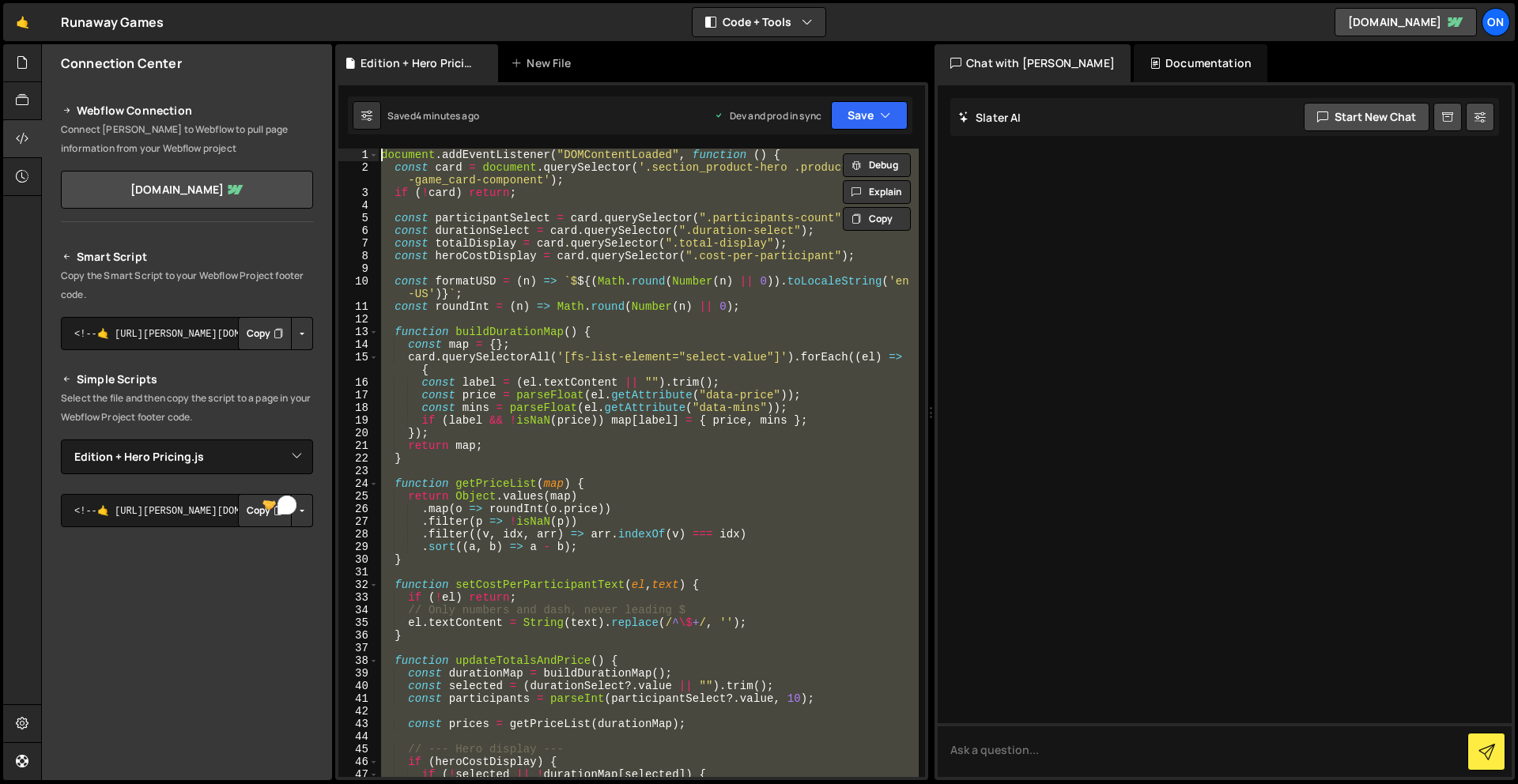
scroll to position [0, 0]
click at [895, 170] on button "Debug" at bounding box center [877, 165] width 68 height 24
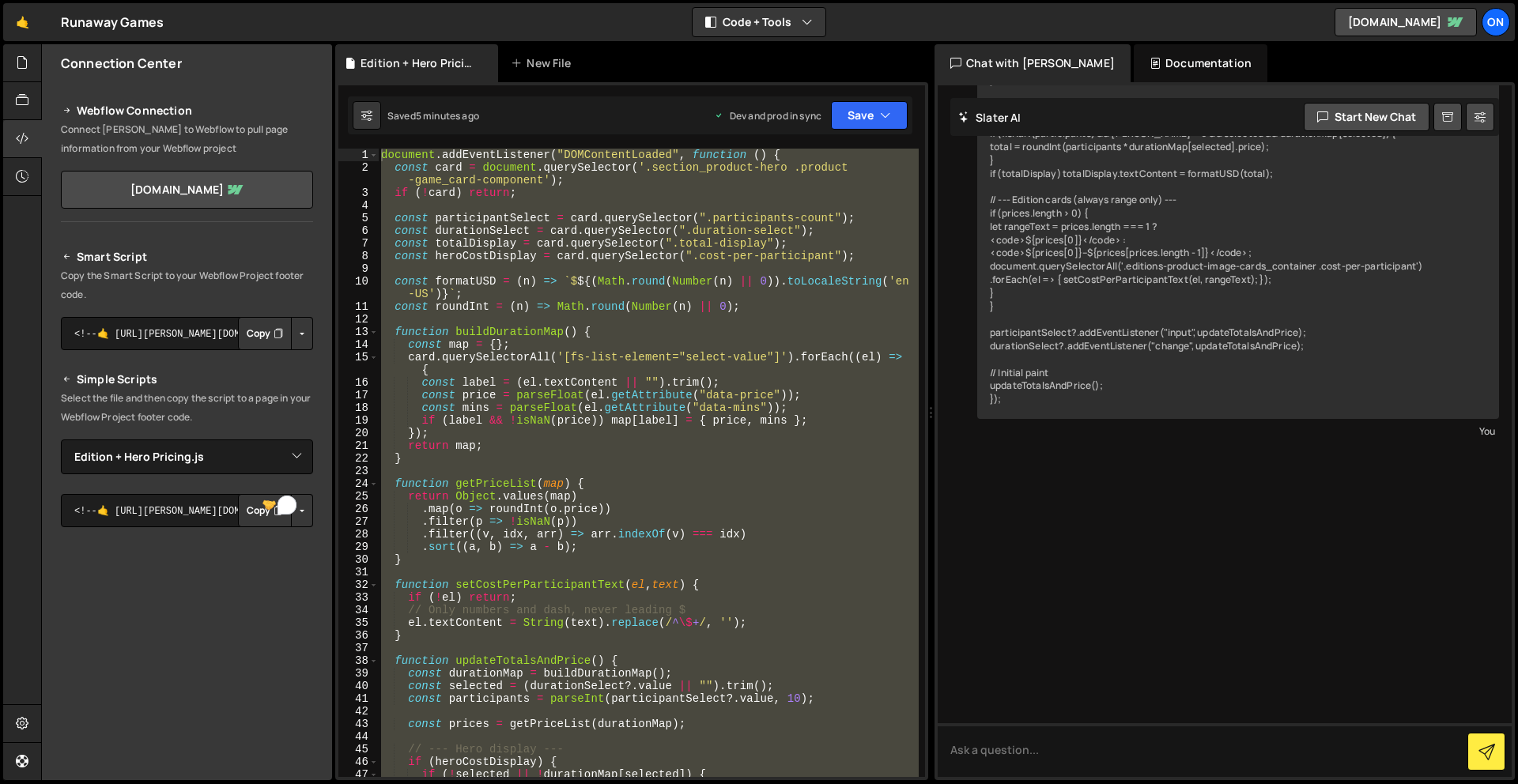
scroll to position [1022, 0]
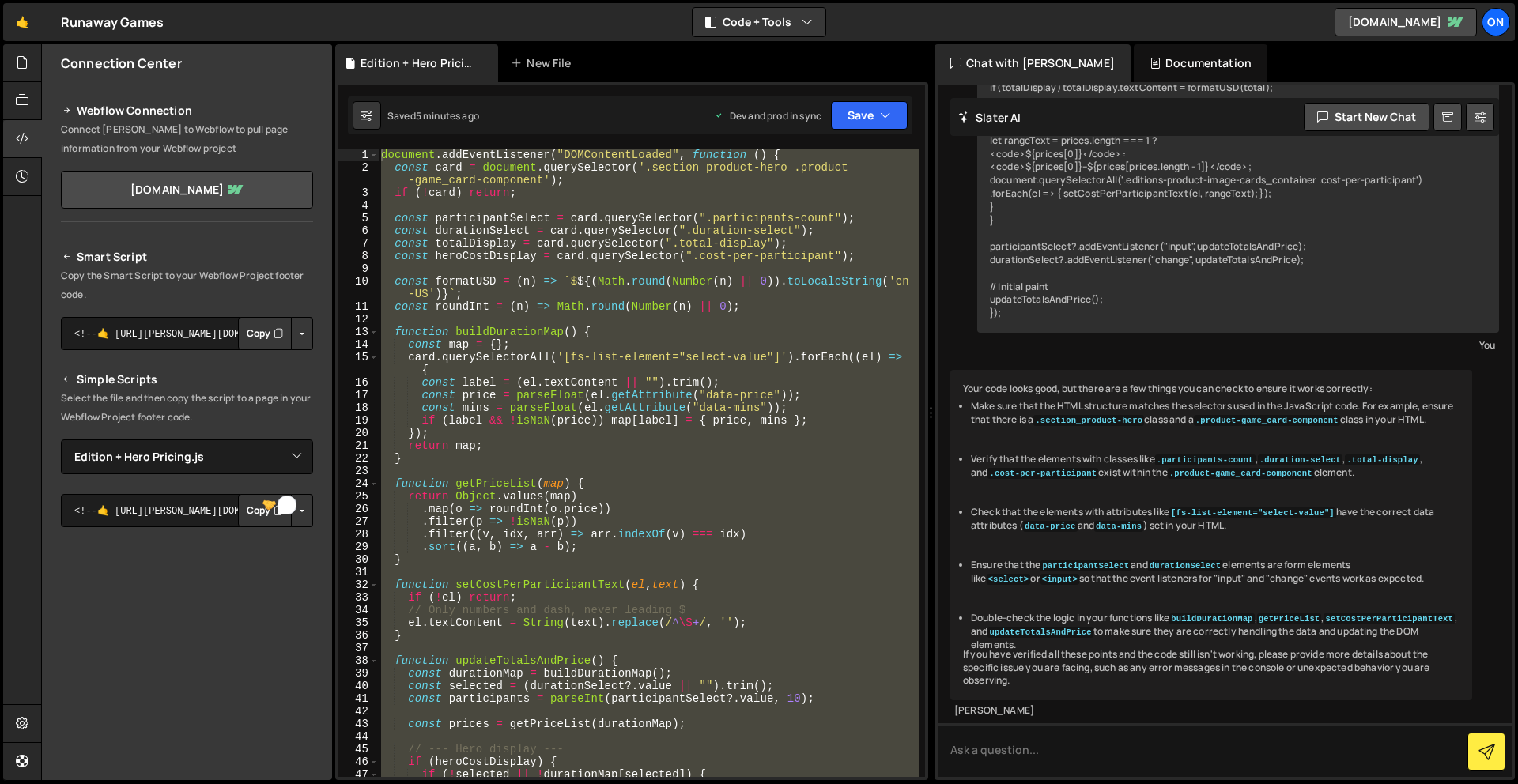
click at [572, 245] on div "document . addEventListener ( "DOMContentLoaded" , function ( ) { const card = …" at bounding box center [648, 462] width 541 height 628
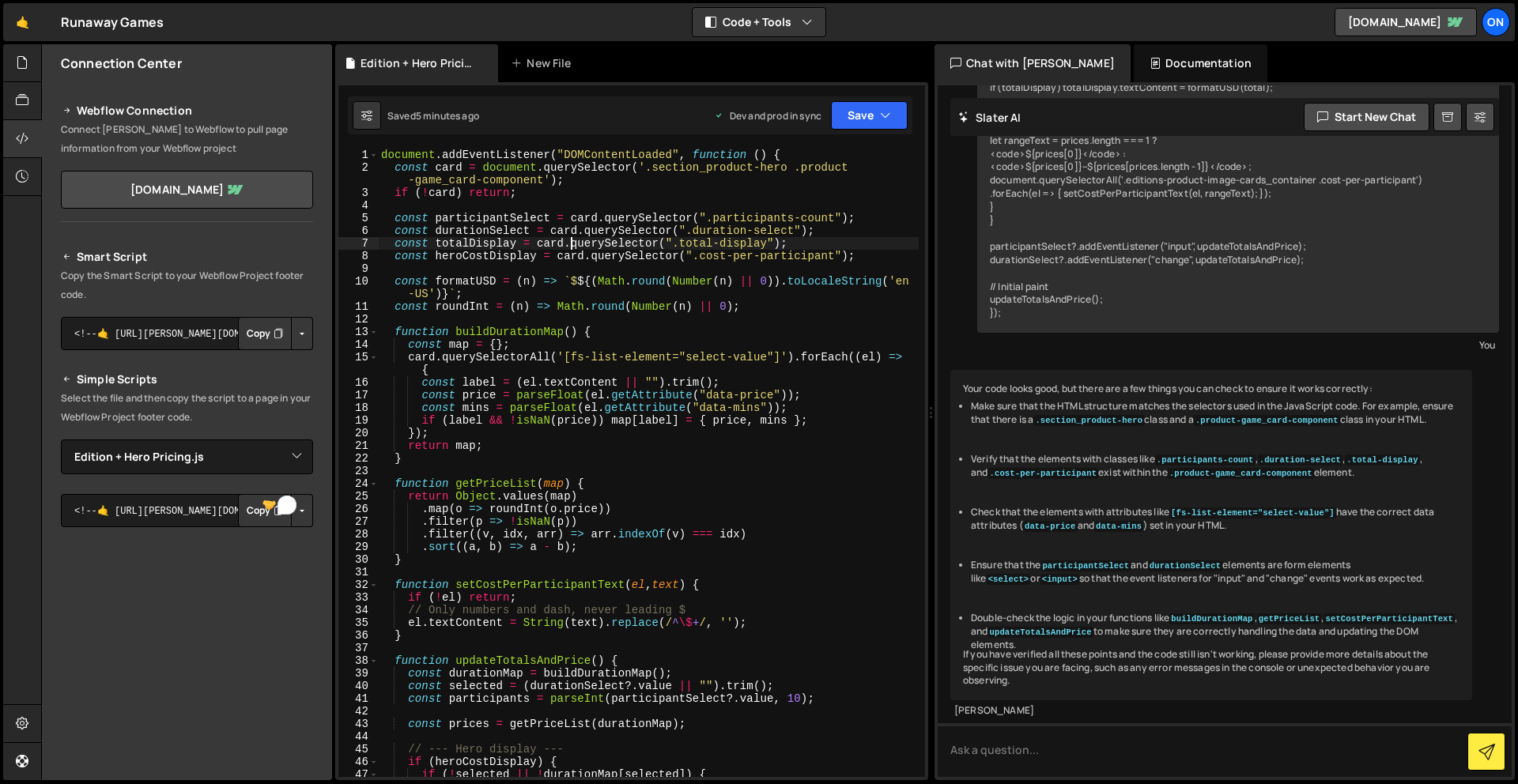
click at [534, 189] on div "document . addEventListener ( "DOMContentLoaded" , function ( ) { const card = …" at bounding box center [648, 475] width 541 height 653
click at [384, 146] on div "1 Type cmd + s to save your Javascript file. הההההההההההההההההההההההההההההההההה…" at bounding box center [632, 431] width 593 height 698
click at [381, 156] on div "document . addEventListener ( "DOMContentLoaded" , function ( ) { const card = …" at bounding box center [648, 475] width 541 height 653
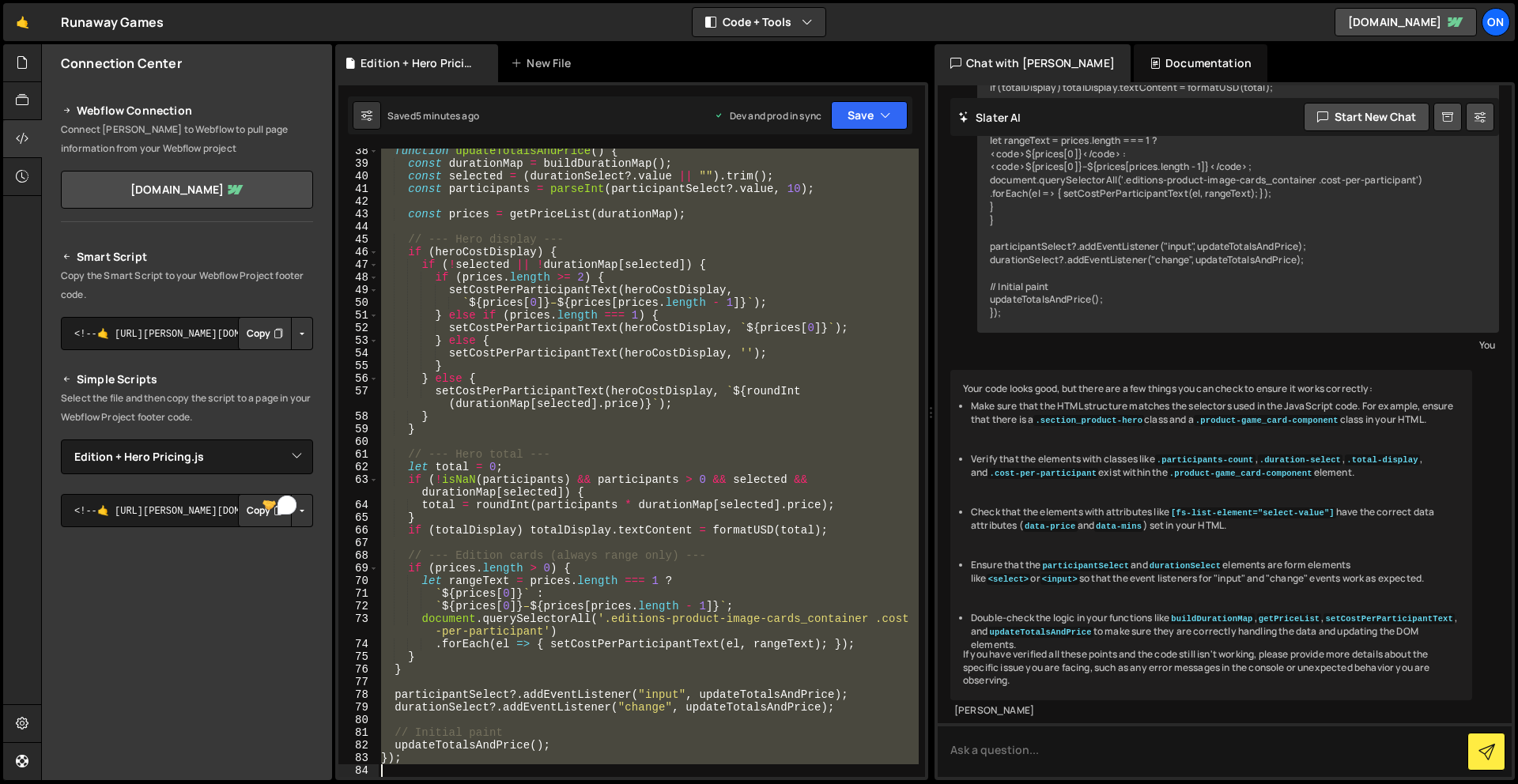
type textarea "});"
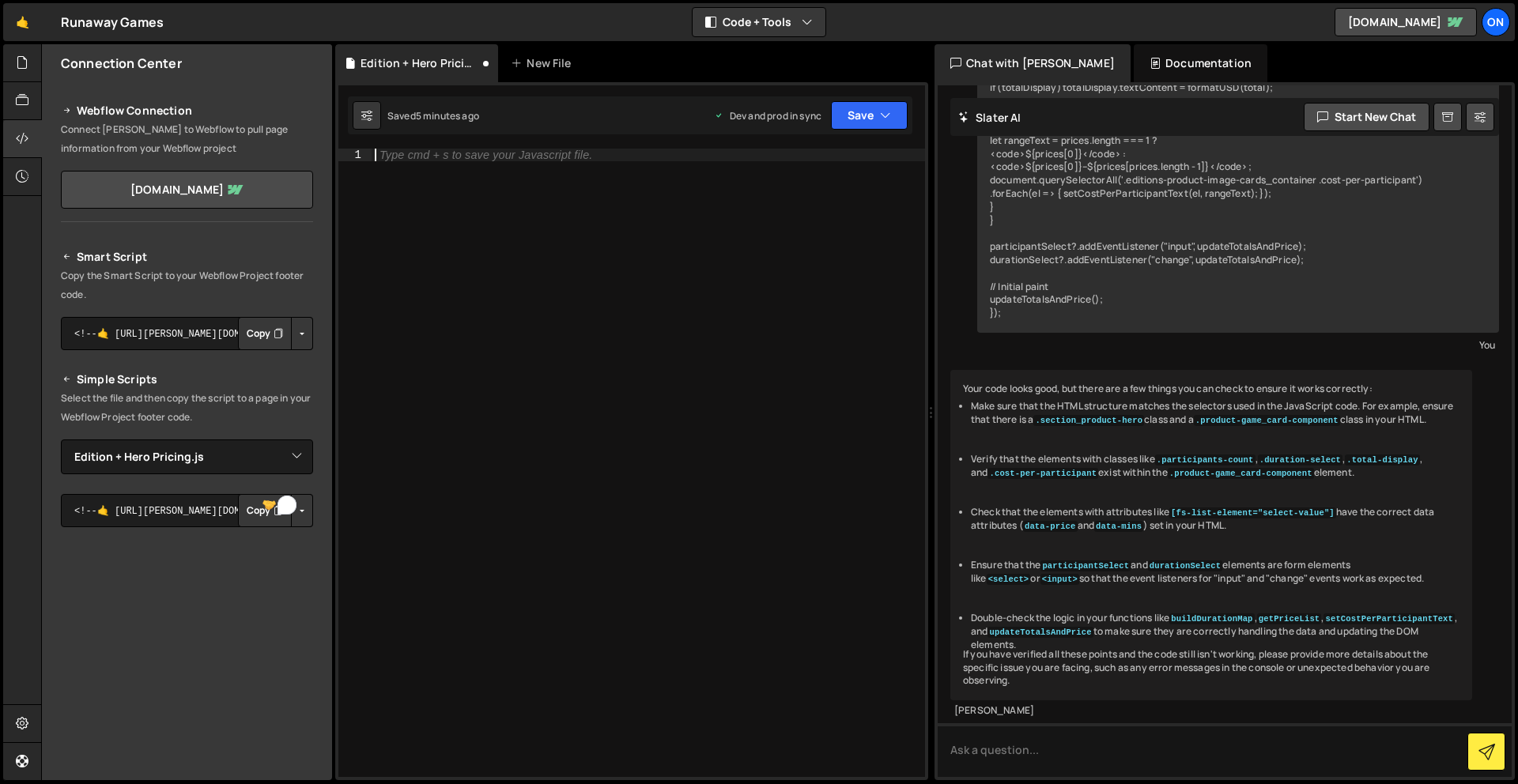
paste textarea "updateTotalsAndPrice();"
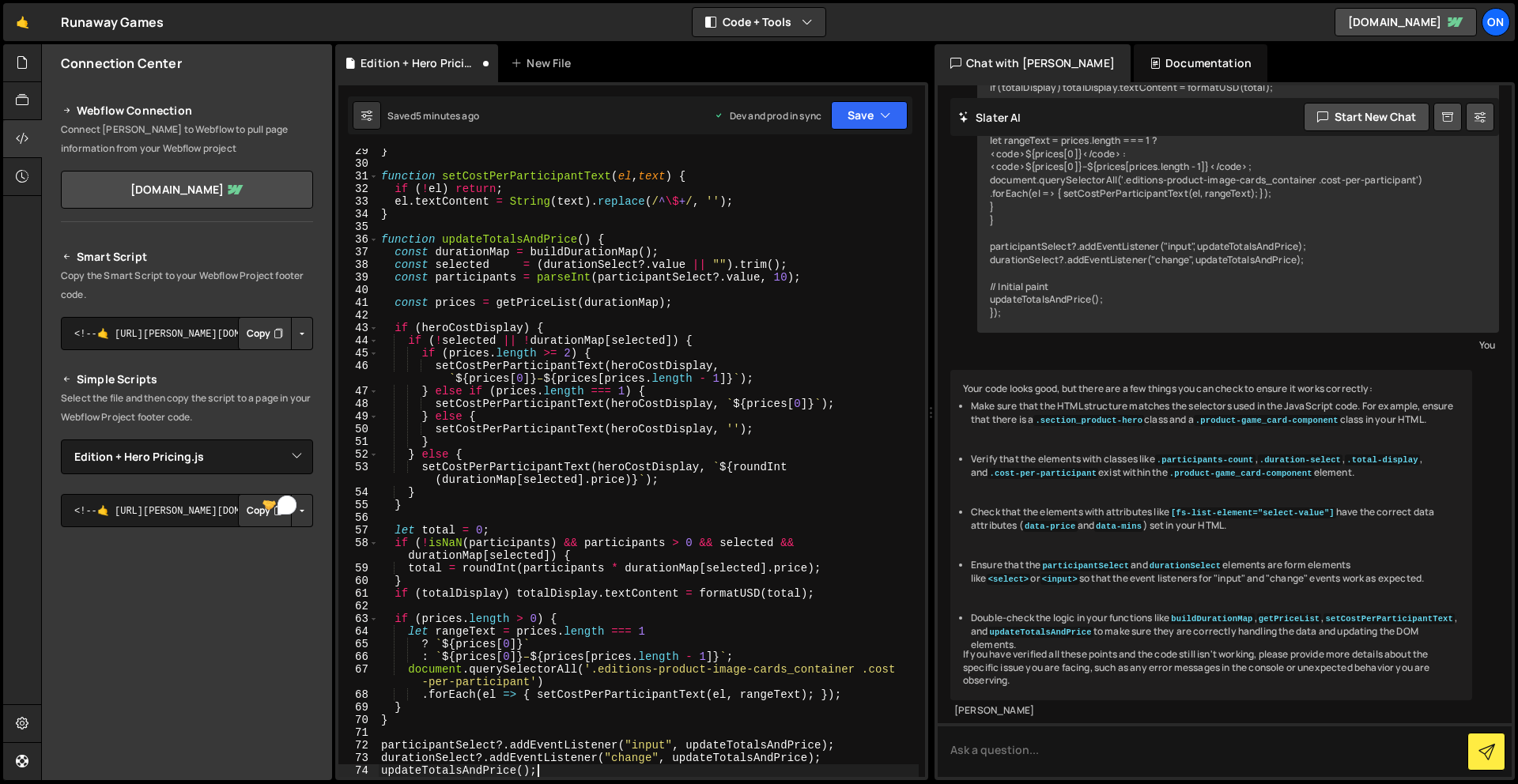
type textarea "const card = document.querySelector('.section_product-hero .product-game_card-c…"
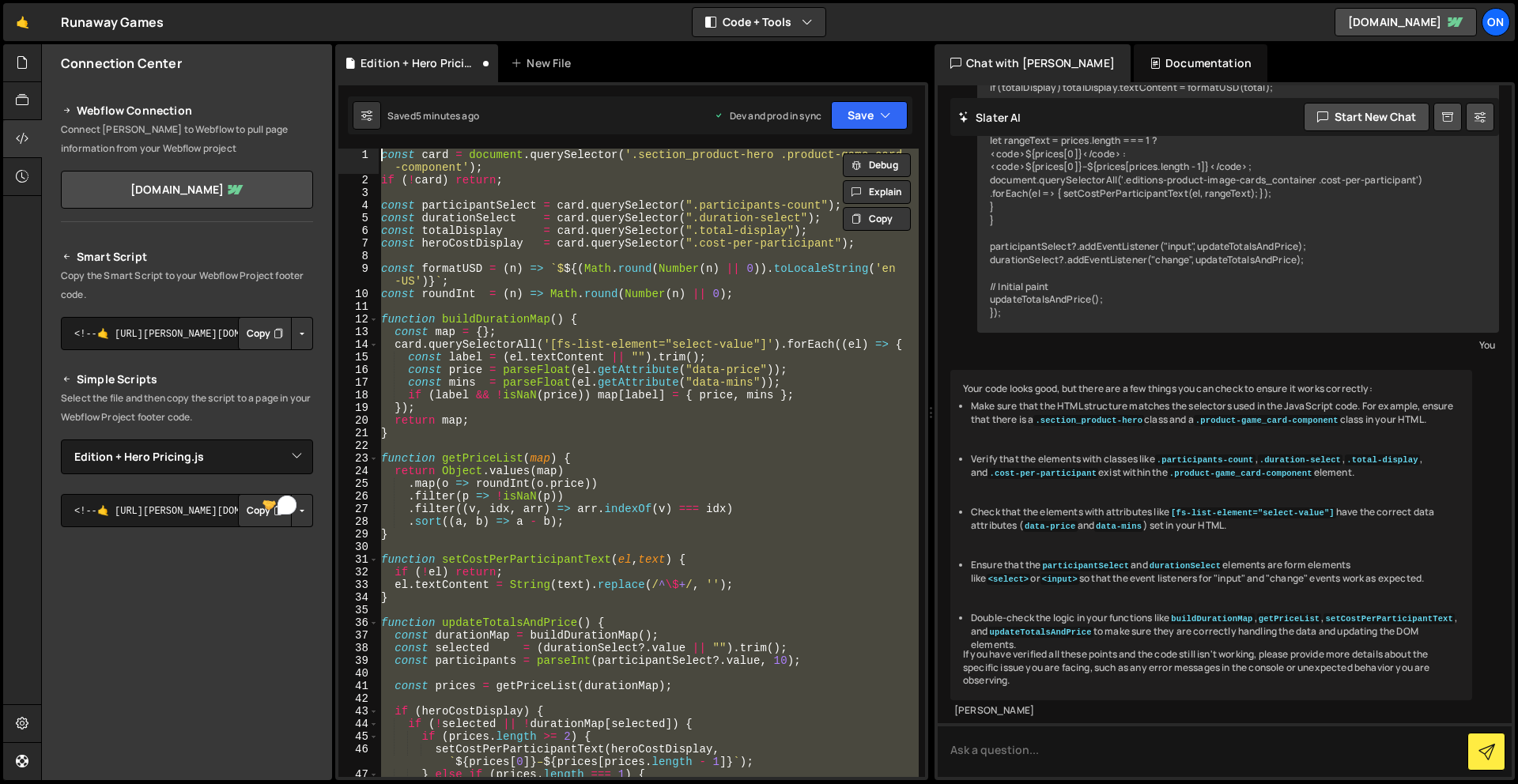
click at [619, 21] on div "🤙 Runaway Games ⚠️ Code is being edited in another browser Code + Tools Code On…" at bounding box center [759, 22] width 1512 height 38
click at [880, 118] on icon "button" at bounding box center [885, 116] width 11 height 16
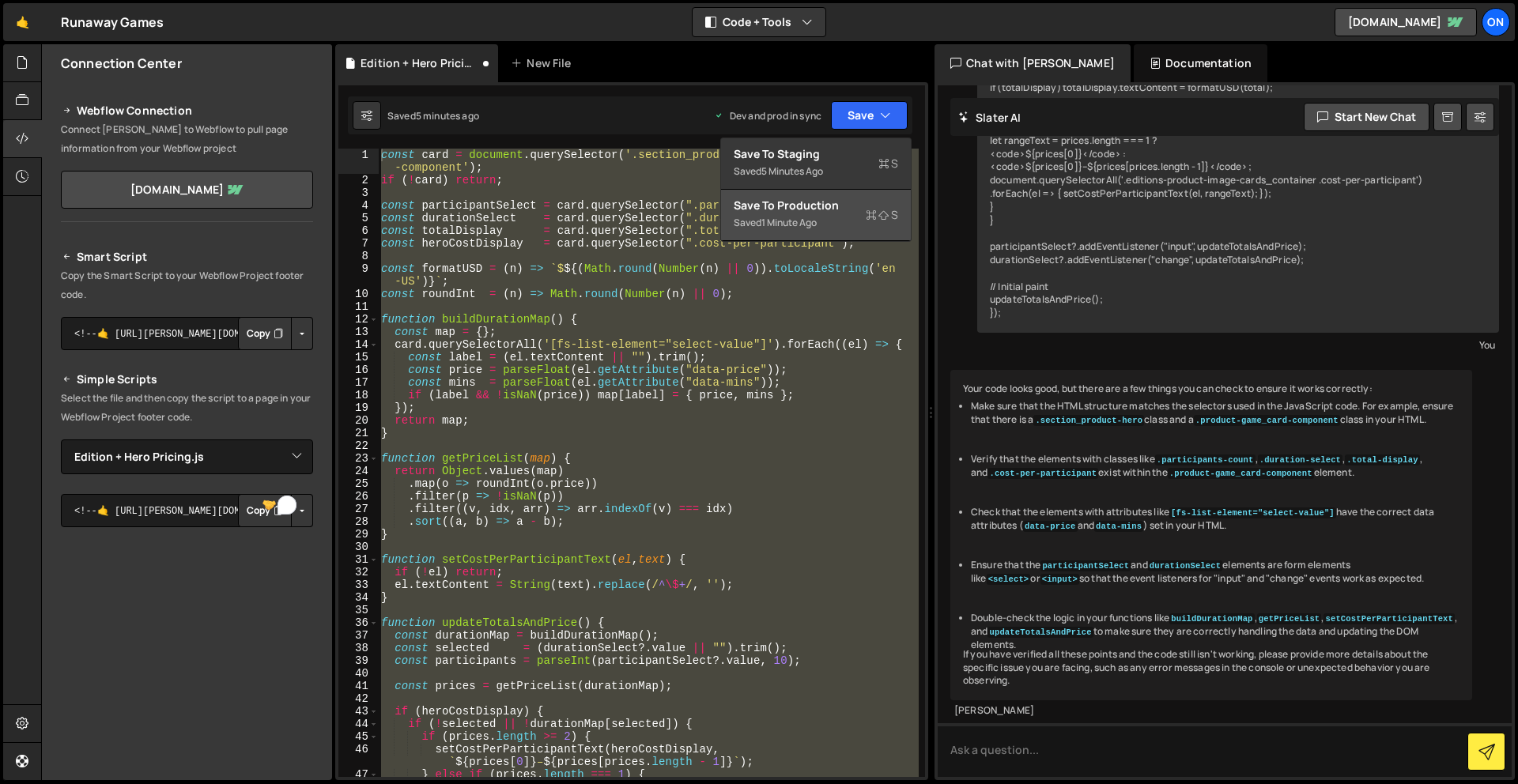
click at [841, 211] on div "Save to Production S" at bounding box center [815, 205] width 164 height 16
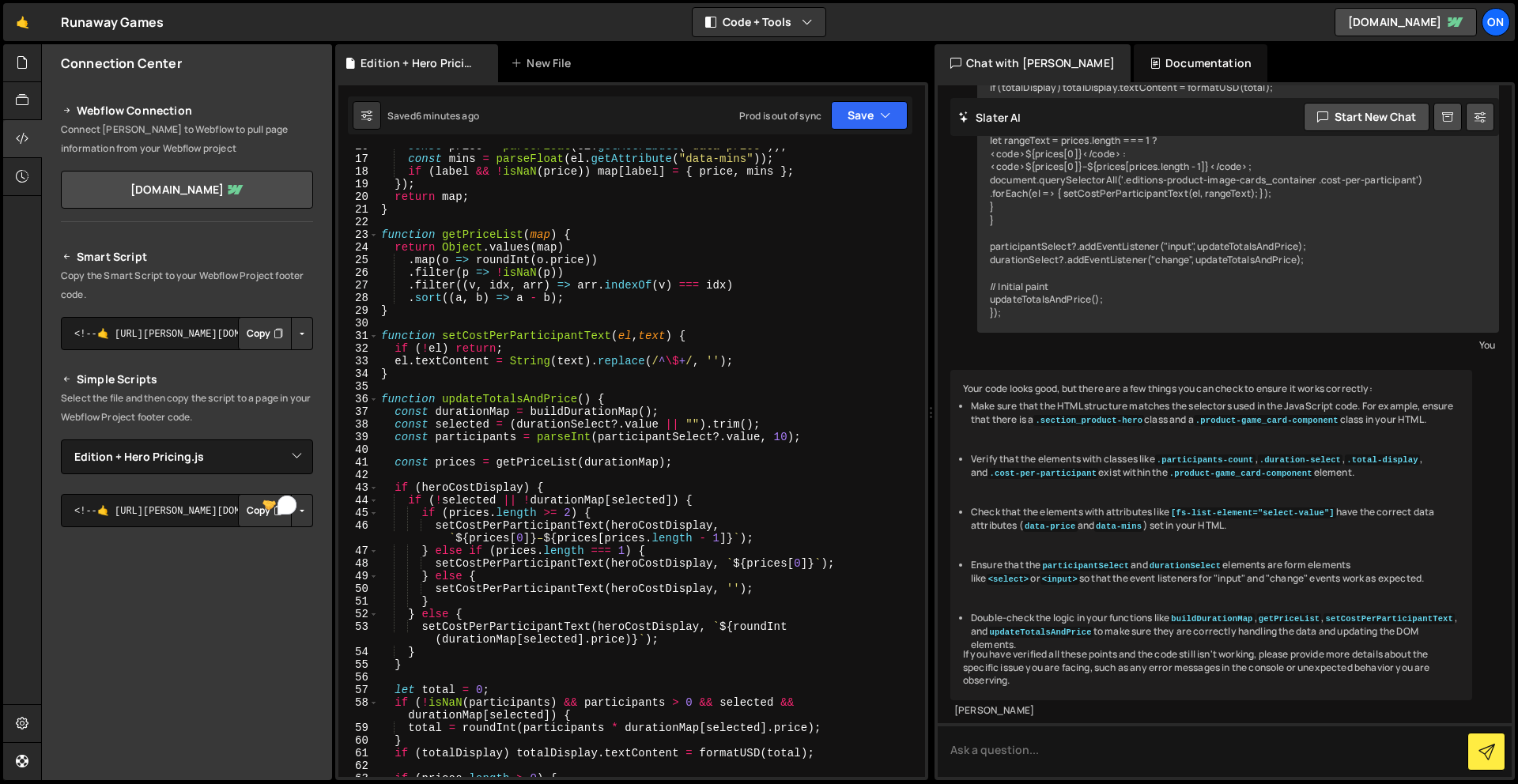
scroll to position [119, 0]
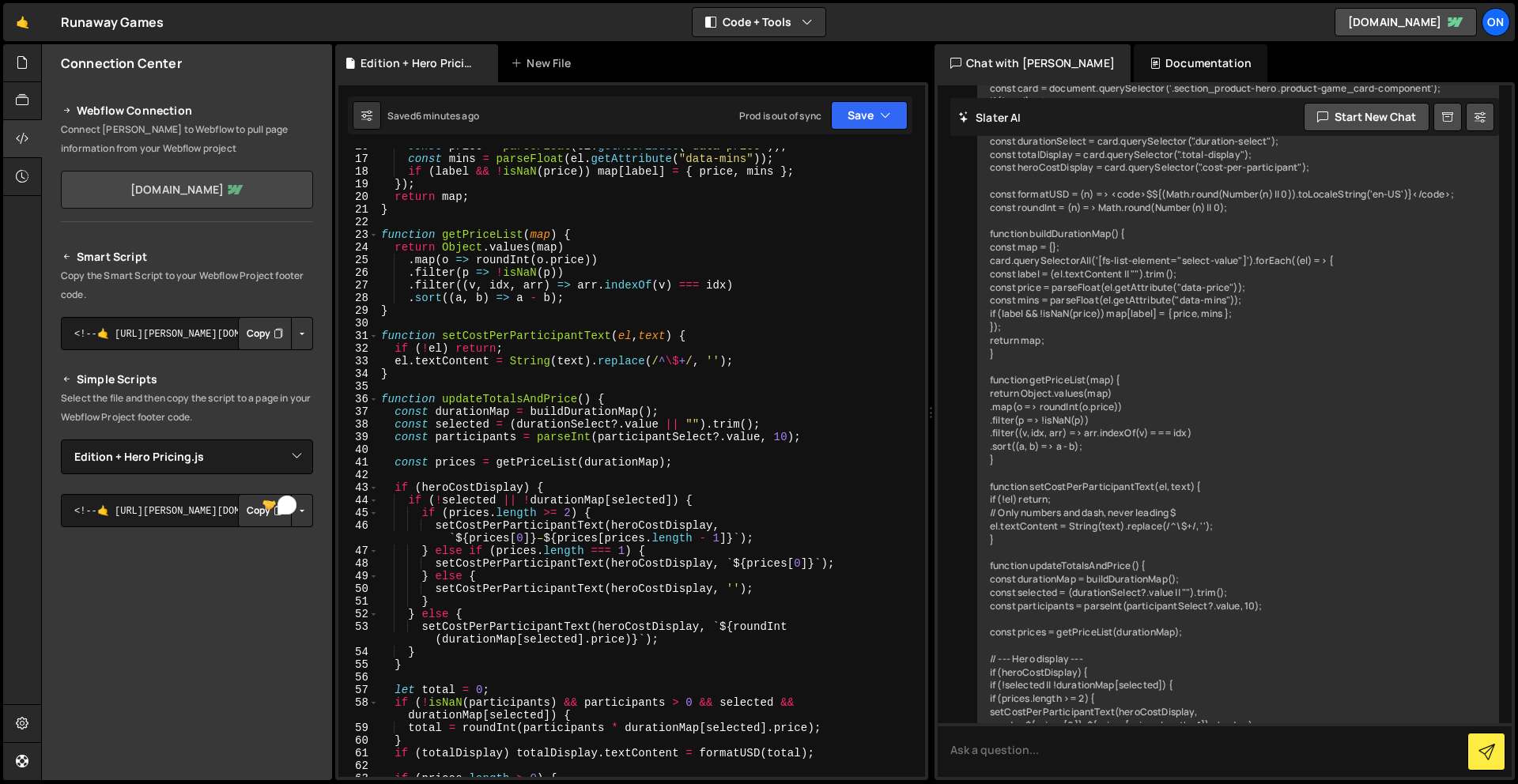
click at [189, 183] on link "[DOMAIN_NAME]" at bounding box center [187, 189] width 252 height 38
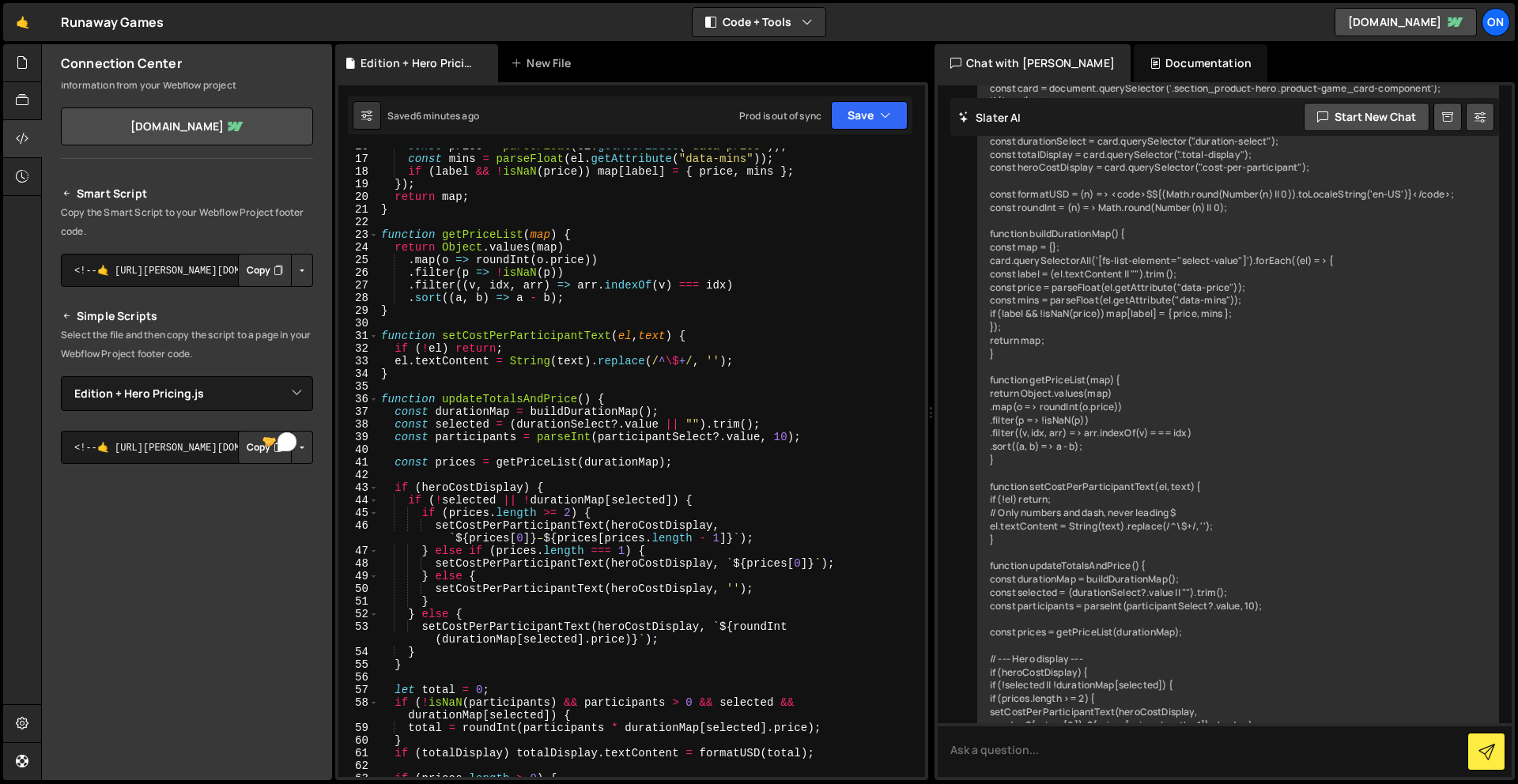
scroll to position [0, 0]
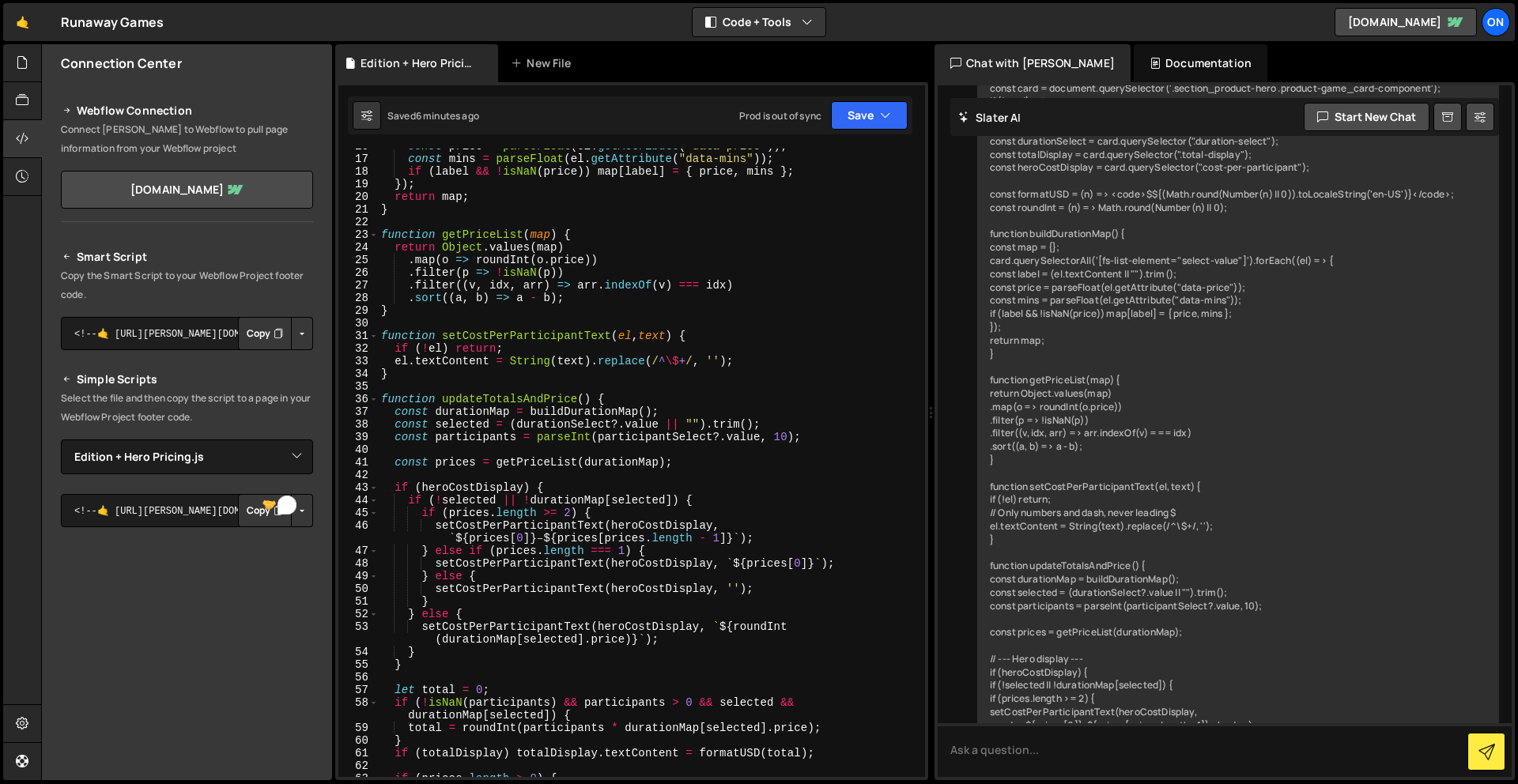
click at [64, 109] on icon at bounding box center [67, 111] width 11 height 19
click at [29, 124] on div at bounding box center [22, 140] width 39 height 38
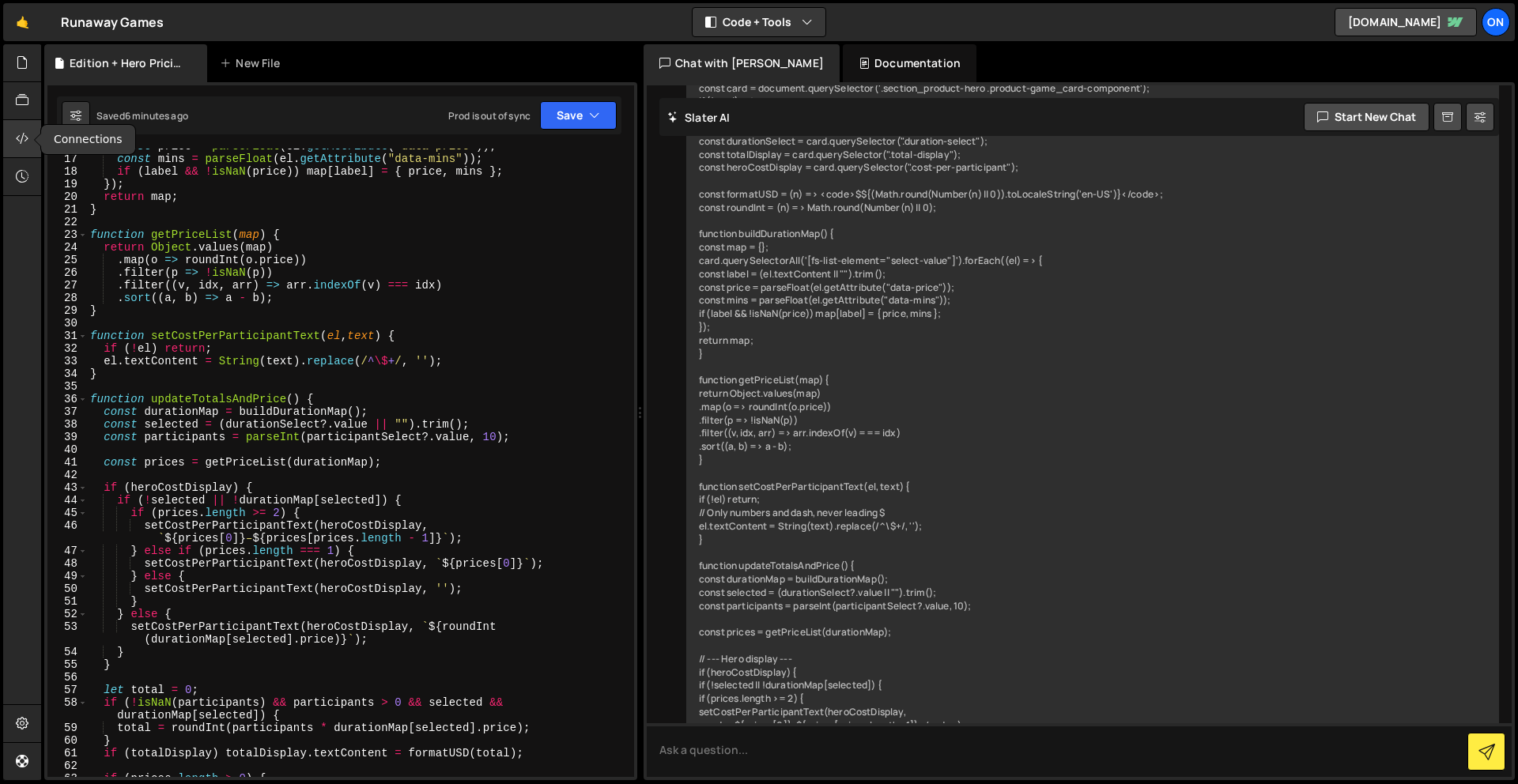
click at [27, 136] on icon at bounding box center [22, 138] width 13 height 17
